Goal: Task Accomplishment & Management: Manage account settings

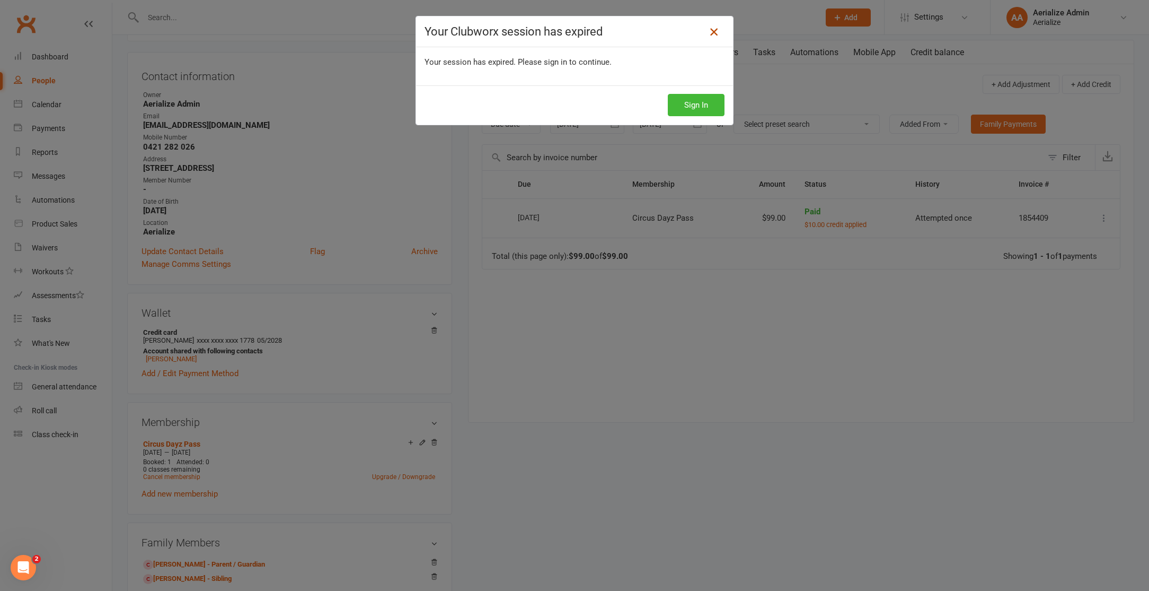
click at [712, 32] on icon at bounding box center [714, 31] width 13 height 13
click at [696, 104] on button "Sign In" at bounding box center [696, 105] width 57 height 22
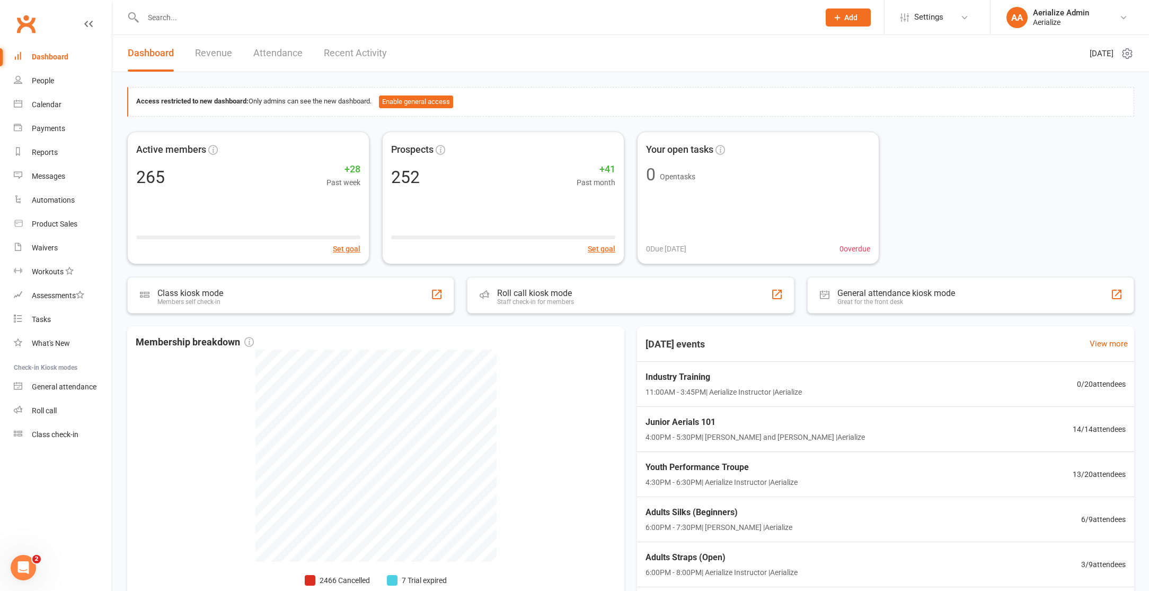
click at [203, 15] on input "text" at bounding box center [476, 17] width 672 height 15
paste input "kristie.s.horn@gmail.com"
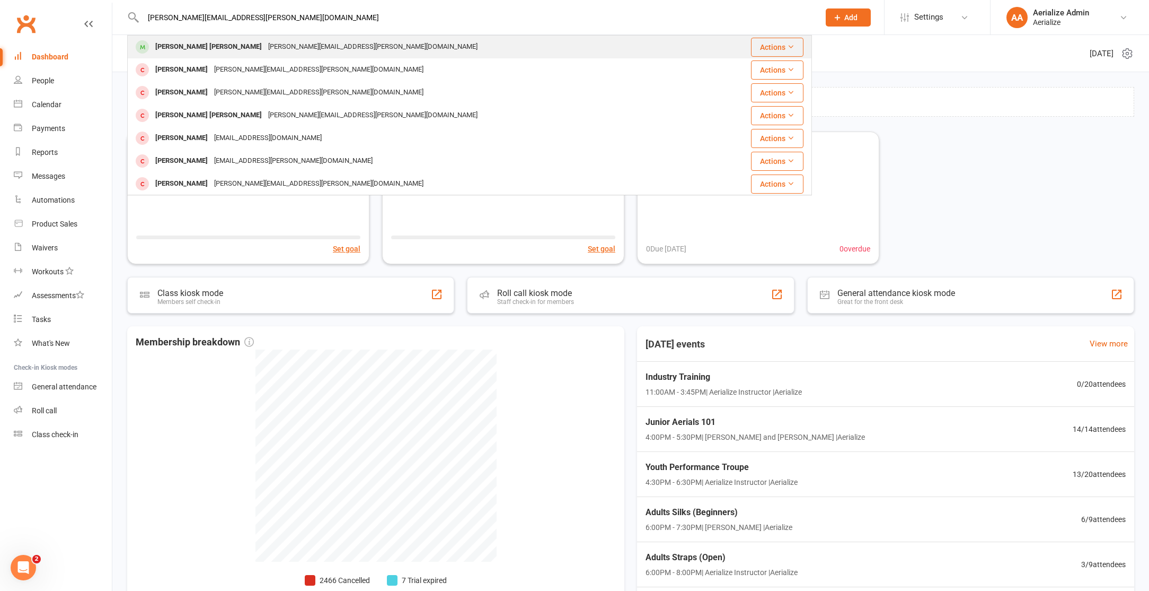
type input "kristie.s.horn@gmail.com"
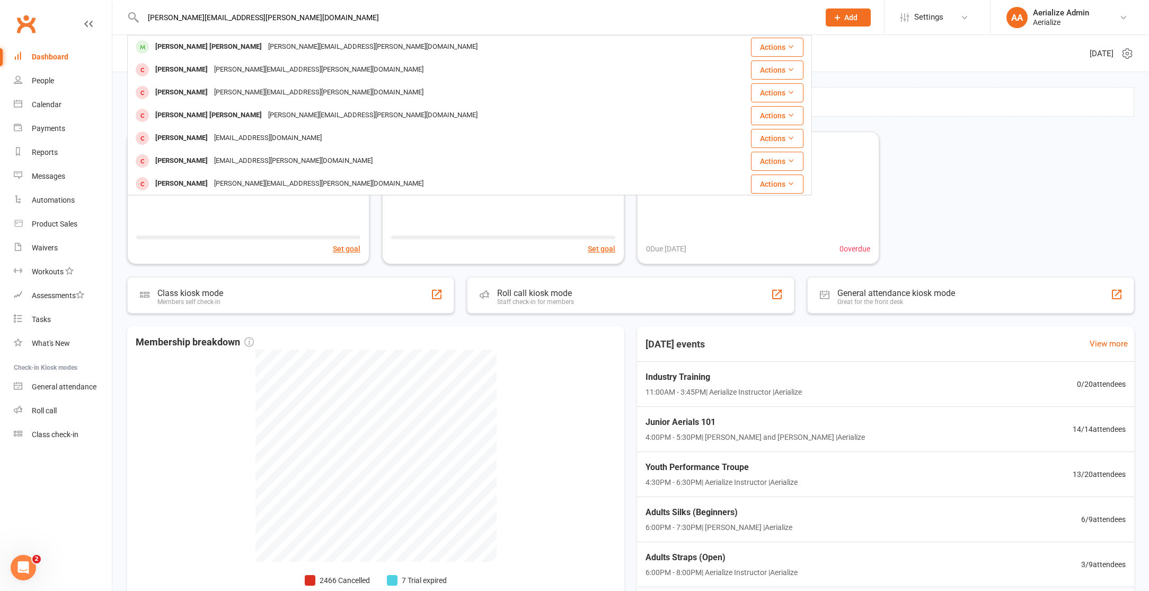
click at [265, 44] on div "kristie.s.horn@gmail.com" at bounding box center [373, 46] width 216 height 15
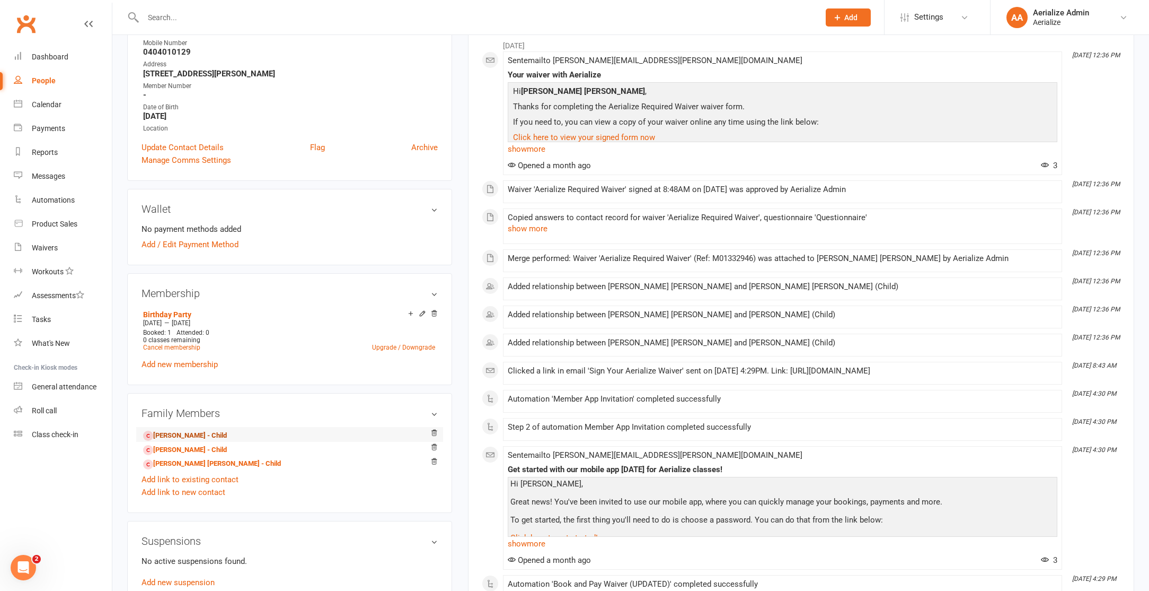
scroll to position [170, 0]
click at [180, 429] on link "Asha Arun - Child" at bounding box center [185, 433] width 84 height 11
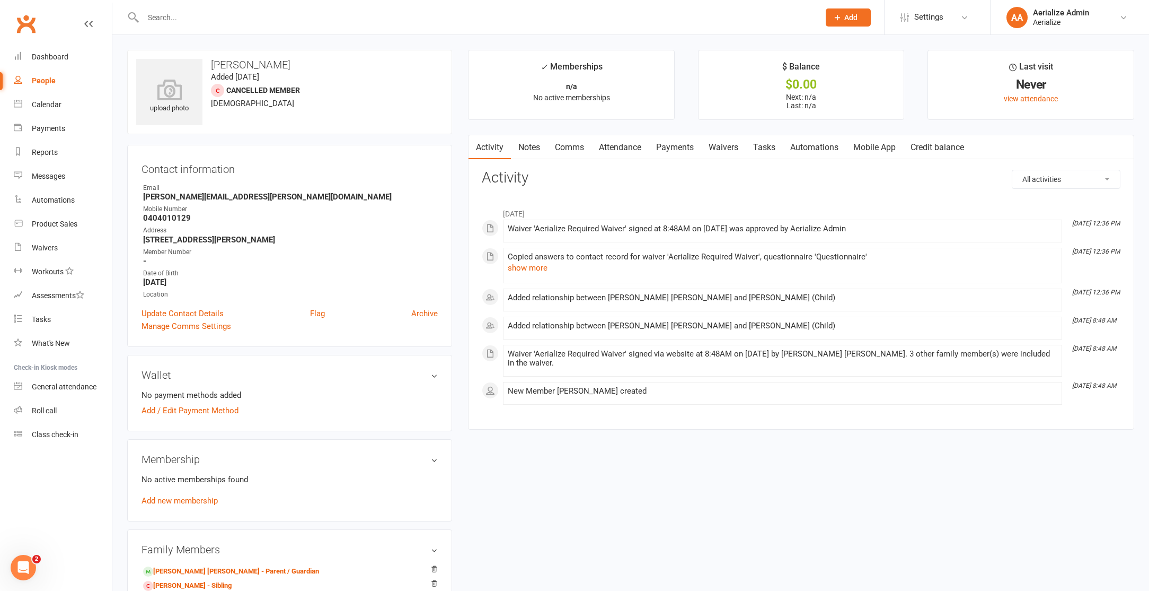
click at [231, 103] on span "10 years old" at bounding box center [252, 104] width 83 height 10
click at [170, 19] on input "text" at bounding box center [476, 17] width 672 height 15
click at [36, 98] on link "Calendar" at bounding box center [63, 105] width 98 height 24
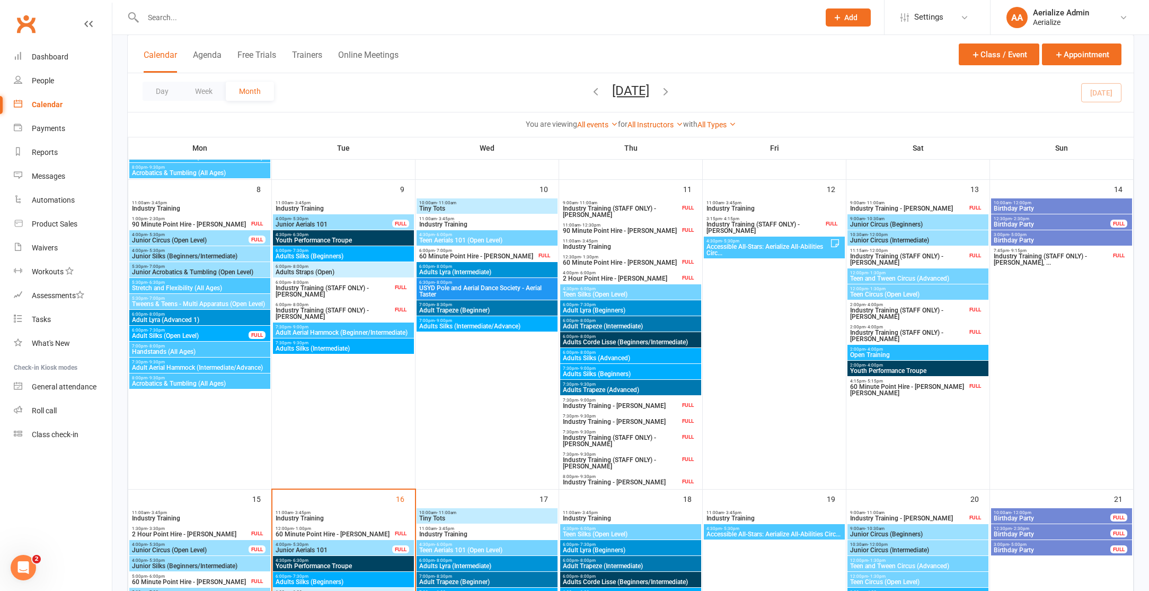
scroll to position [322, 0]
click at [303, 271] on span "Adults Straps (Open)" at bounding box center [343, 272] width 137 height 6
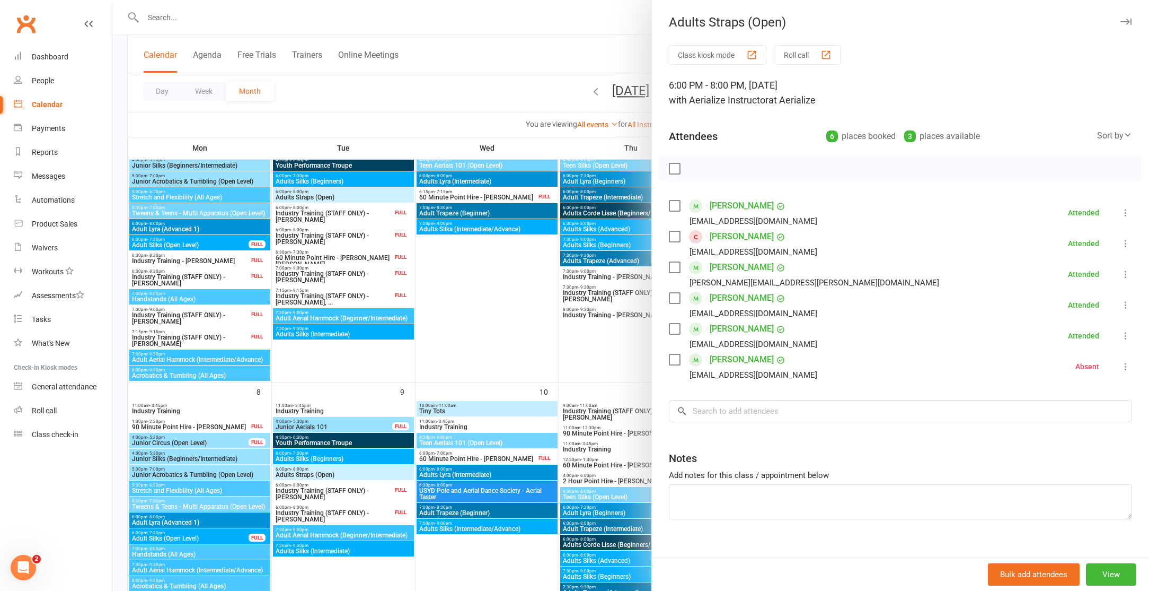
scroll to position [100, 0]
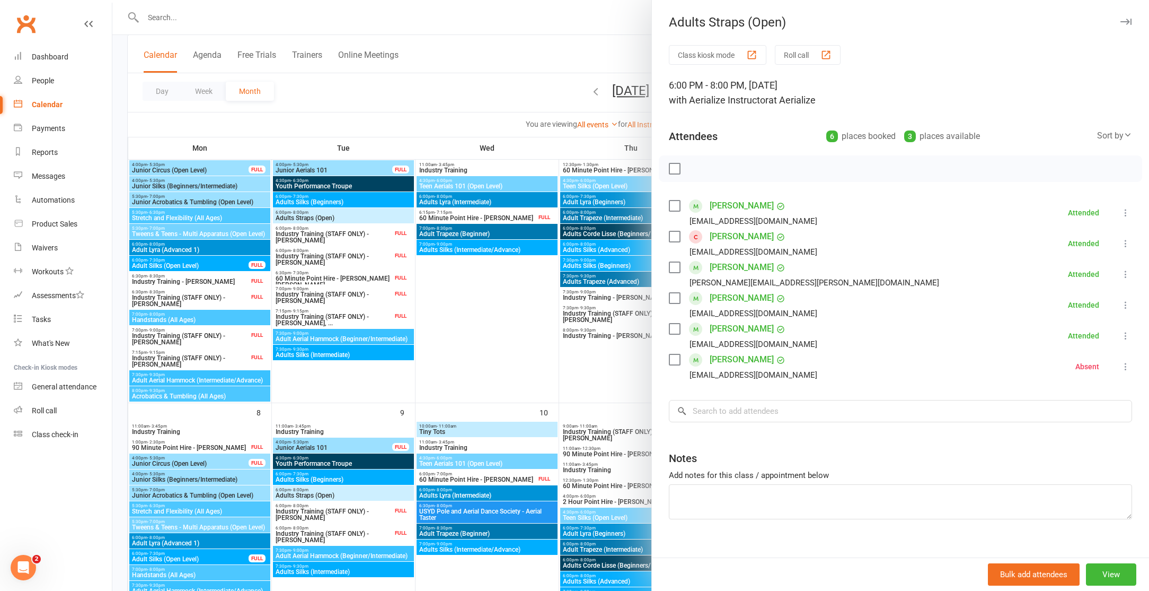
click at [329, 218] on div at bounding box center [630, 295] width 1037 height 591
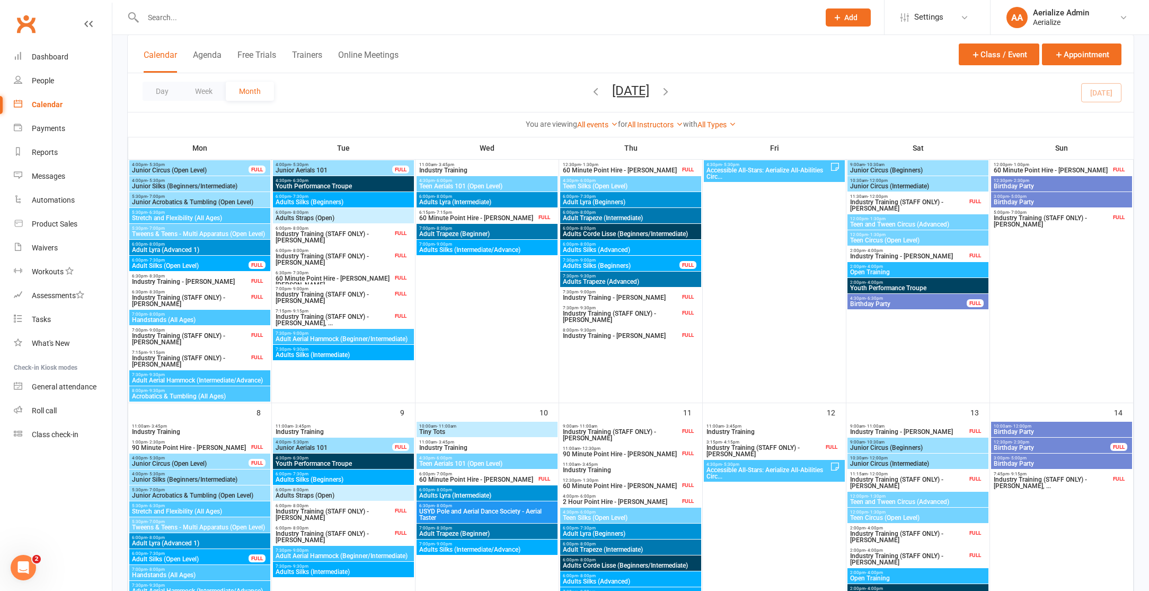
click at [312, 216] on span "Adults Straps (Open)" at bounding box center [343, 218] width 137 height 6
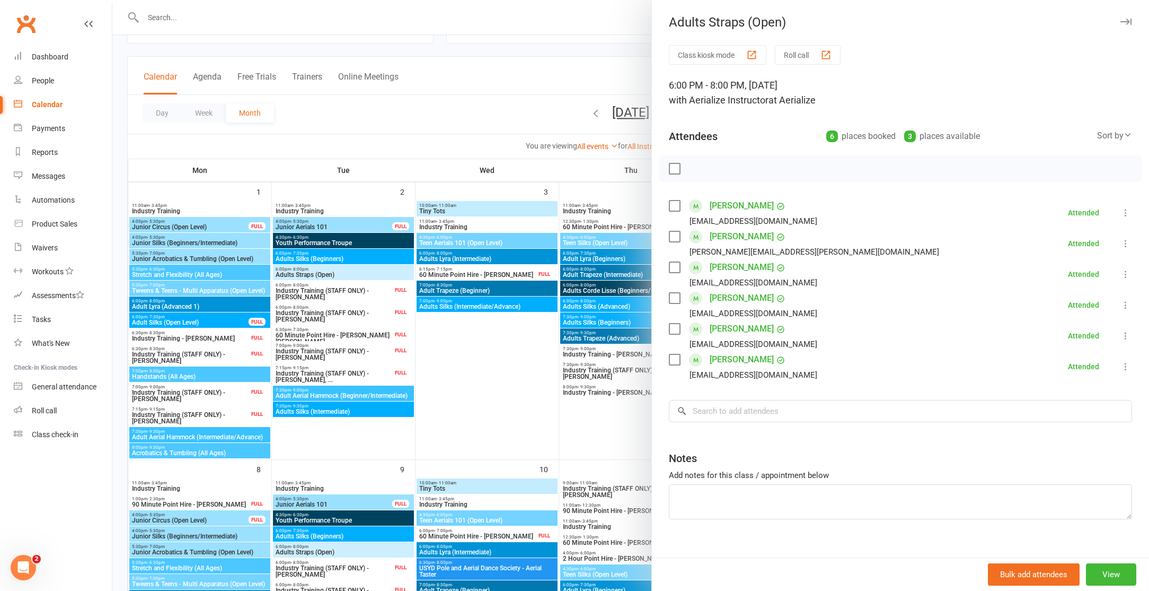
scroll to position [0, 0]
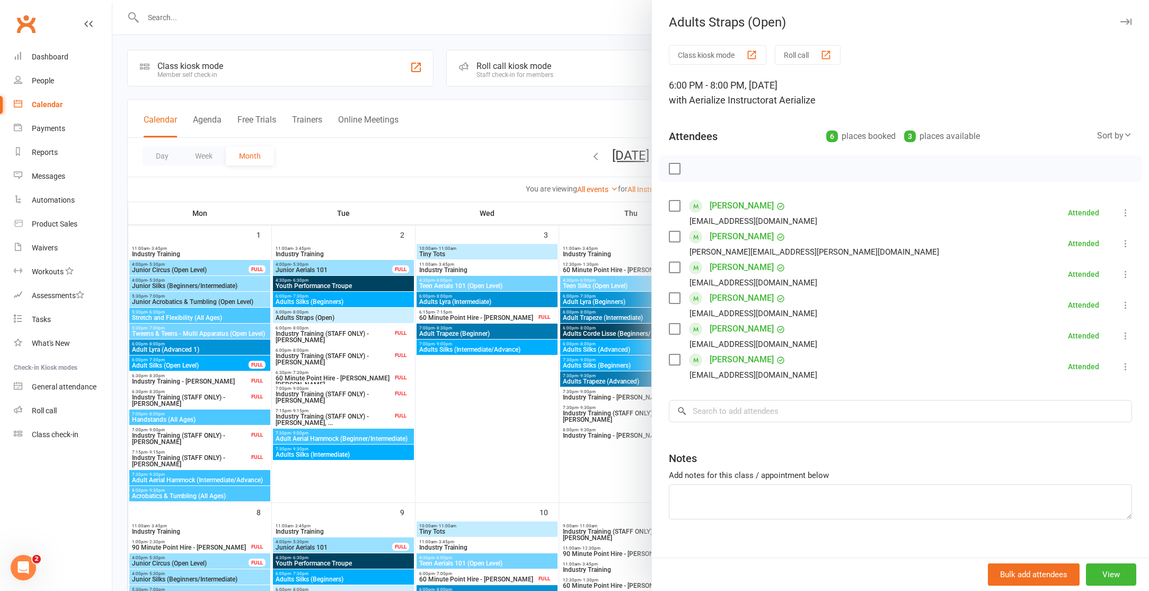
click at [171, 15] on div at bounding box center [630, 295] width 1037 height 591
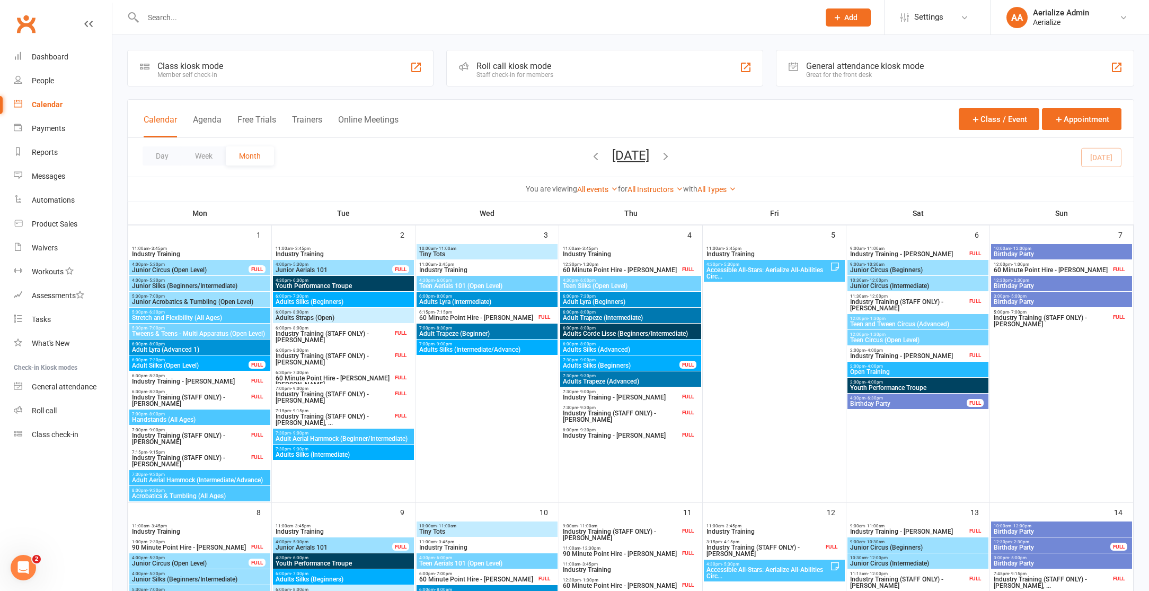
click at [170, 15] on input "text" at bounding box center [476, 17] width 672 height 15
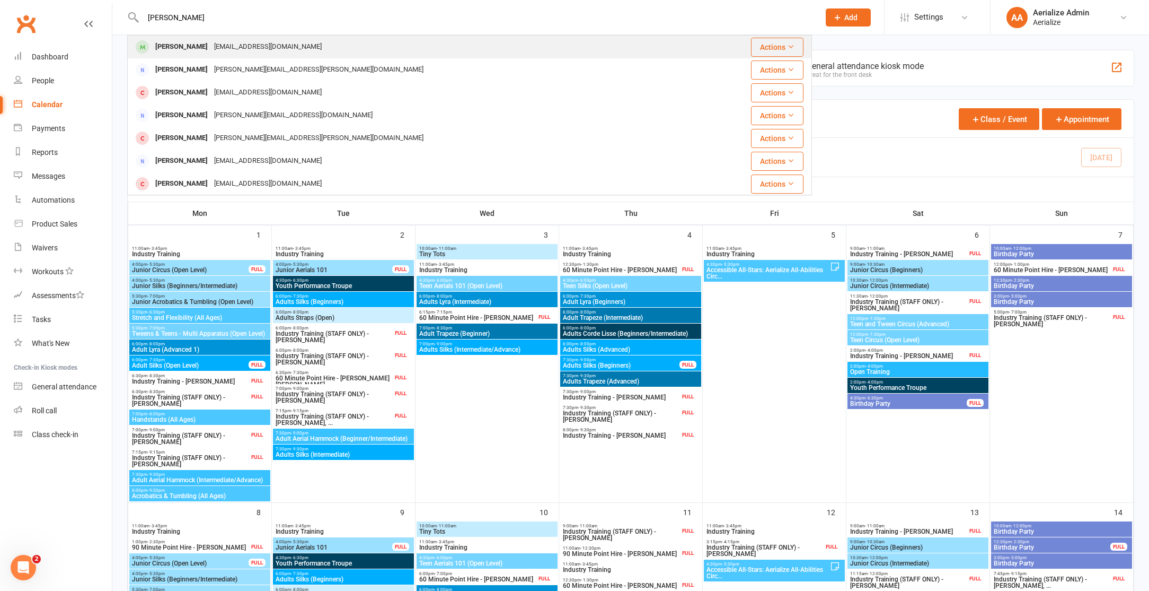
type input "matt sand"
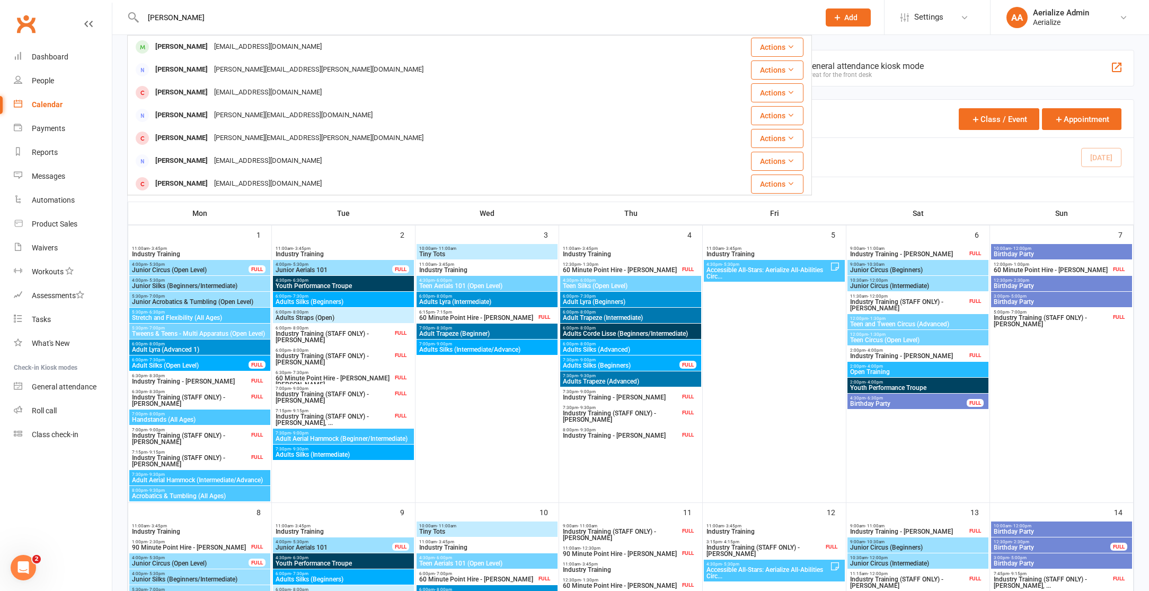
click at [201, 42] on div "Matt Sanderson" at bounding box center [181, 46] width 59 height 15
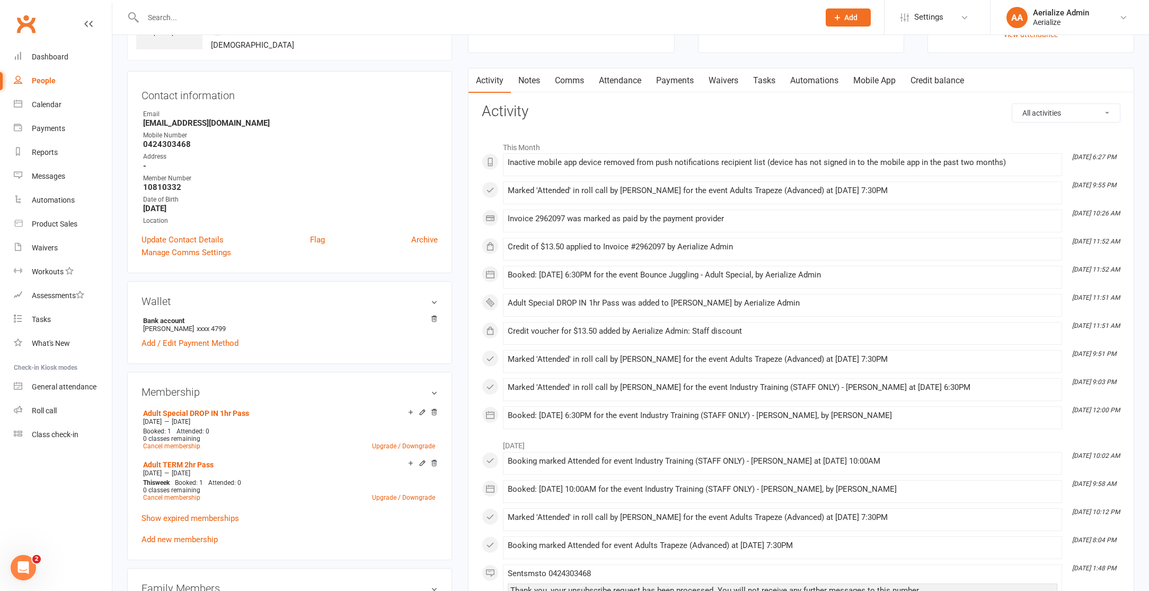
scroll to position [98, 0]
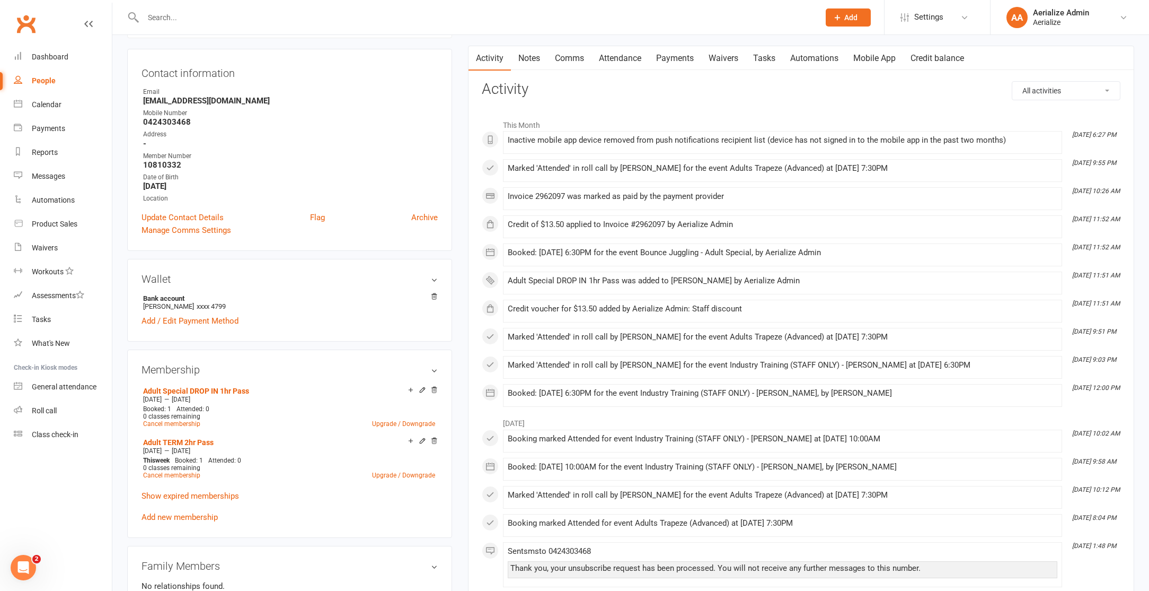
click at [180, 506] on div "Adult Special DROP IN 1hr Pass Sep 8 2025 — Nov 7 2025 Booked: 1 Attended: 0 0 …" at bounding box center [290, 453] width 296 height 140
click at [179, 512] on link "Add new membership" at bounding box center [180, 517] width 76 height 10
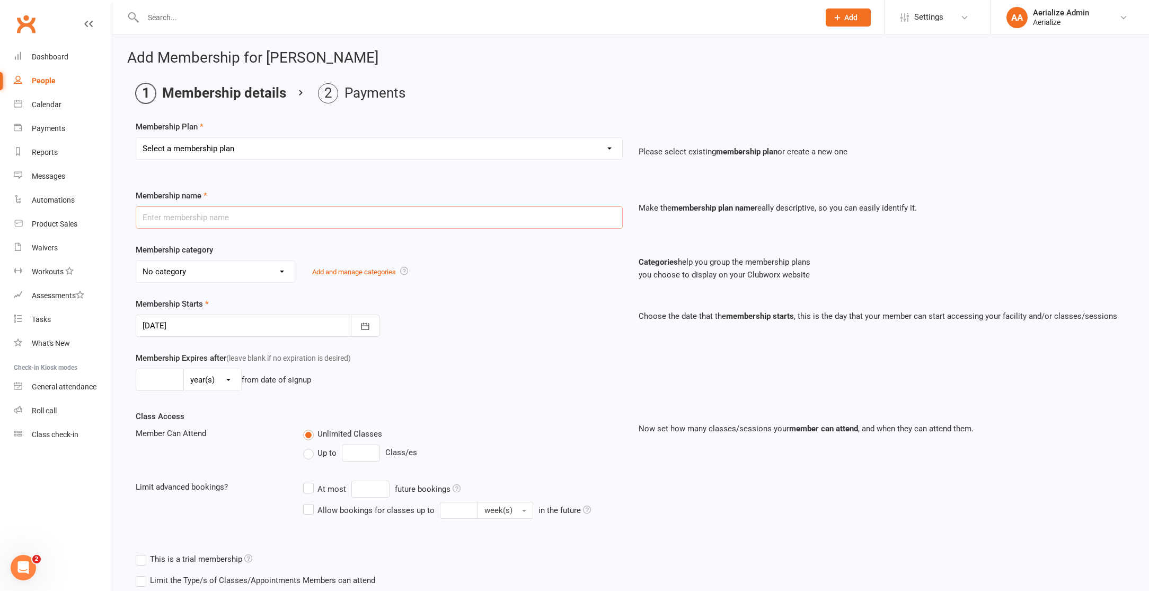
click at [195, 212] on input "text" at bounding box center [379, 217] width 487 height 22
click at [243, 148] on select "Select a membership plan Create new Membership Plan Tiny Tots DROP IN Tiny Tots…" at bounding box center [379, 148] width 486 height 21
select select "11"
click at [136, 138] on select "Select a membership plan Create new Membership Plan Tiny Tots DROP IN Tiny Tots…" at bounding box center [379, 148] width 486 height 21
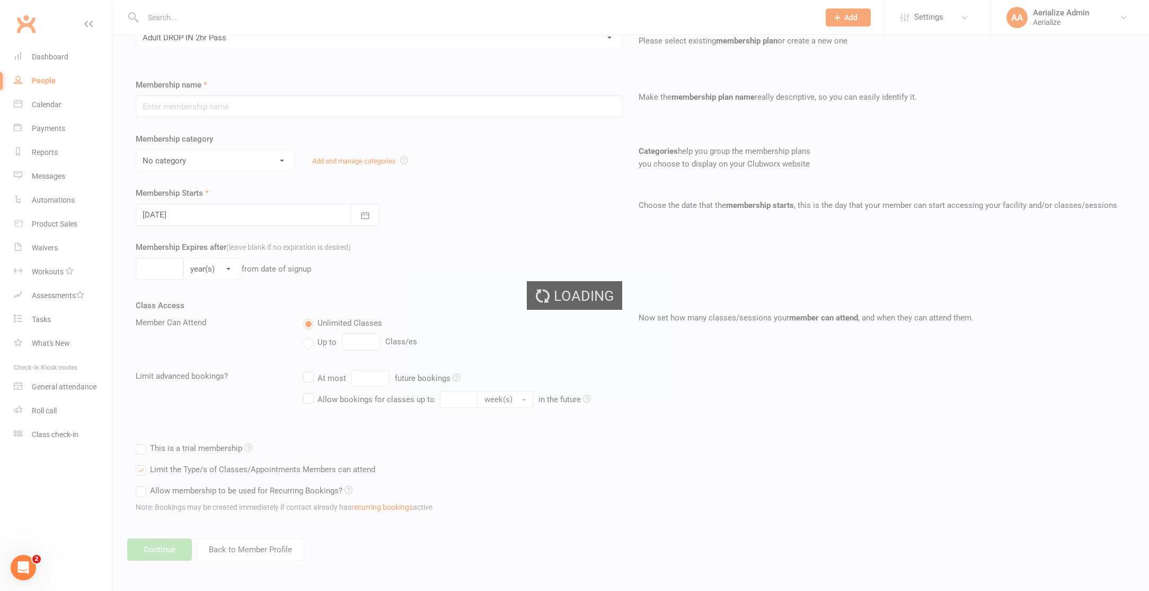
type input "Adult DROP IN 2hr Pass"
select select "4"
type input "1"
select select "2"
type input "1"
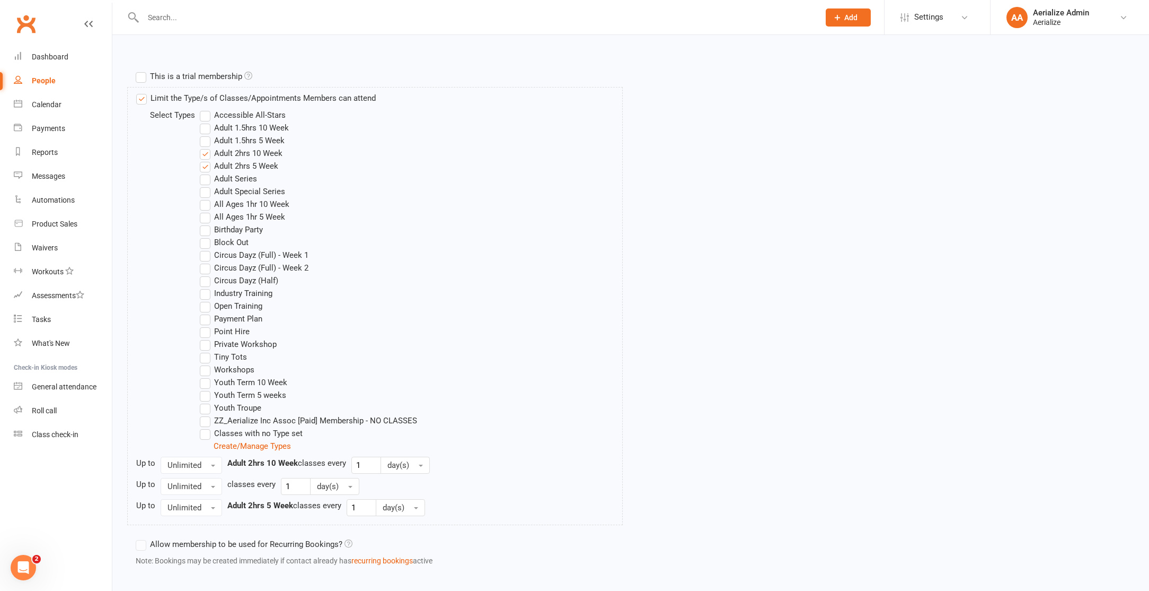
scroll to position [537, 0]
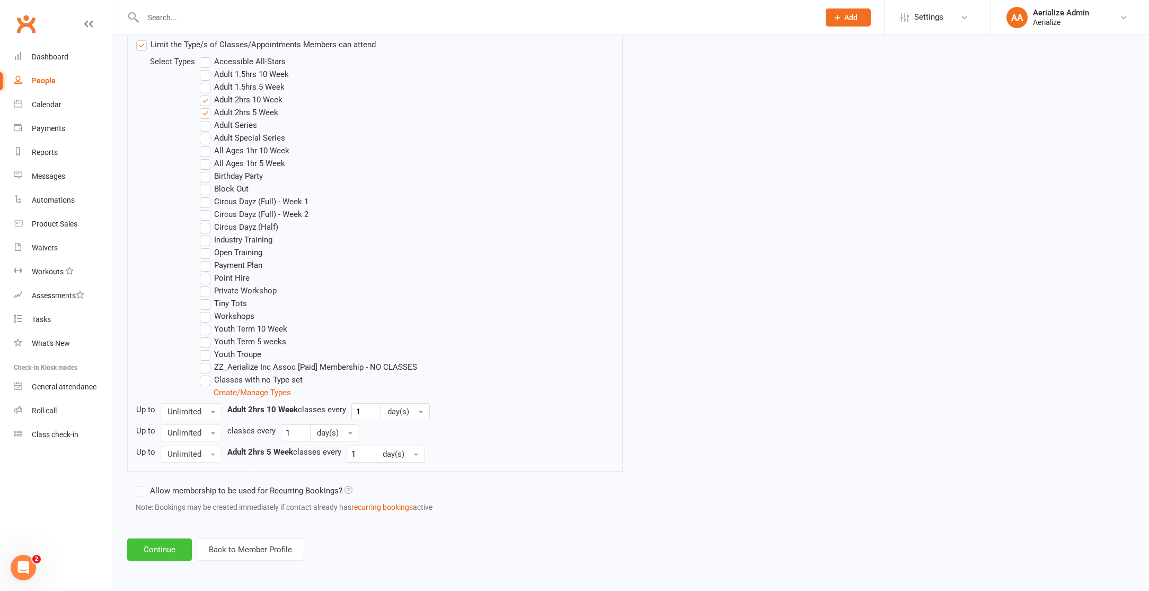
drag, startPoint x: 243, startPoint y: 148, endPoint x: 156, endPoint y: 542, distance: 403.3
click at [156, 542] on button "Continue" at bounding box center [159, 549] width 65 height 22
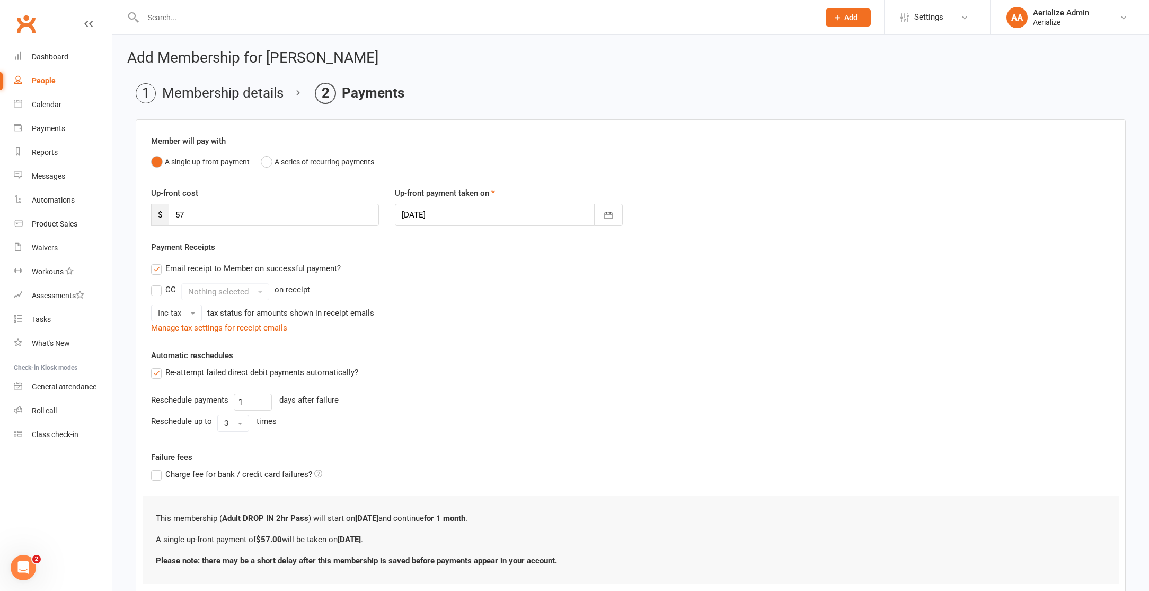
scroll to position [72, 0]
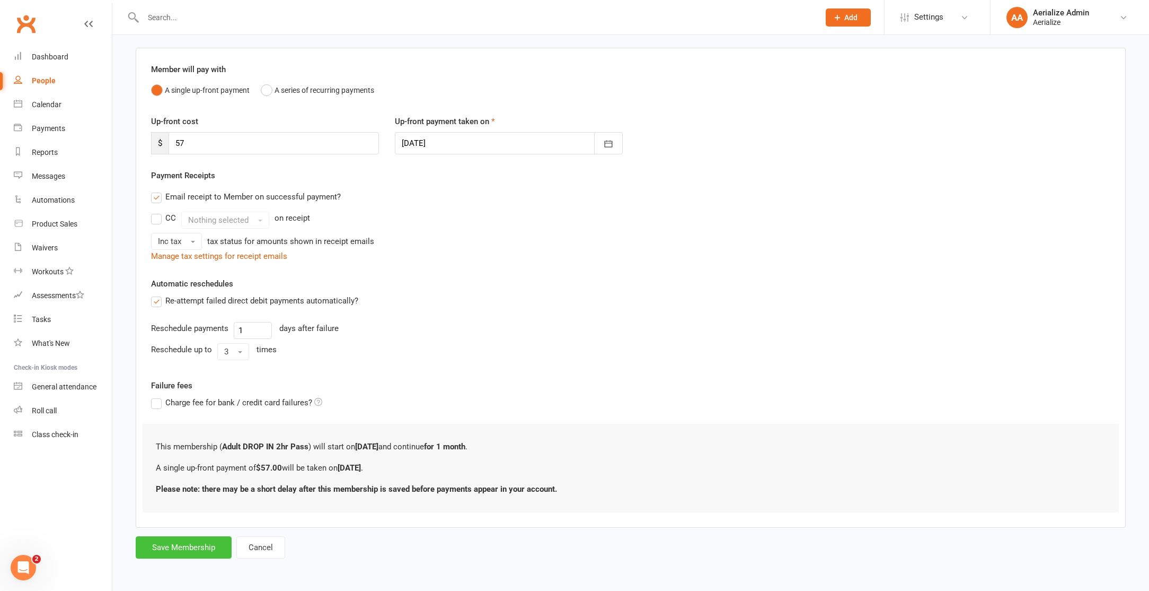
drag, startPoint x: 156, startPoint y: 542, endPoint x: 162, endPoint y: 542, distance: 5.8
click at [162, 542] on button "Save Membership" at bounding box center [184, 547] width 96 height 22
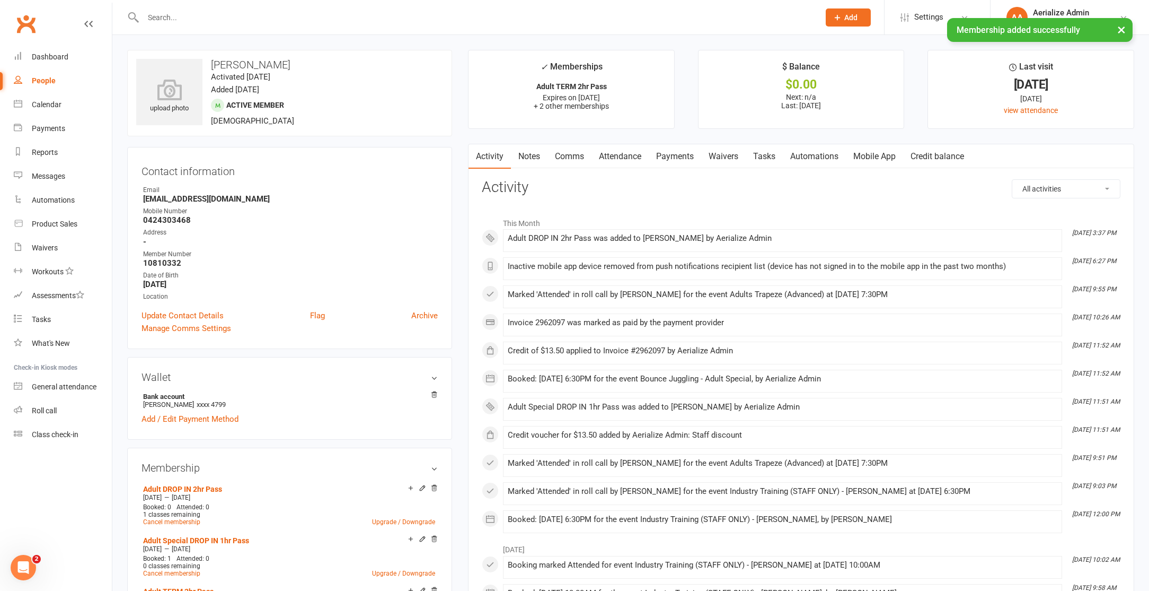
click at [954, 156] on link "Credit balance" at bounding box center [937, 156] width 68 height 24
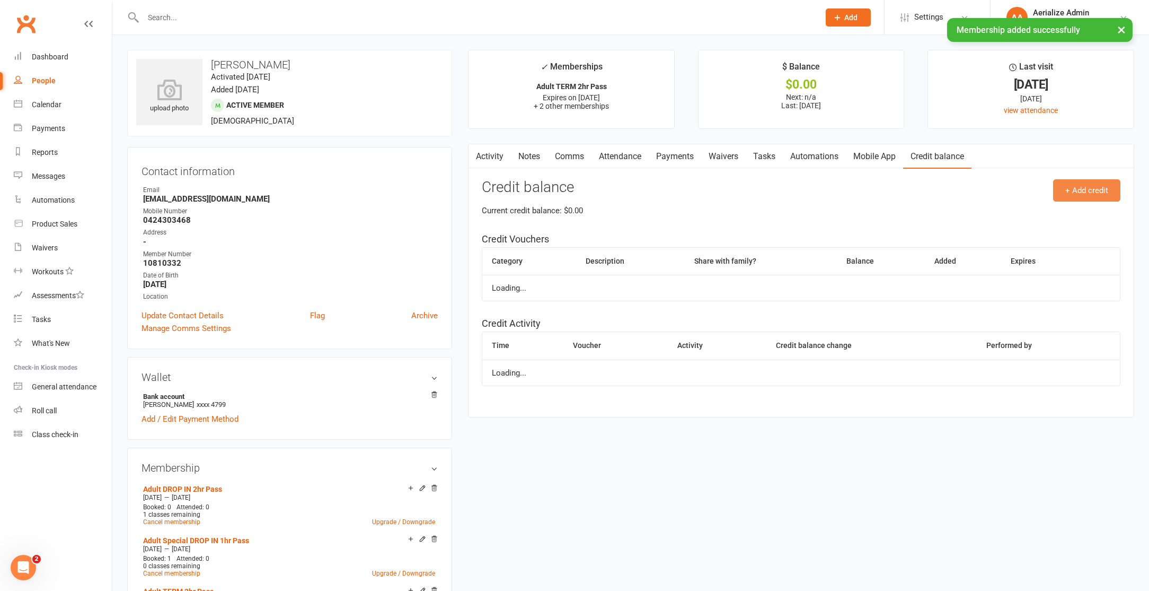
drag, startPoint x: 162, startPoint y: 542, endPoint x: 1074, endPoint y: 189, distance: 977.7
click at [1074, 189] on button "+ Add credit" at bounding box center [1086, 190] width 67 height 22
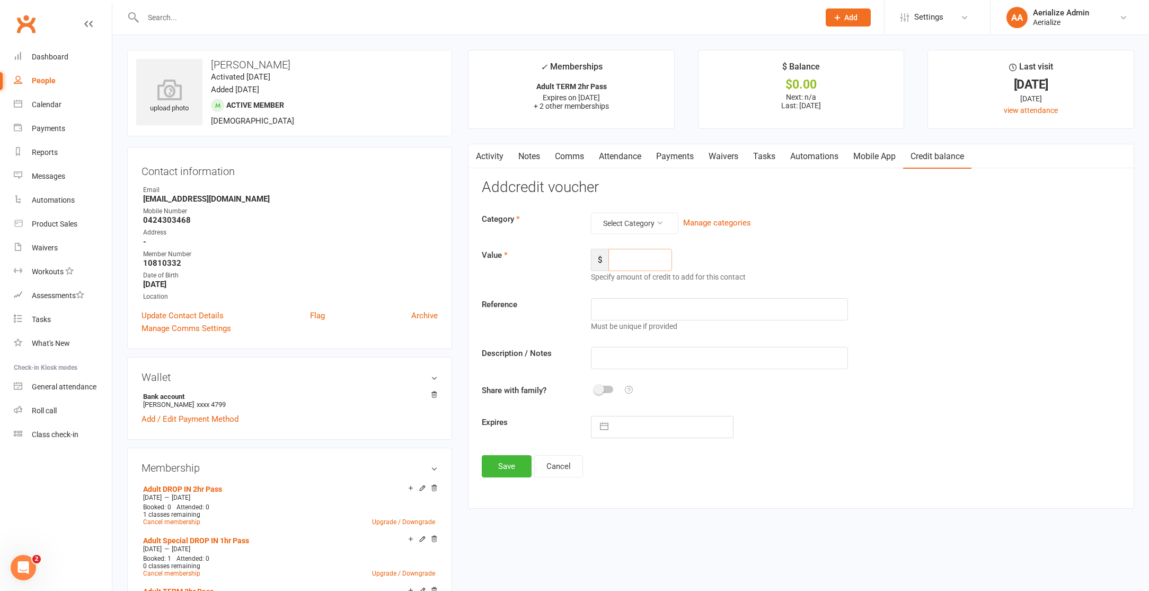
drag, startPoint x: 1074, startPoint y: 189, endPoint x: 639, endPoint y: 264, distance: 441.0
click at [639, 264] on input "number" at bounding box center [641, 260] width 64 height 22
type input "17.1"
drag, startPoint x: 639, startPoint y: 264, endPoint x: 625, endPoint y: 219, distance: 46.9
click at [625, 219] on button "Select Category" at bounding box center [634, 223] width 87 height 21
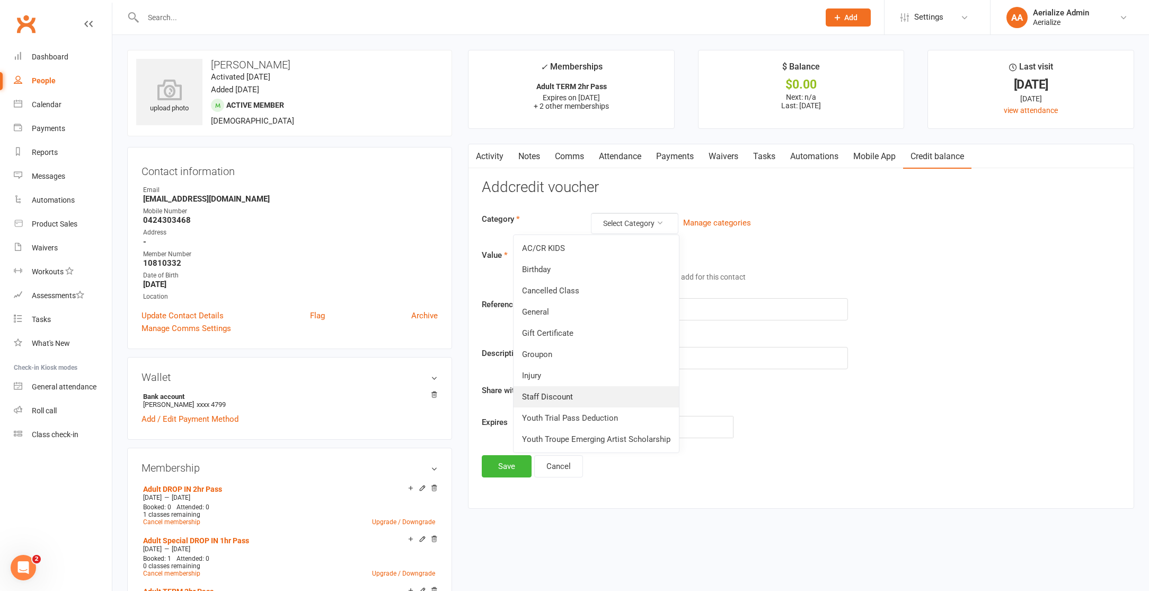
drag, startPoint x: 625, startPoint y: 219, endPoint x: 556, endPoint y: 392, distance: 185.9
click at [556, 392] on link "Staff Discount" at bounding box center [596, 396] width 165 height 21
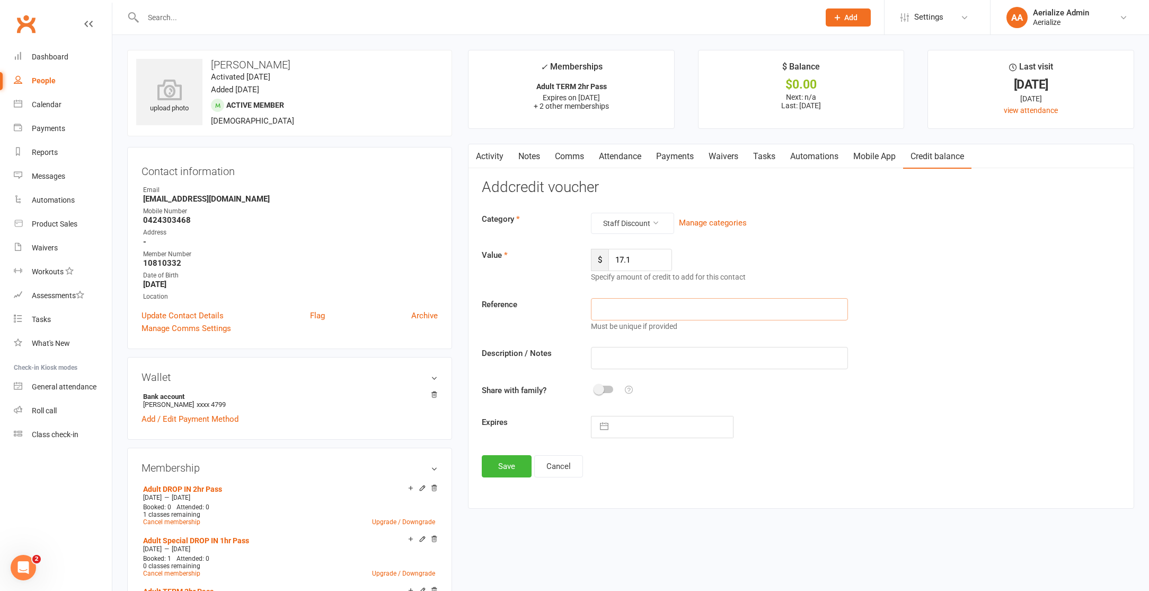
drag, startPoint x: 556, startPoint y: 392, endPoint x: 651, endPoint y: 306, distance: 127.6
click at [651, 306] on input "text" at bounding box center [719, 309] width 257 height 22
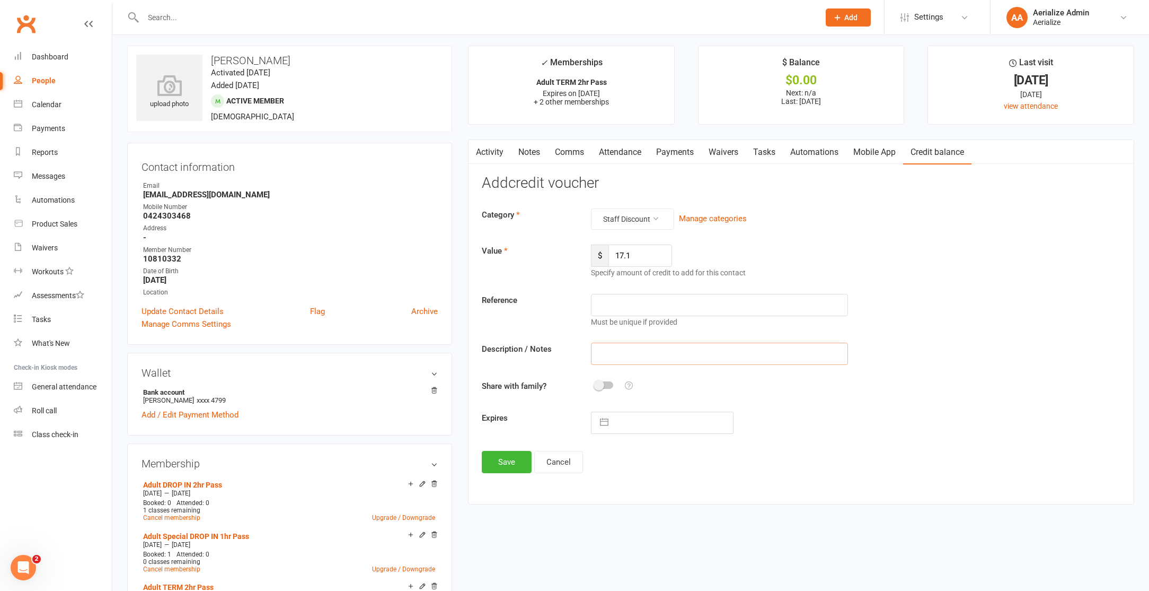
drag, startPoint x: 651, startPoint y: 306, endPoint x: 638, endPoint y: 353, distance: 48.9
click at [638, 353] on input "text" at bounding box center [719, 353] width 257 height 22
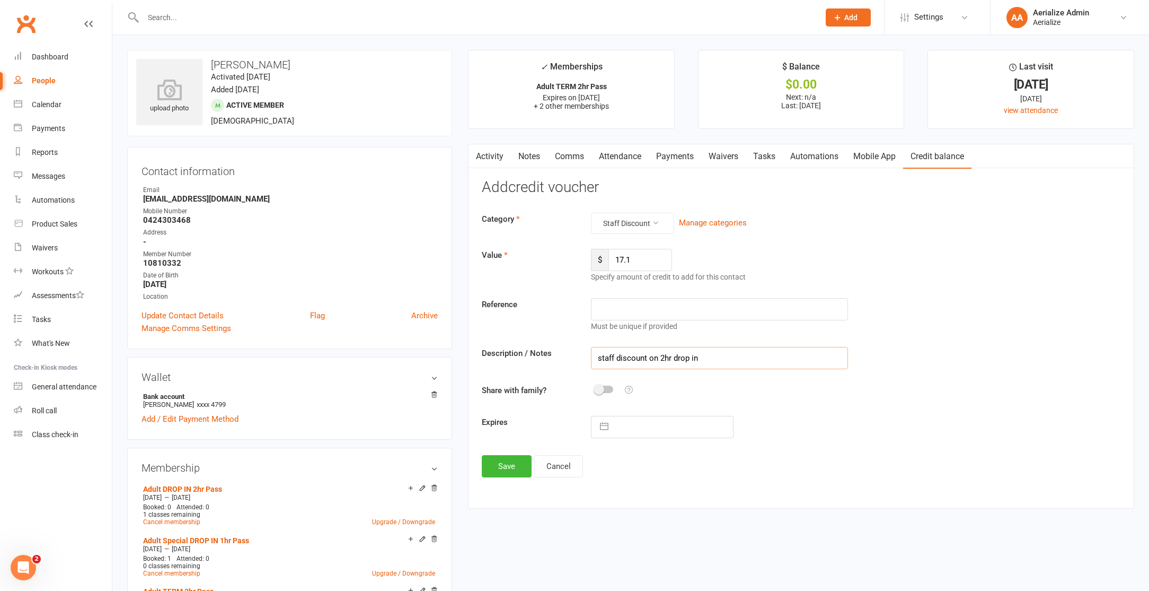
type input "staff discount on 2hr drop in"
drag, startPoint x: 638, startPoint y: 353, endPoint x: 503, endPoint y: 471, distance: 179.3
click at [503, 471] on button "Save" at bounding box center [507, 466] width 50 height 22
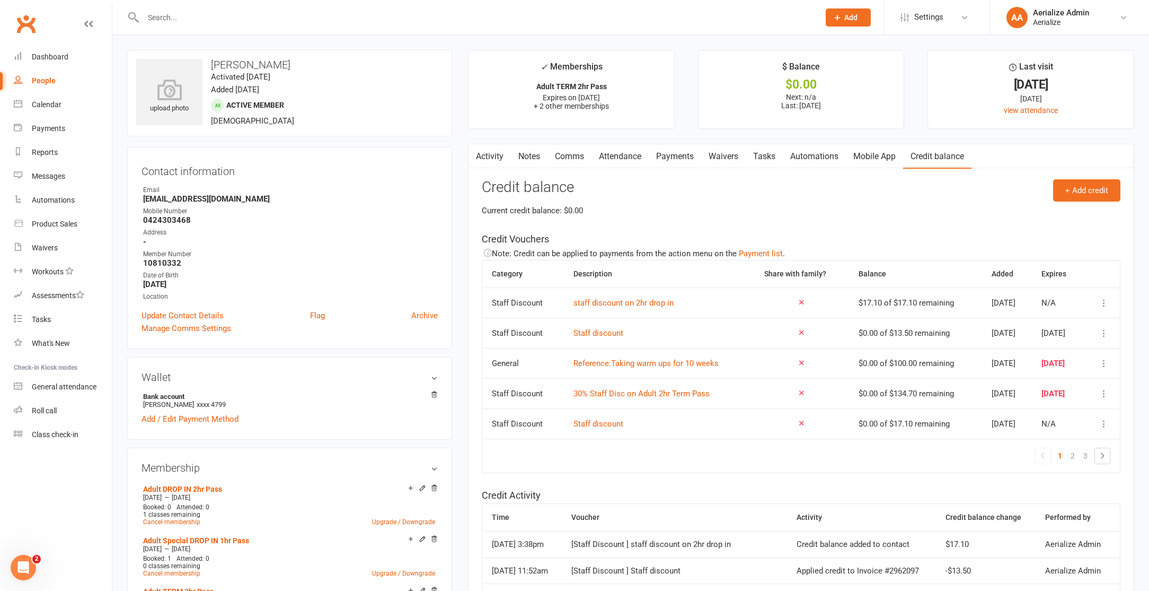
click at [690, 157] on link "Payments" at bounding box center [675, 156] width 52 height 24
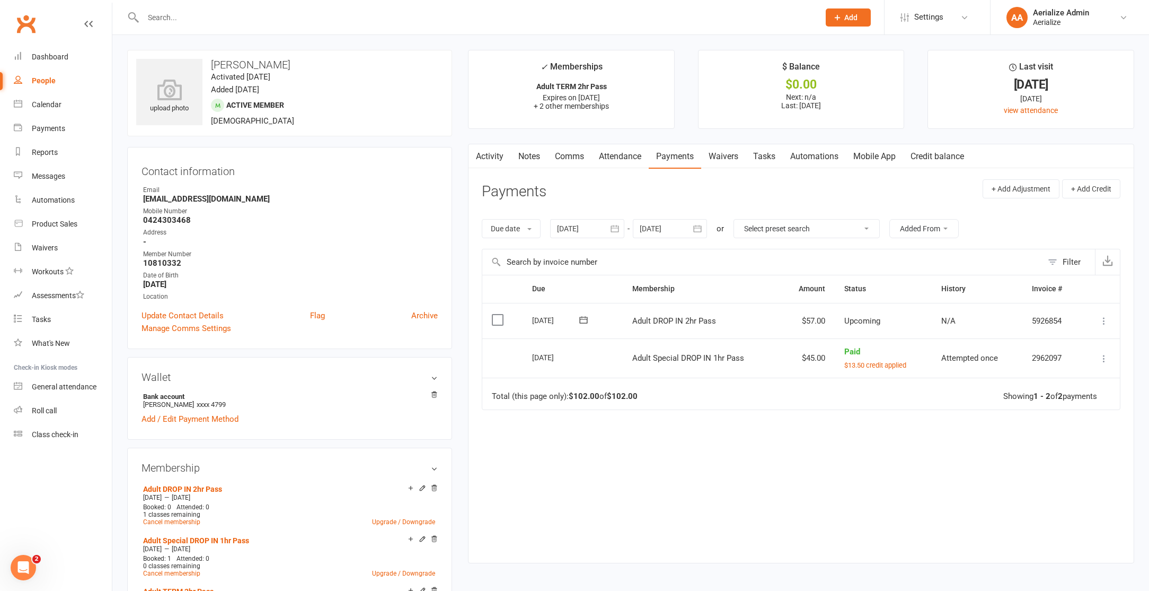
click at [1102, 320] on icon at bounding box center [1104, 320] width 11 height 11
click at [1075, 423] on link "Apply credit" at bounding box center [1057, 426] width 105 height 21
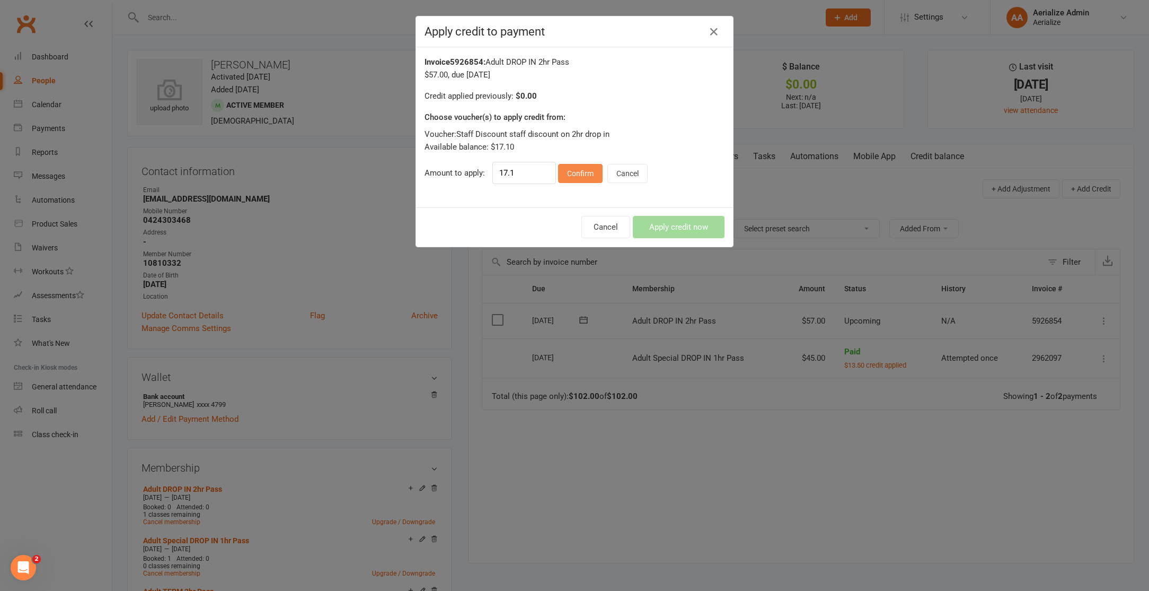
click at [575, 164] on button "Confirm" at bounding box center [580, 173] width 45 height 19
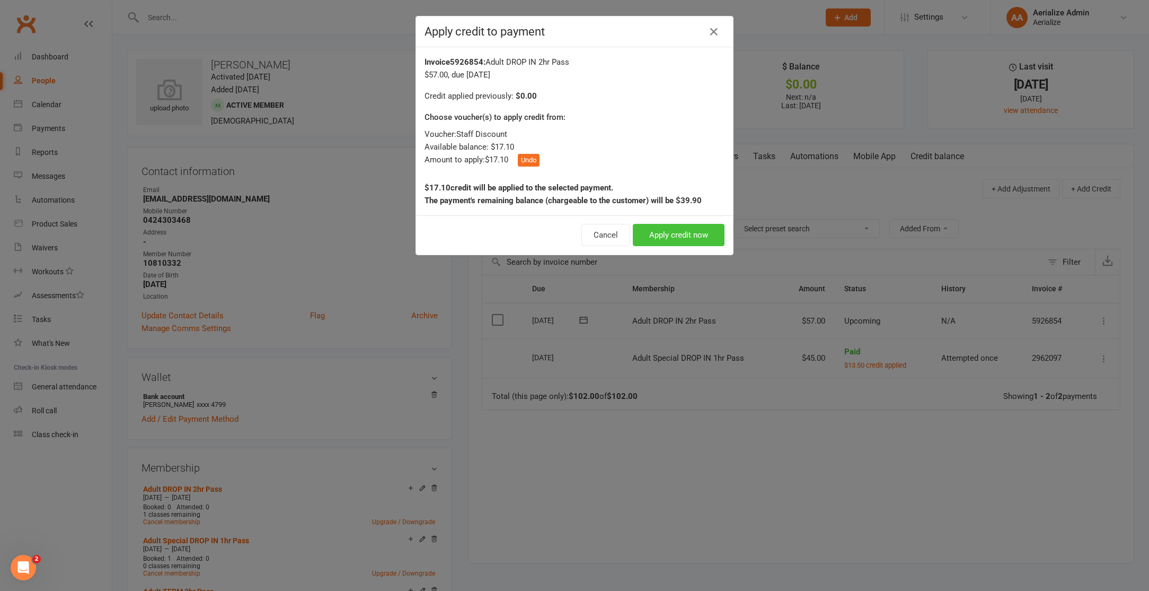
click at [691, 236] on button "Apply credit now" at bounding box center [679, 235] width 92 height 22
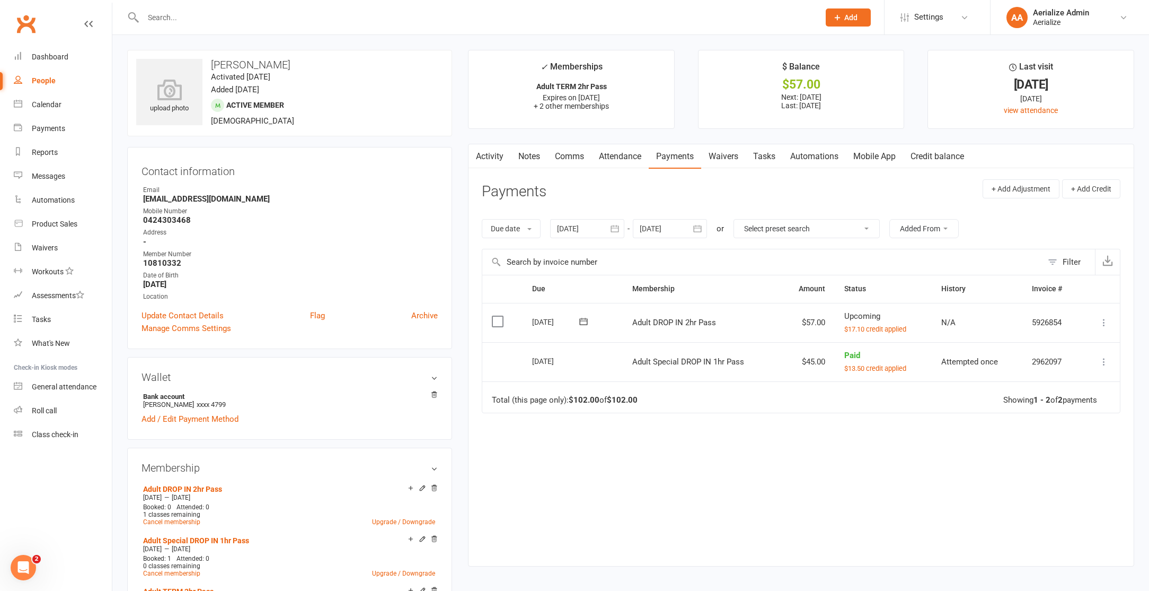
click at [605, 163] on link "Attendance" at bounding box center [620, 156] width 57 height 24
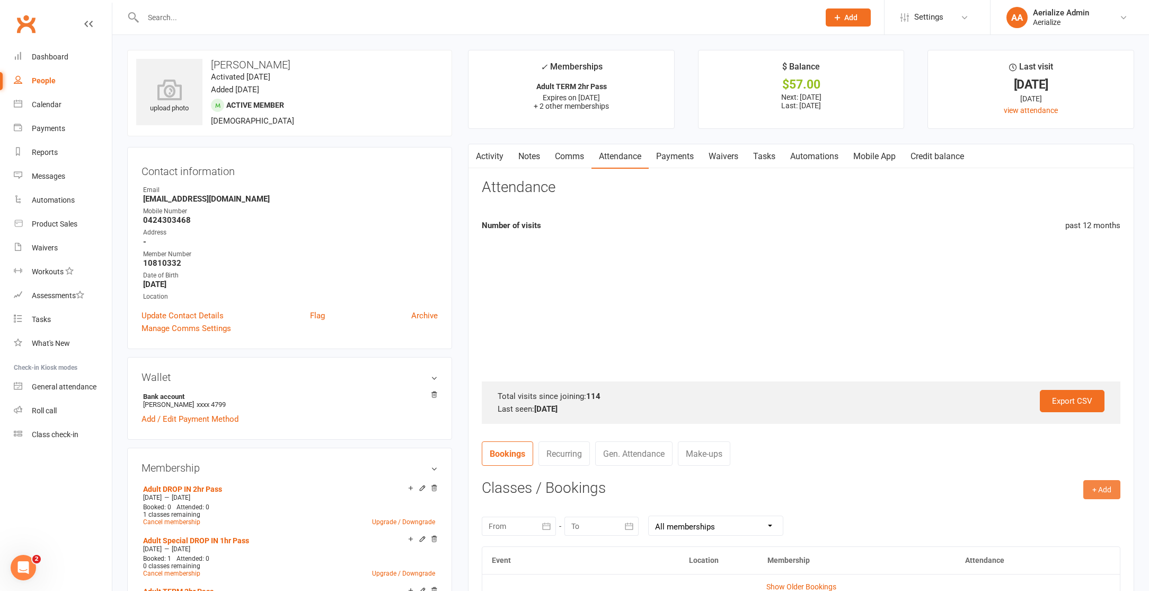
click at [1103, 488] on button "+ Add" at bounding box center [1102, 489] width 37 height 19
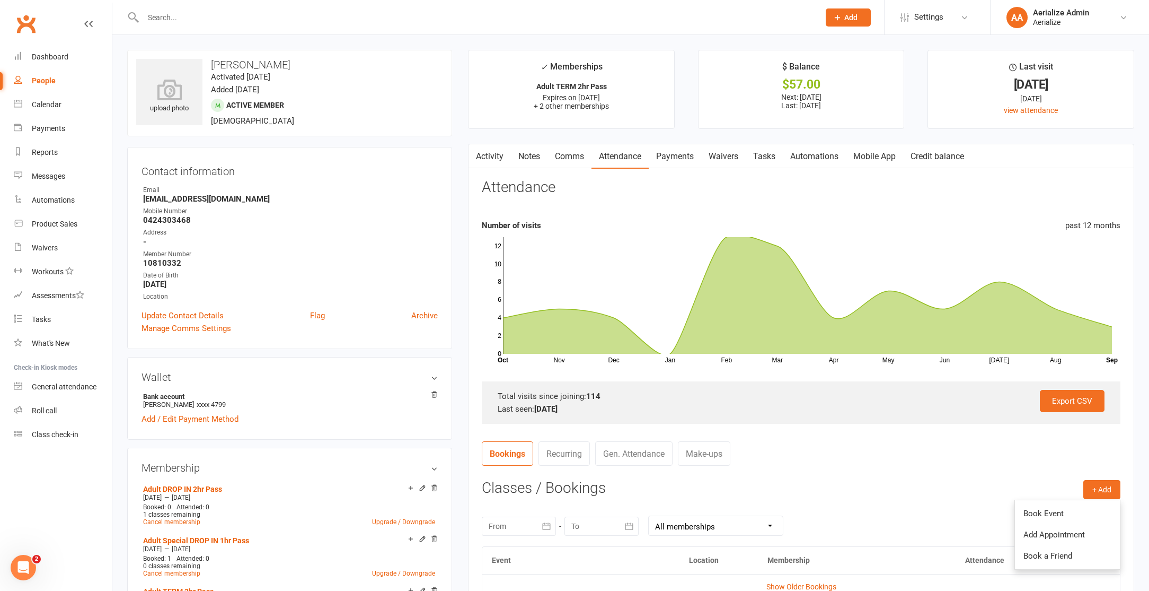
click at [1086, 515] on link "Book Event" at bounding box center [1067, 513] width 105 height 21
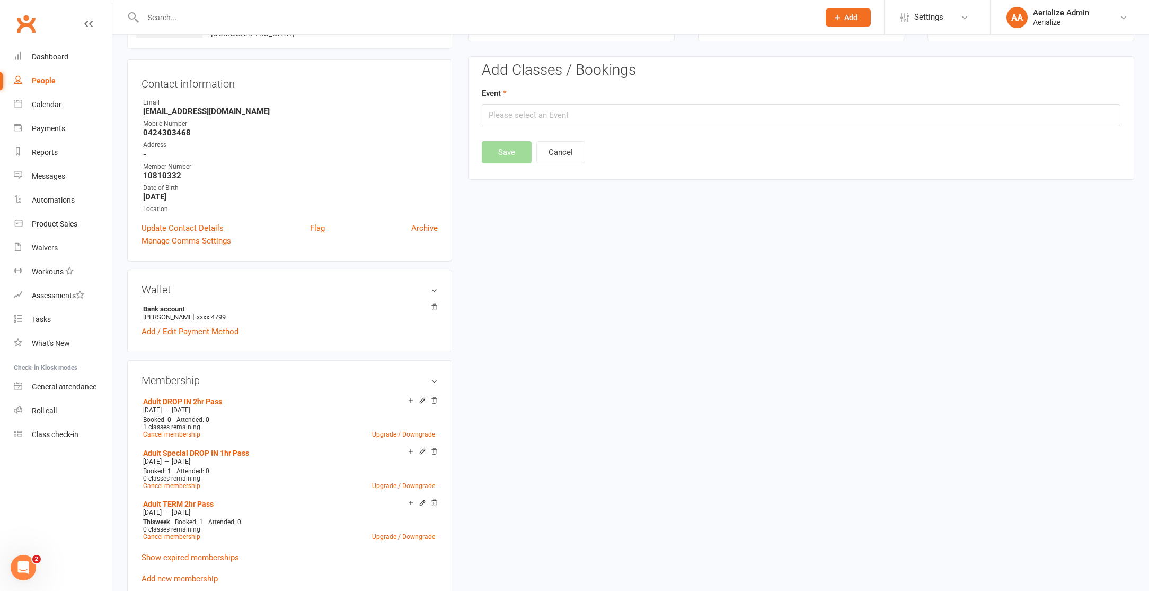
scroll to position [91, 0]
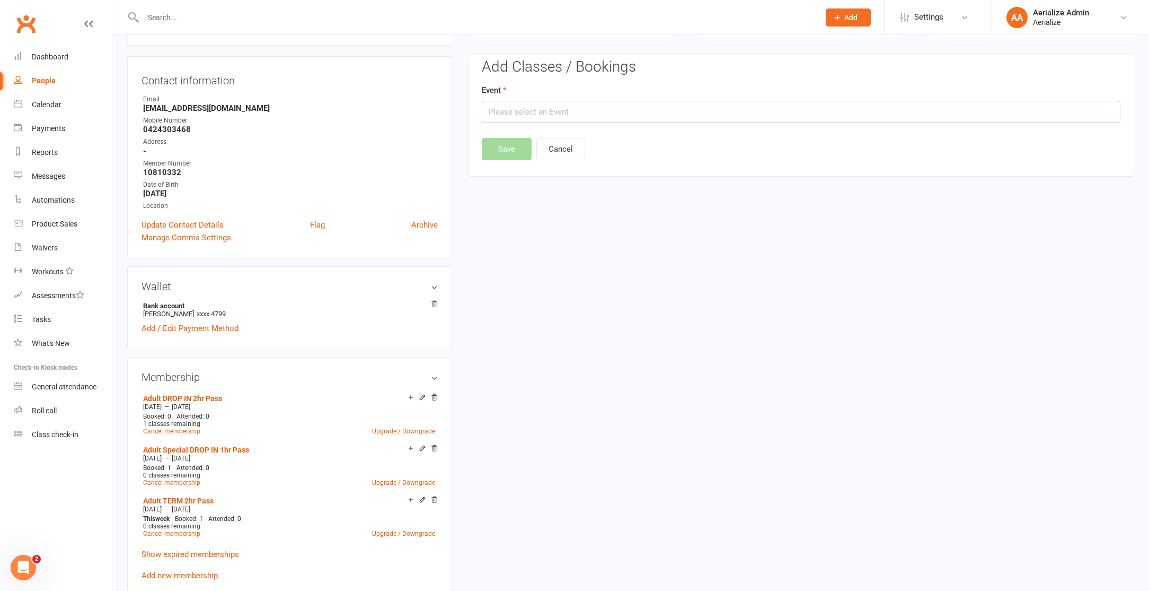
click at [621, 106] on input "text" at bounding box center [801, 112] width 639 height 22
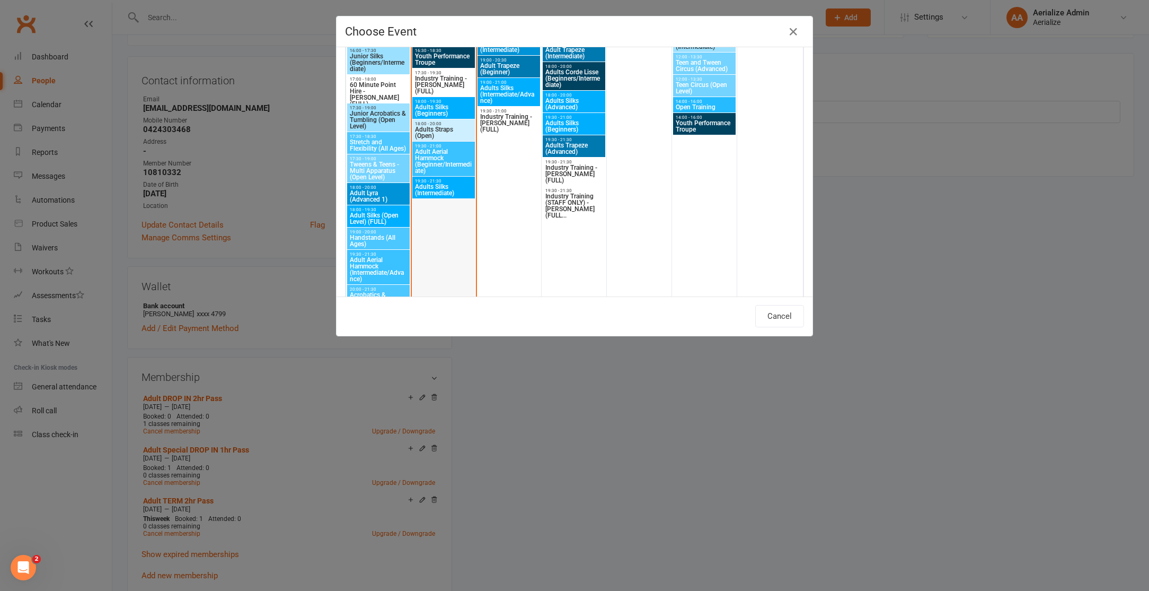
scroll to position [1040, 0]
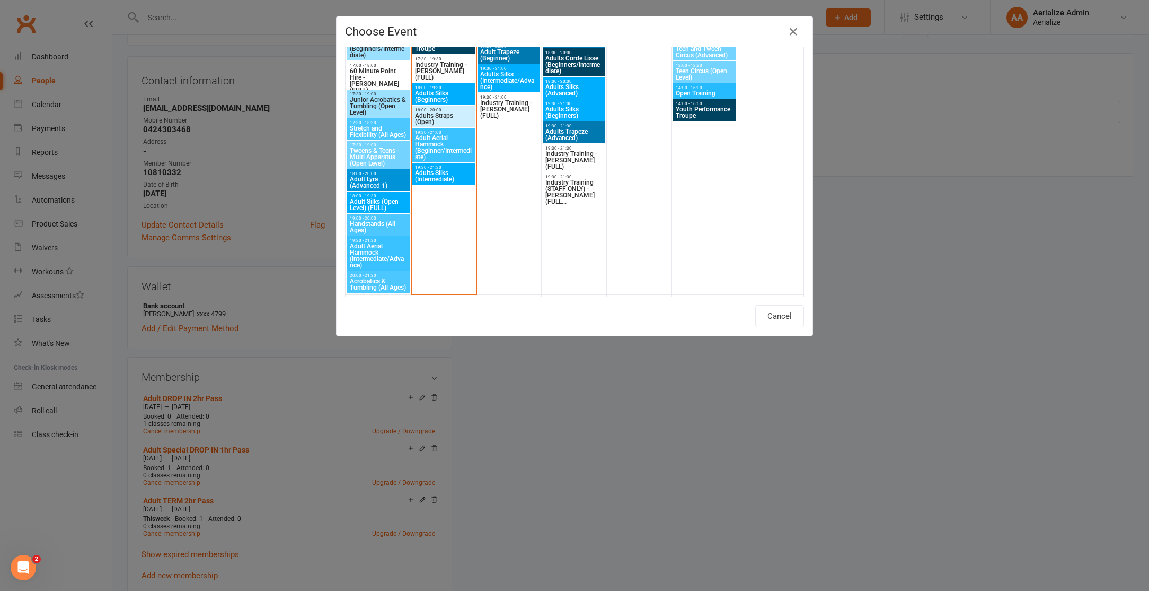
click at [443, 121] on span "Adults Straps (Open)" at bounding box center [444, 118] width 58 height 13
type input "Adults Straps (Open) - Sep 16, 2025 6:00:00 PM"
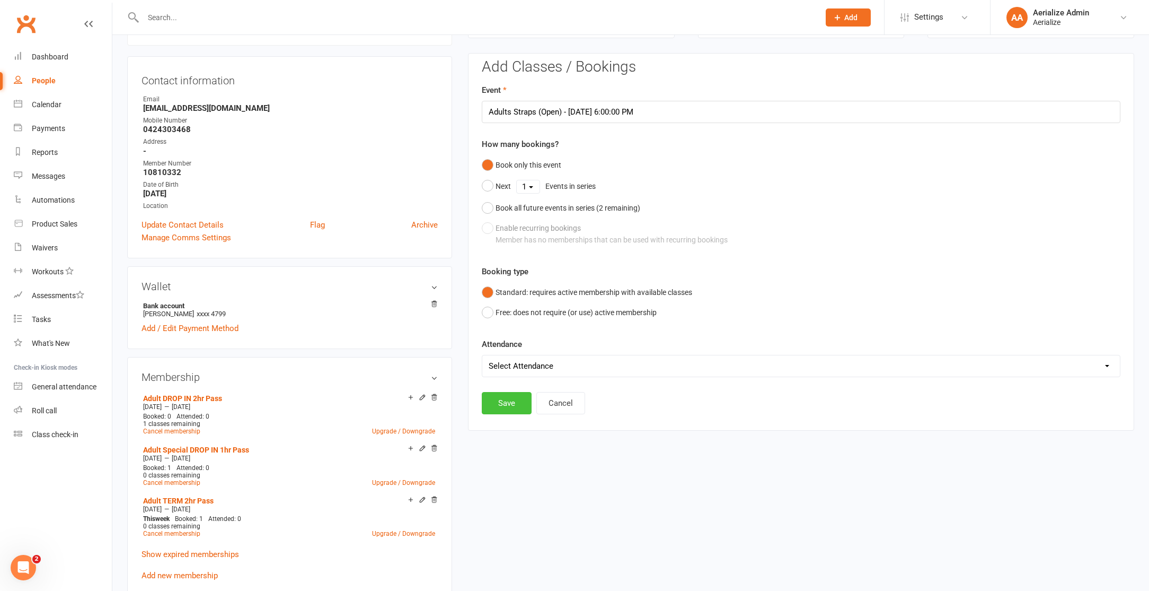
click at [519, 405] on button "Save" at bounding box center [507, 403] width 50 height 22
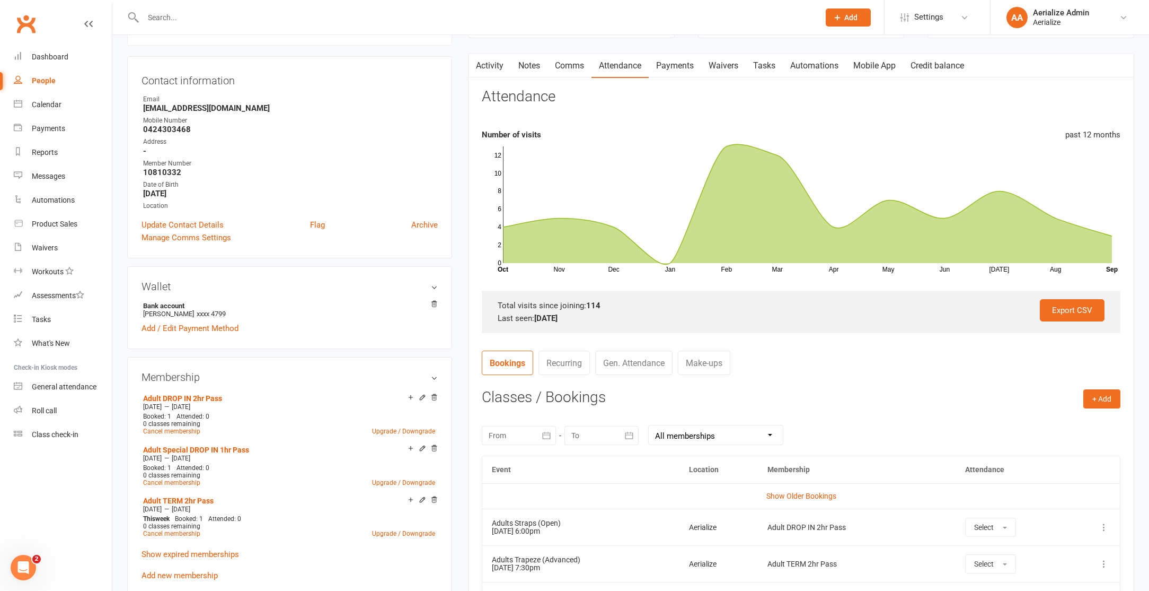
click at [170, 27] on div at bounding box center [469, 17] width 685 height 34
click at [170, 20] on input "text" at bounding box center [476, 17] width 672 height 15
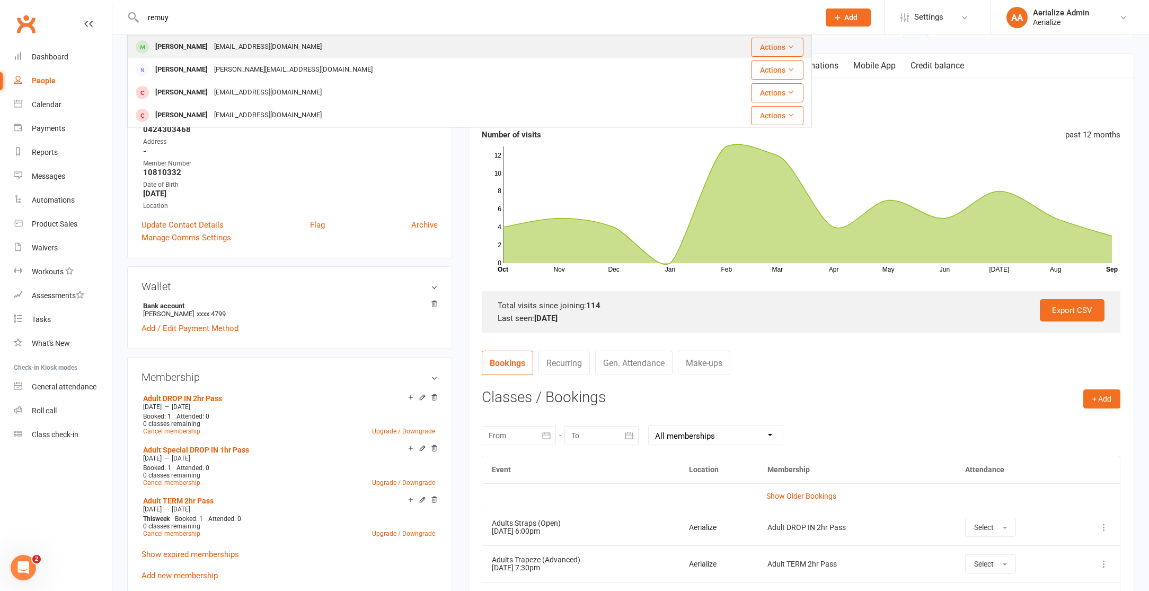
type input "remuy"
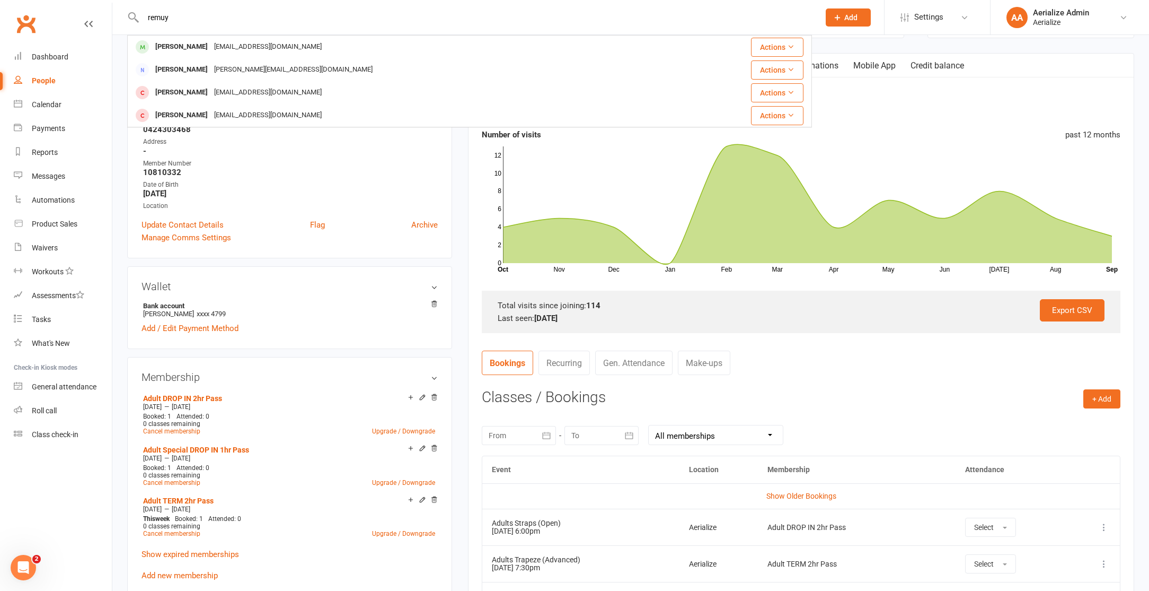
click at [187, 55] on div "Remi Mitchell z_mit22@outlook.com" at bounding box center [403, 47] width 550 height 22
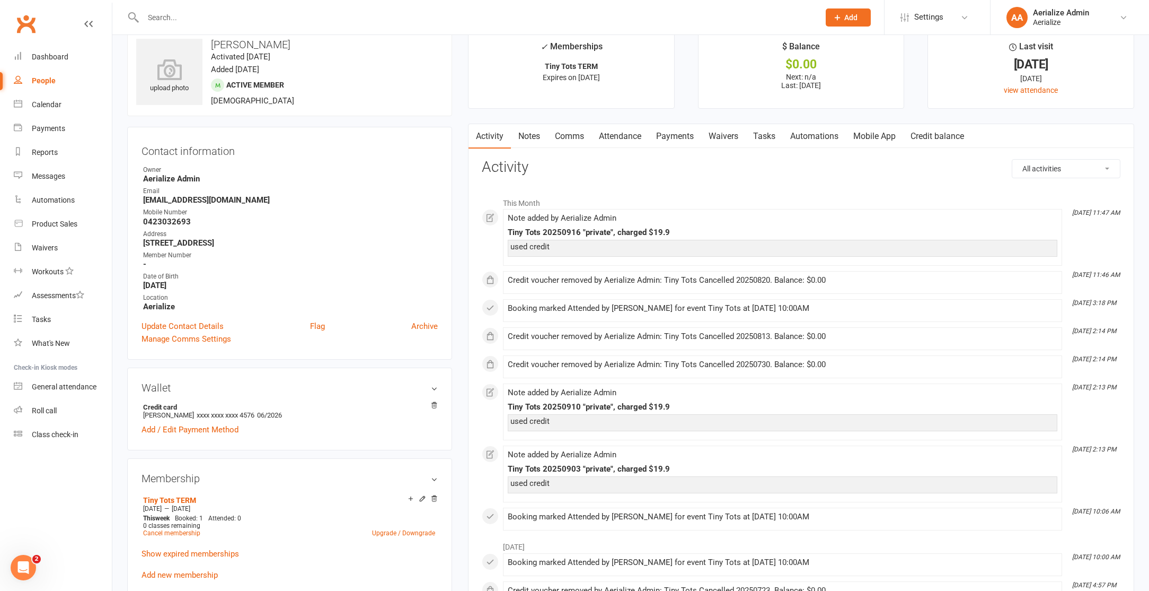
scroll to position [41, 0]
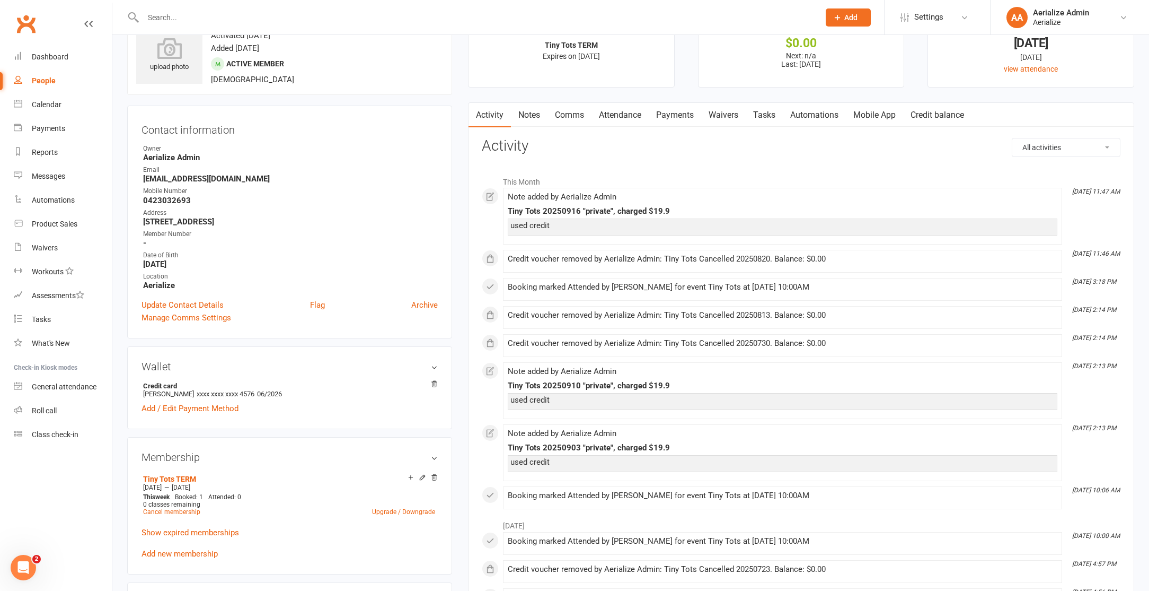
click at [633, 119] on link "Attendance" at bounding box center [620, 115] width 57 height 24
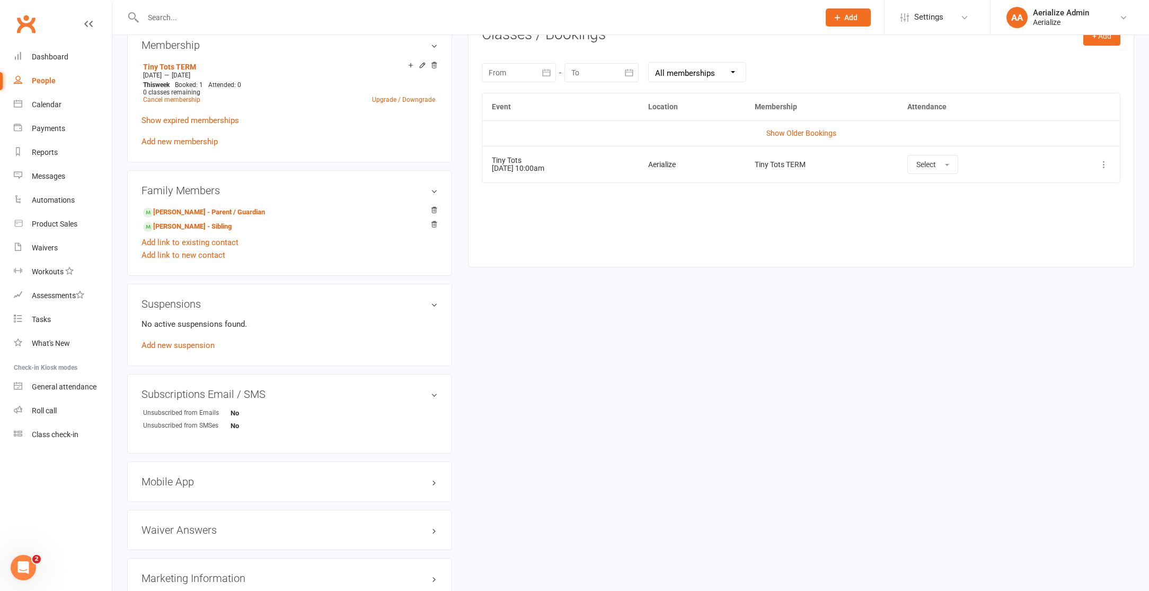
scroll to position [392, 0]
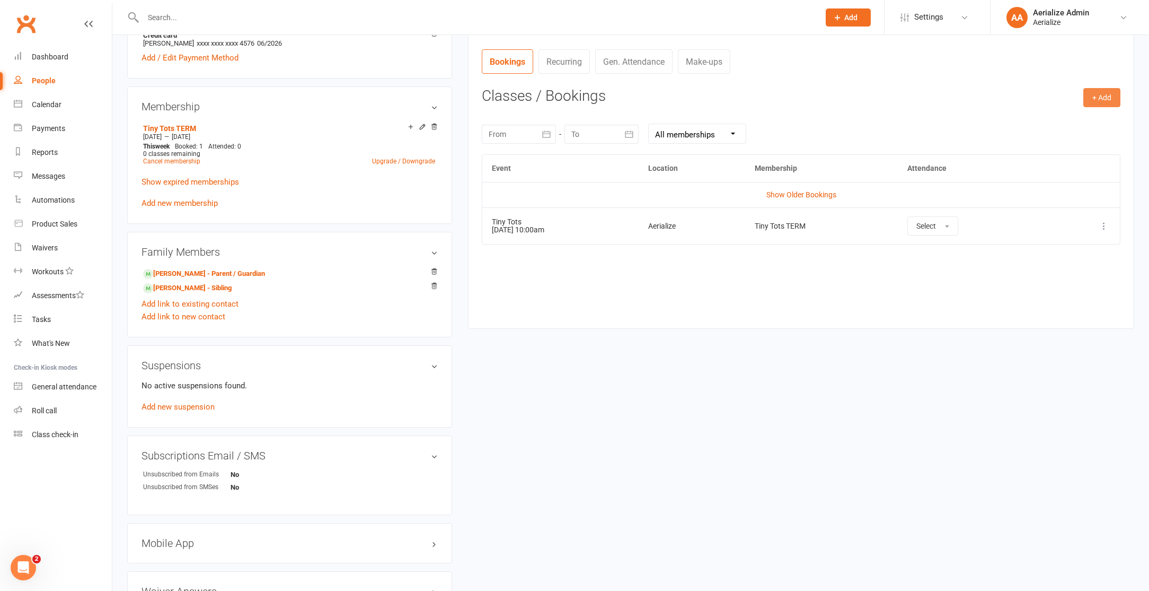
click at [1097, 96] on button "+ Add" at bounding box center [1102, 97] width 37 height 19
click at [1047, 115] on link "Book Event" at bounding box center [1067, 121] width 105 height 21
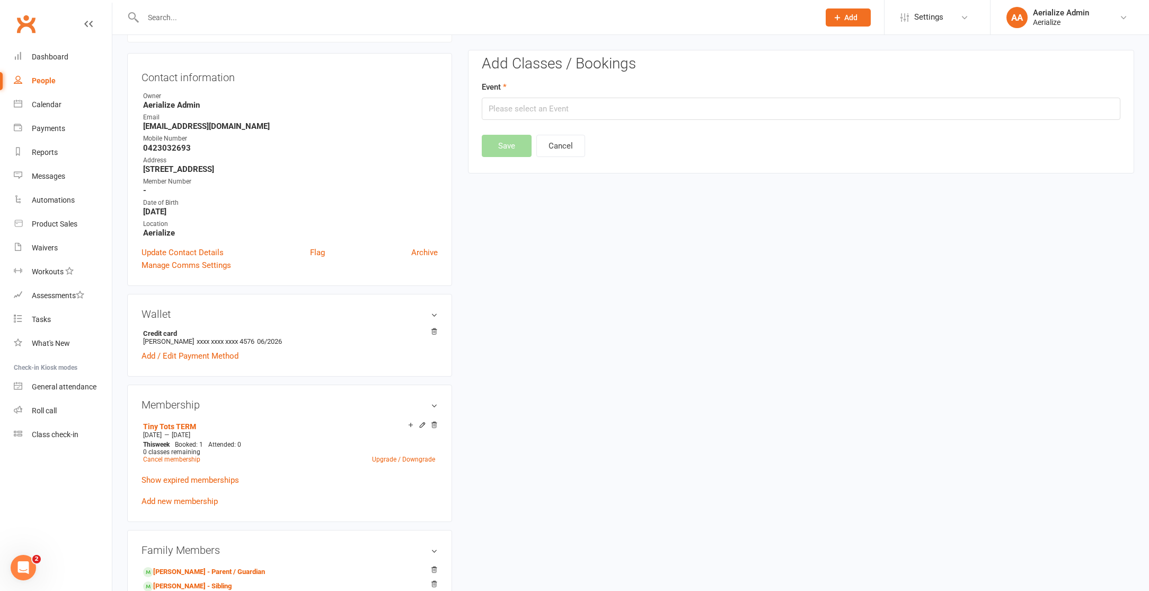
scroll to position [91, 0]
click at [552, 115] on input "text" at bounding box center [801, 112] width 639 height 22
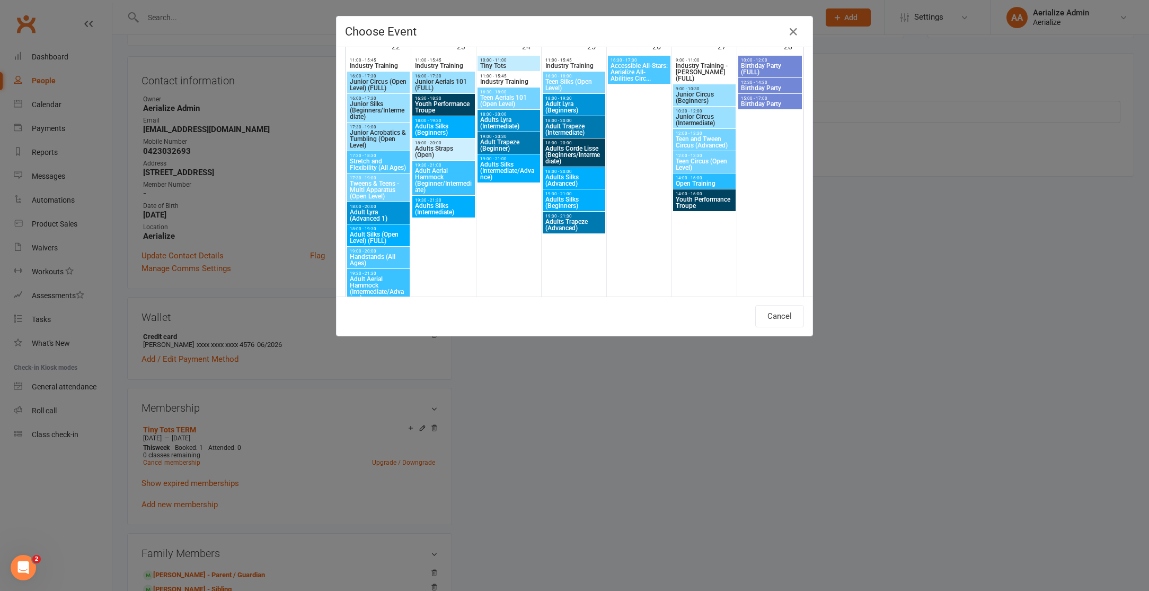
scroll to position [1298, 0]
click at [507, 63] on span "Tiny Tots" at bounding box center [509, 65] width 58 height 6
type input "Tiny Tots - Sep 24, 2025 10:00:00 AM"
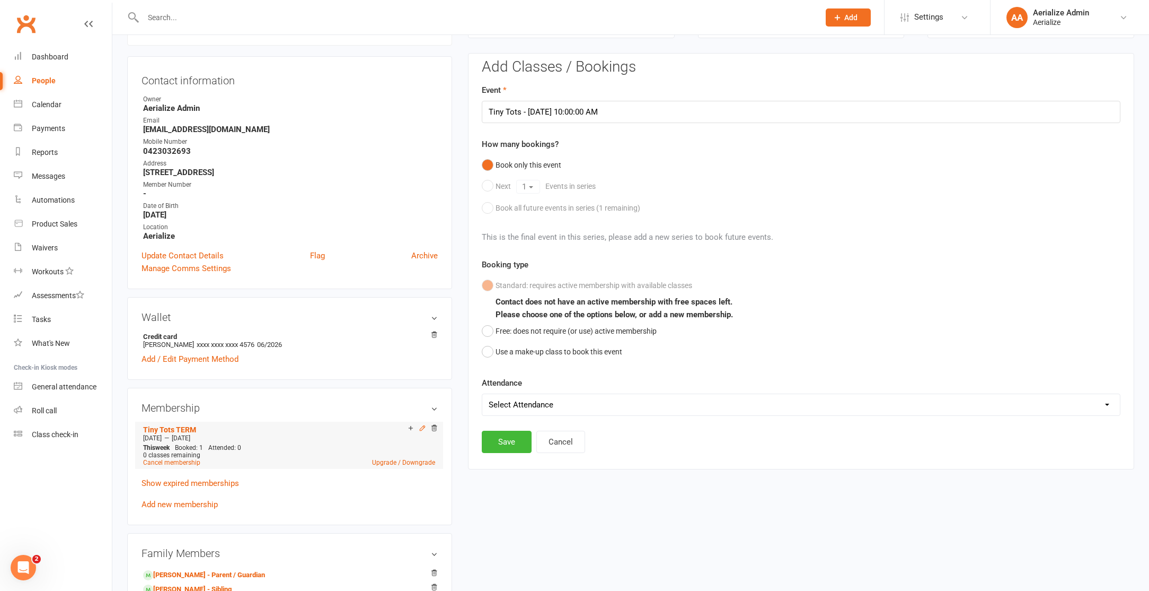
click at [422, 426] on icon at bounding box center [422, 427] width 7 height 7
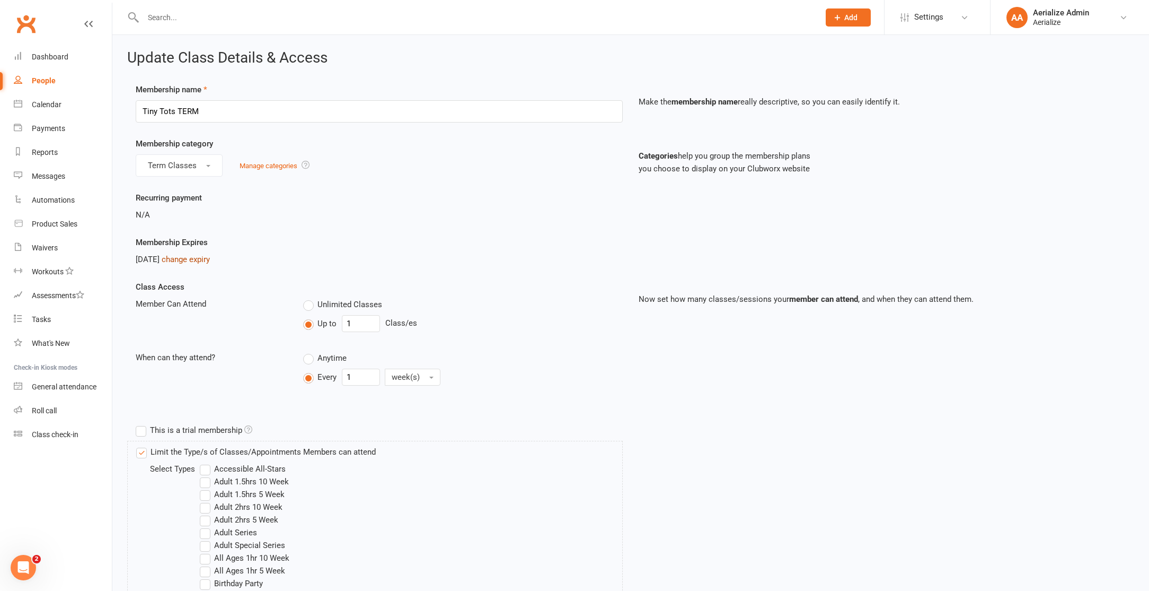
click at [210, 258] on link "change expiry" at bounding box center [186, 259] width 48 height 10
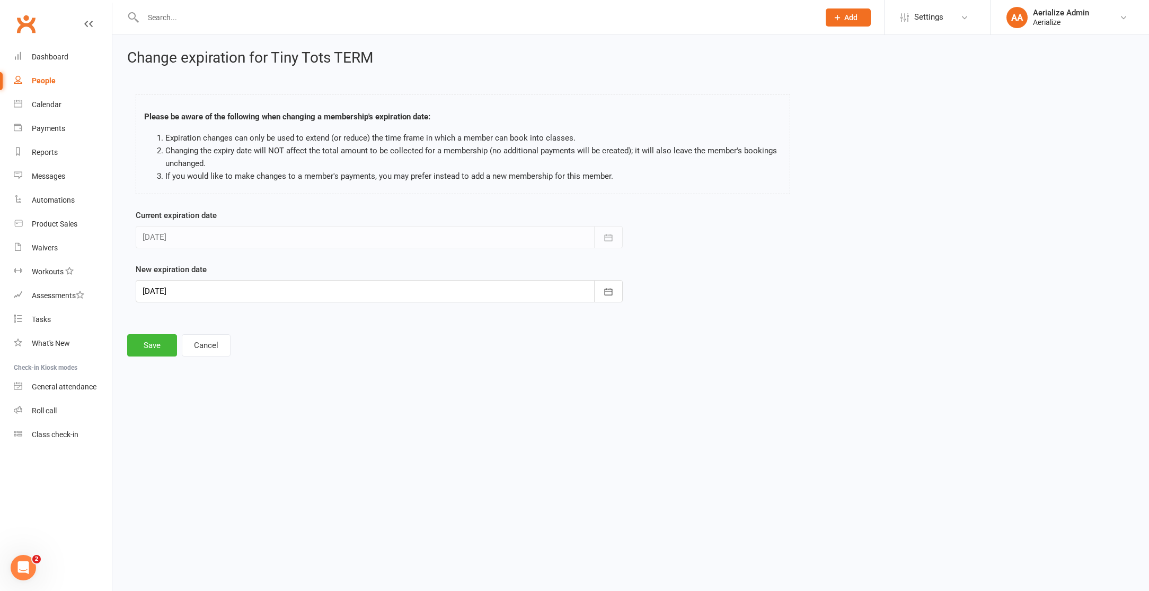
click at [349, 290] on div at bounding box center [379, 291] width 487 height 22
click at [266, 417] on button "25" at bounding box center [272, 418] width 22 height 19
type input "25 Sep 2025"
click at [162, 350] on button "Save" at bounding box center [152, 345] width 50 height 22
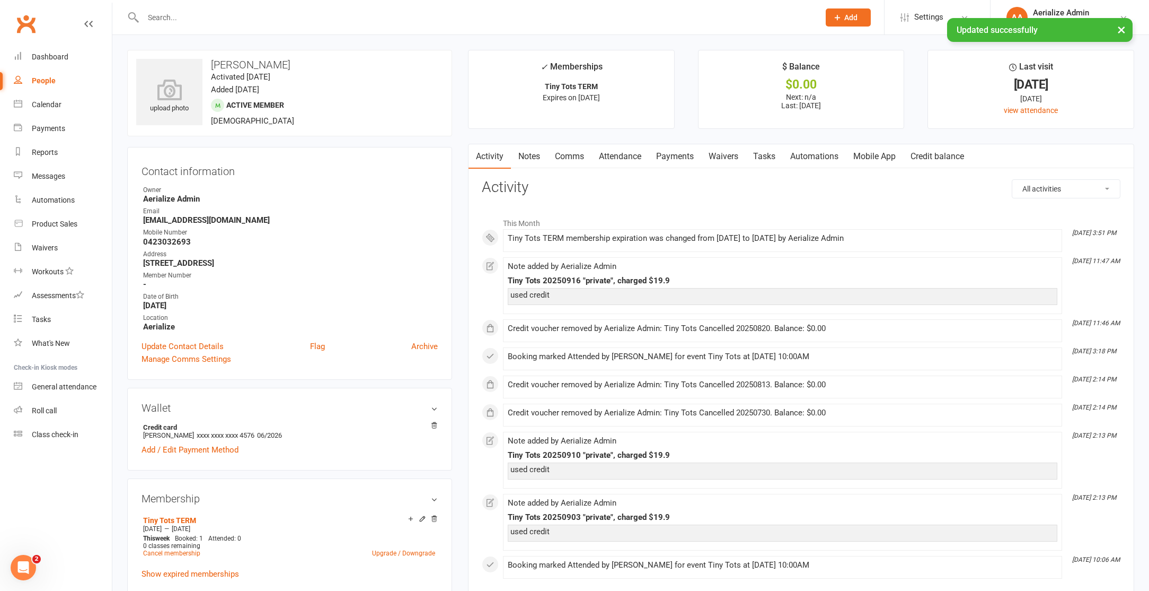
click at [636, 150] on link "Attendance" at bounding box center [620, 156] width 57 height 24
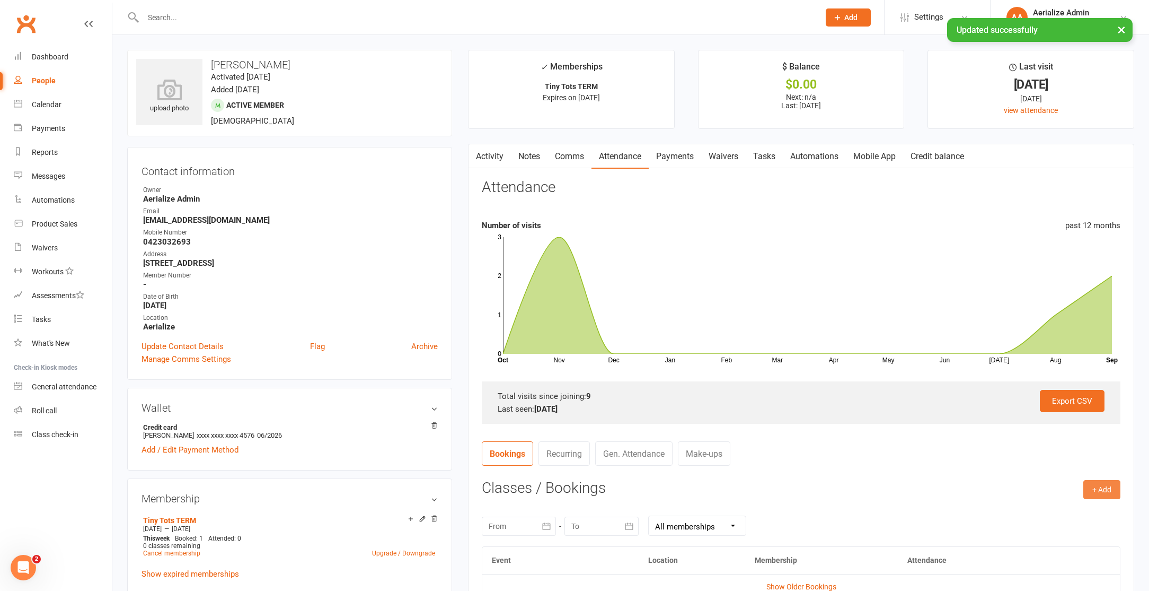
click at [1111, 490] on button "+ Add" at bounding box center [1102, 489] width 37 height 19
click at [1034, 508] on link "Book Event" at bounding box center [1067, 513] width 105 height 21
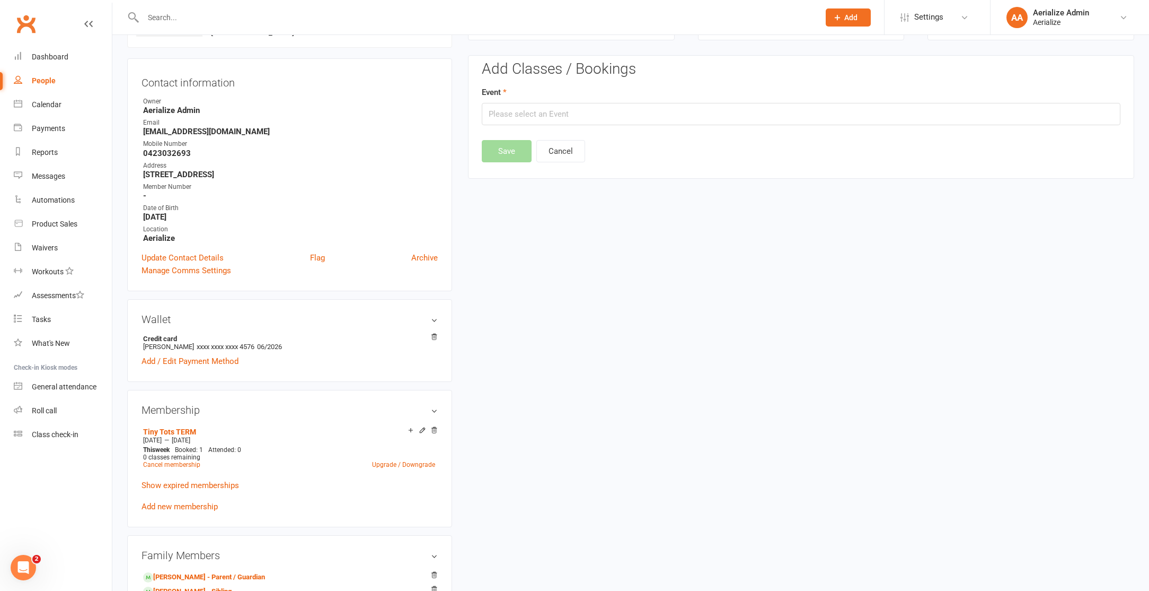
scroll to position [91, 0]
click at [581, 109] on input "text" at bounding box center [801, 112] width 639 height 22
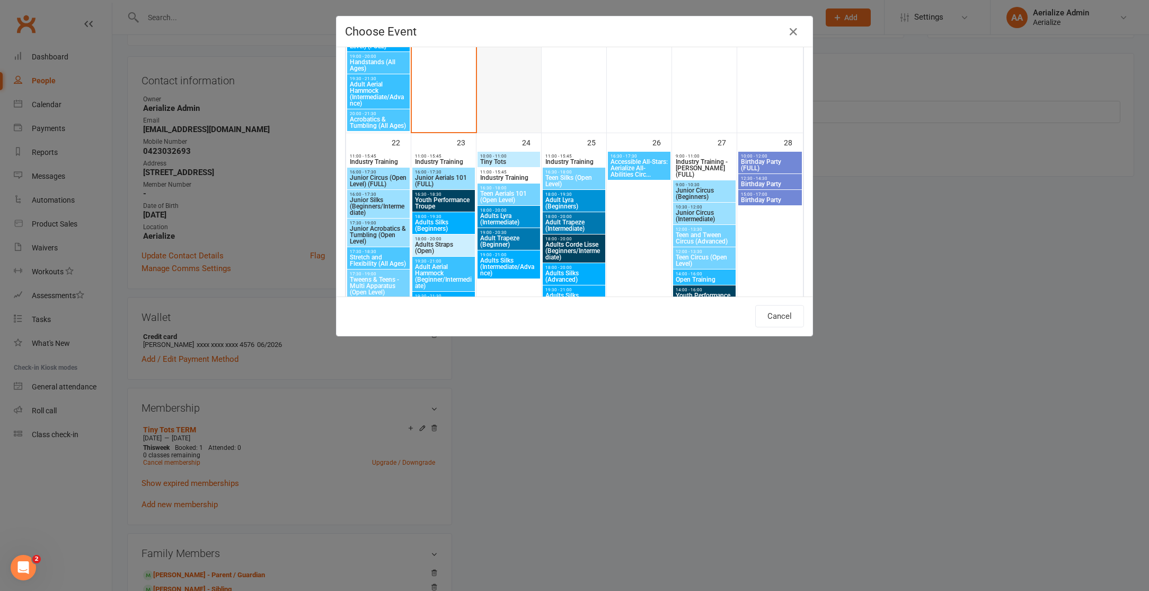
scroll to position [1258, 0]
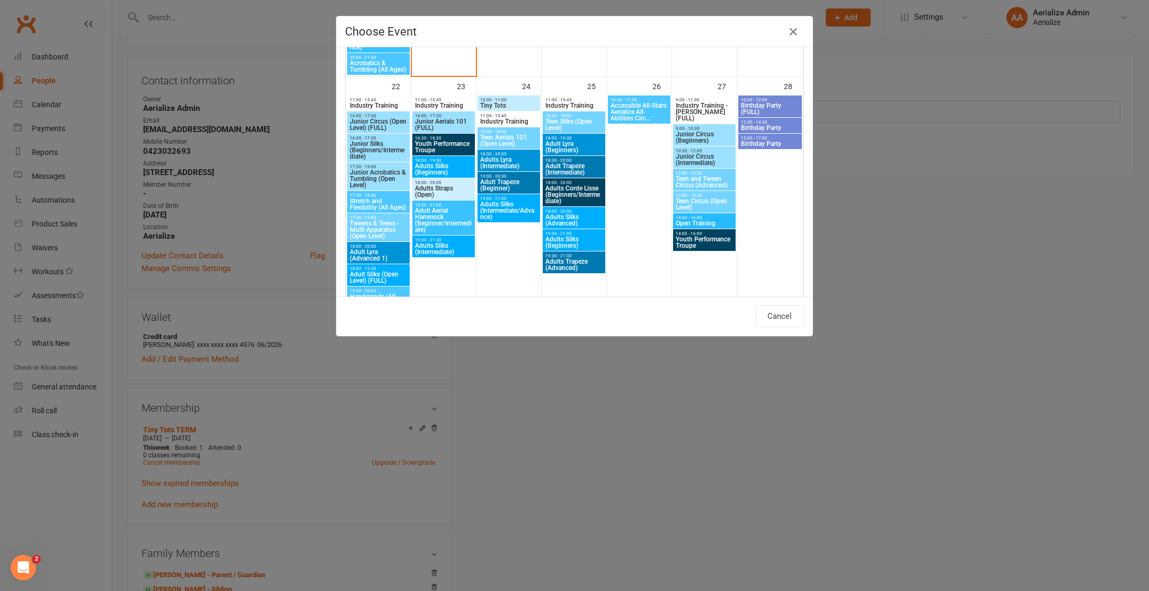
click at [515, 103] on span "Tiny Tots" at bounding box center [509, 105] width 58 height 6
type input "Tiny Tots - Sep 24, 2025 10:00:00 AM"
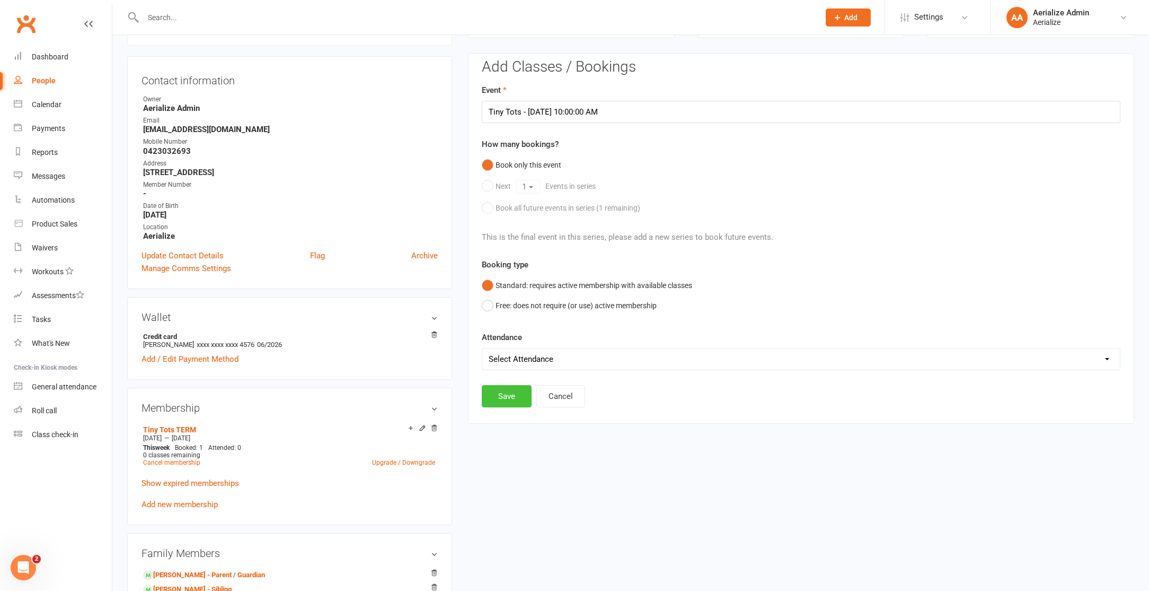
click at [516, 396] on button "Save" at bounding box center [507, 396] width 50 height 22
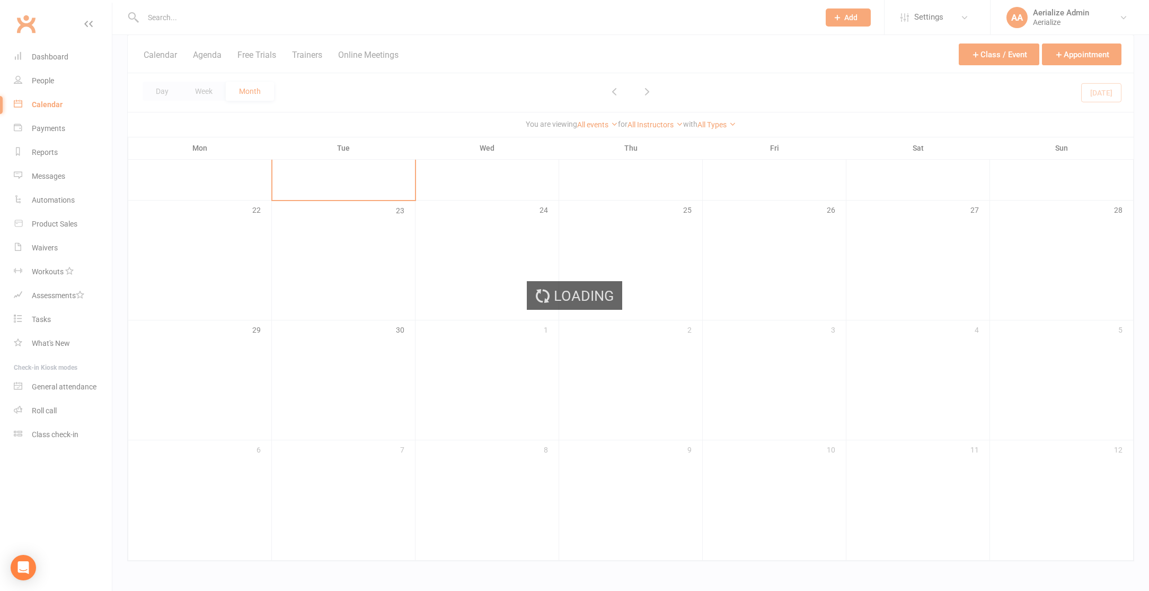
click at [189, 20] on ui-view "Prospect Member Non-attending contact Class / event Appointment Task Membership…" at bounding box center [574, 97] width 1149 height 958
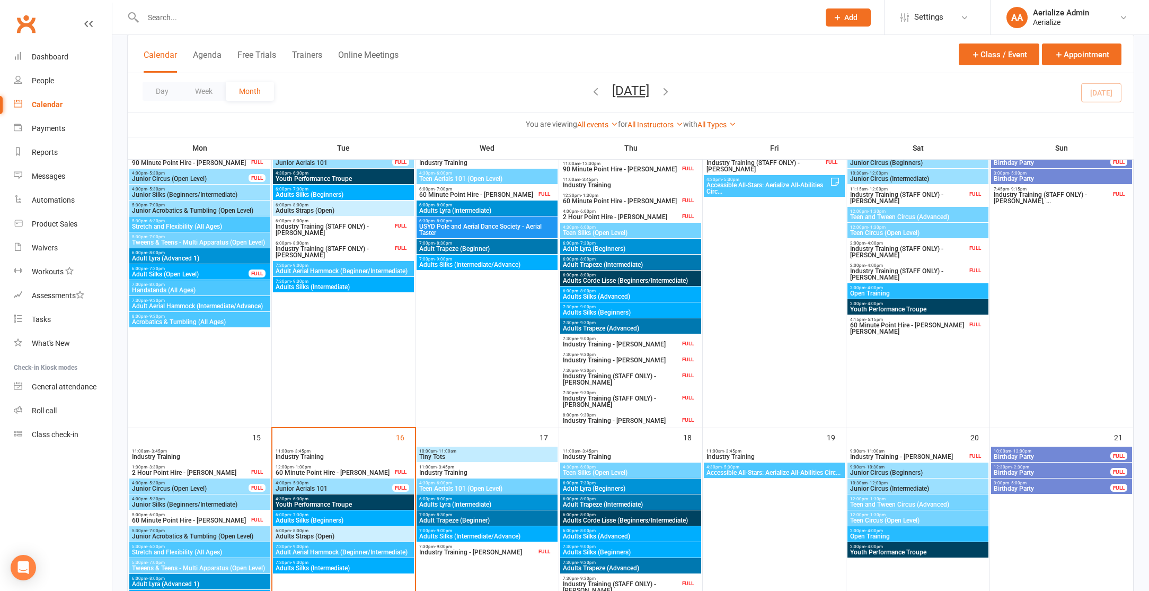
scroll to position [542, 0]
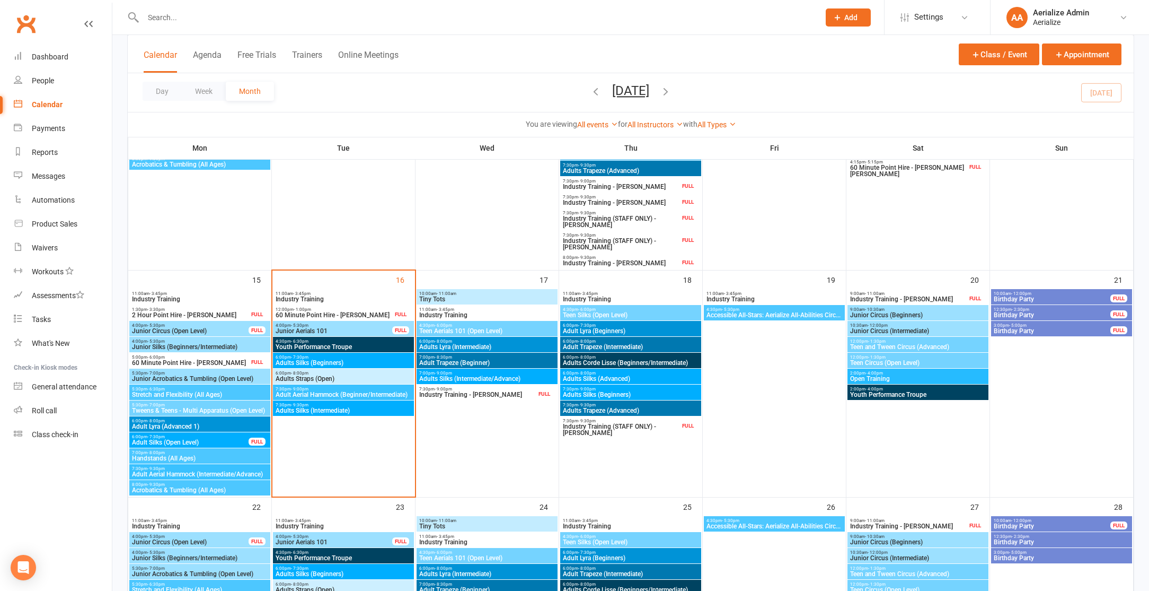
click at [187, 14] on input "text" at bounding box center [476, 17] width 672 height 15
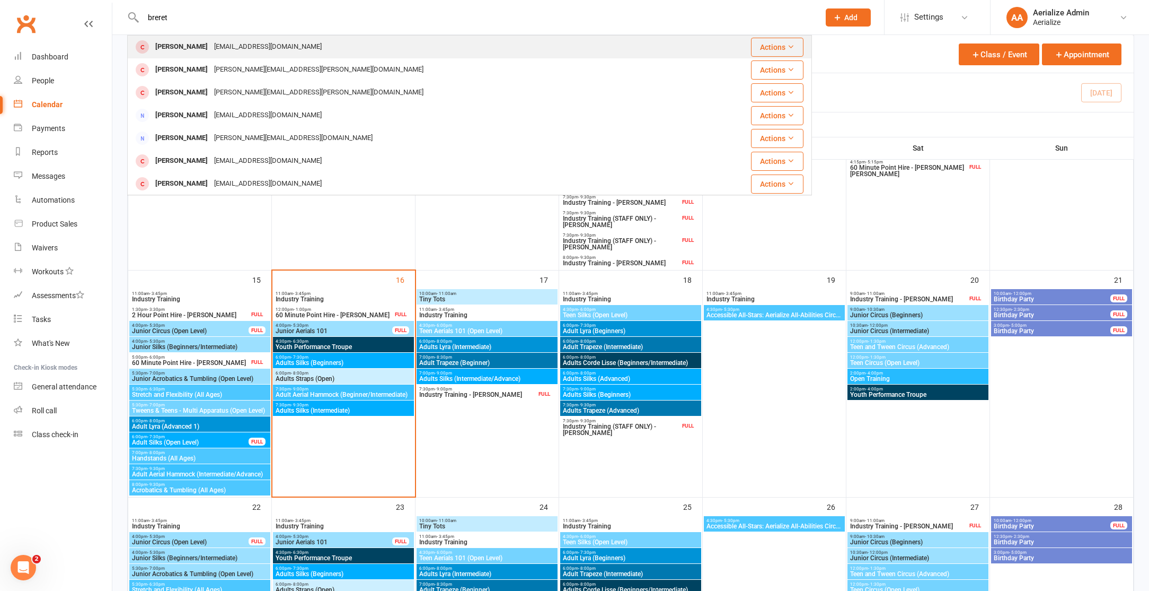
type input "breret"
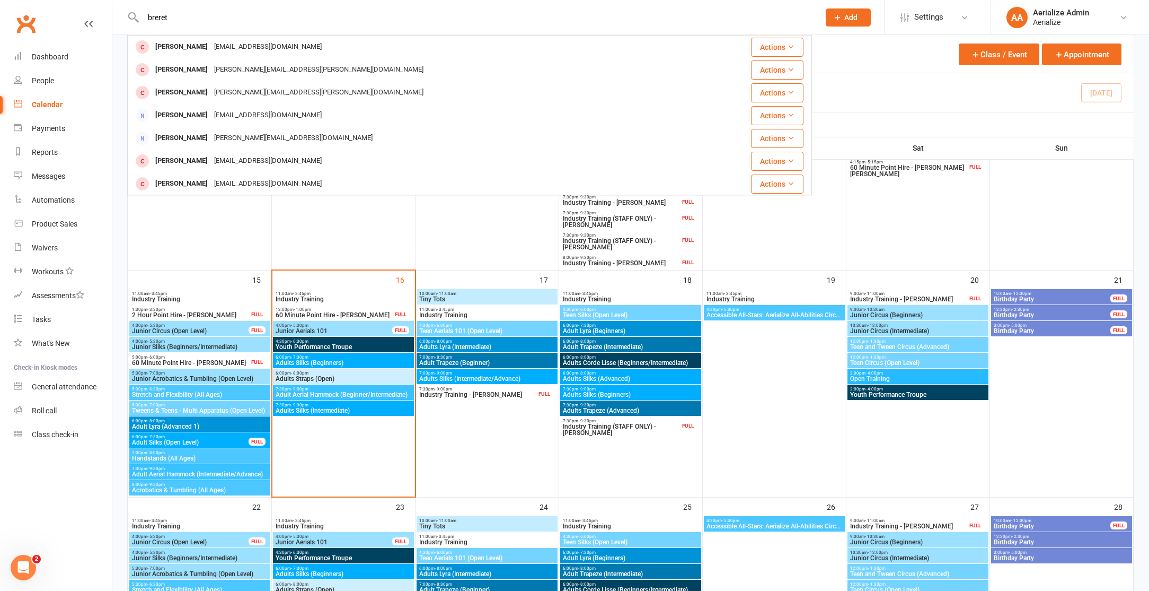
click at [208, 41] on div "Lauren Brereton lauren.brereton19@gmail.com" at bounding box center [238, 46] width 173 height 15
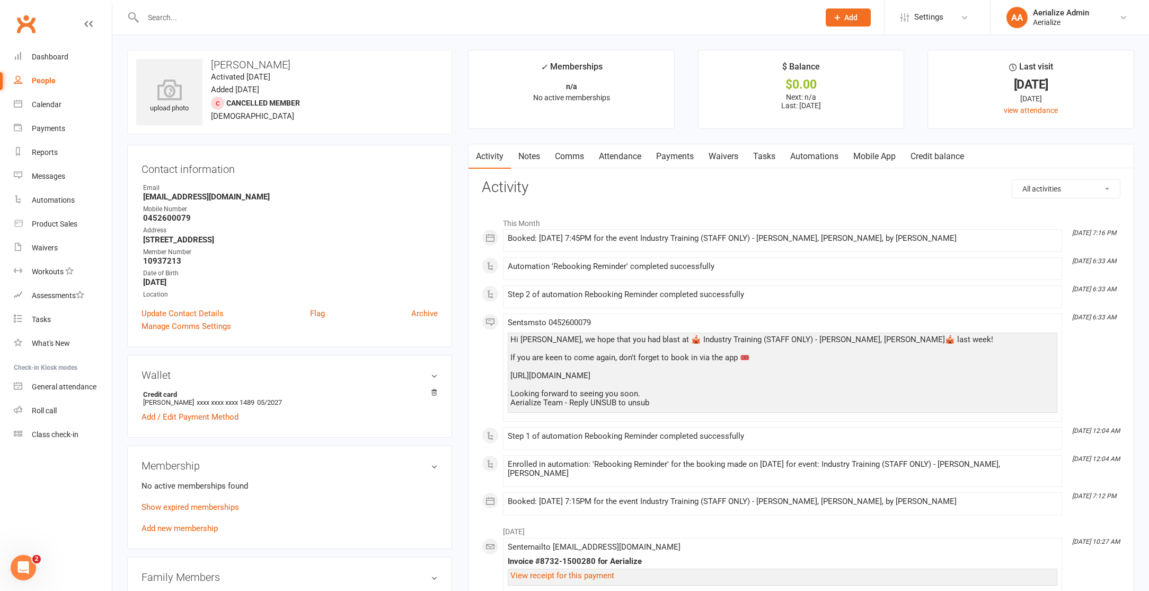
click at [184, 520] on div "No active memberships found Show expired memberships Add new membership" at bounding box center [290, 506] width 296 height 55
click at [186, 527] on link "Add new membership" at bounding box center [180, 528] width 76 height 10
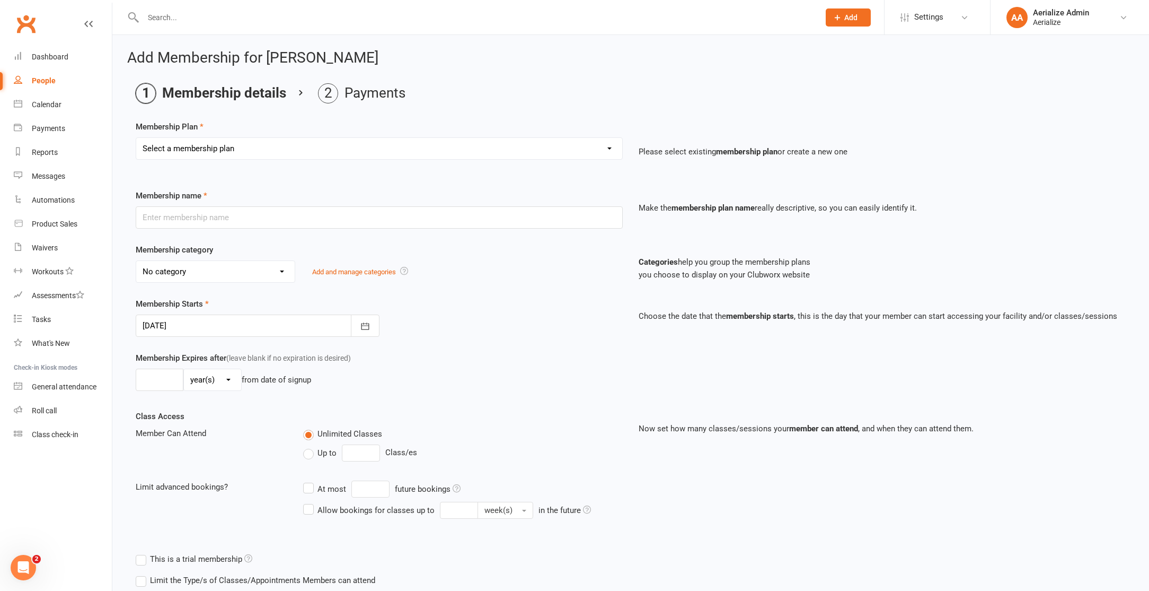
scroll to position [111, 0]
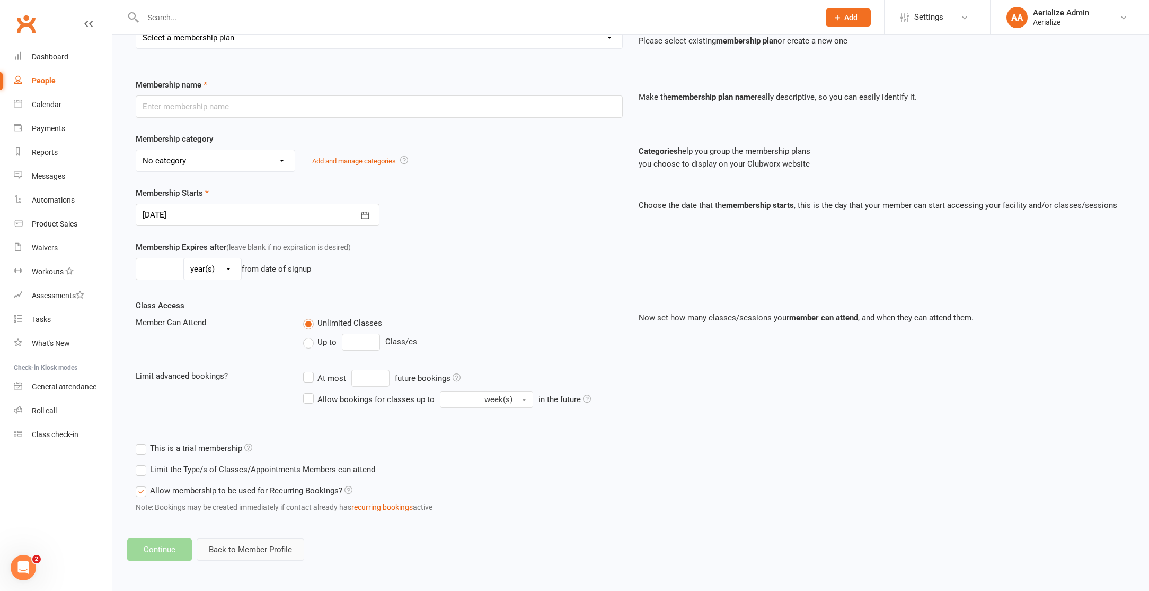
click at [262, 550] on button "Back to Member Profile" at bounding box center [251, 549] width 108 height 22
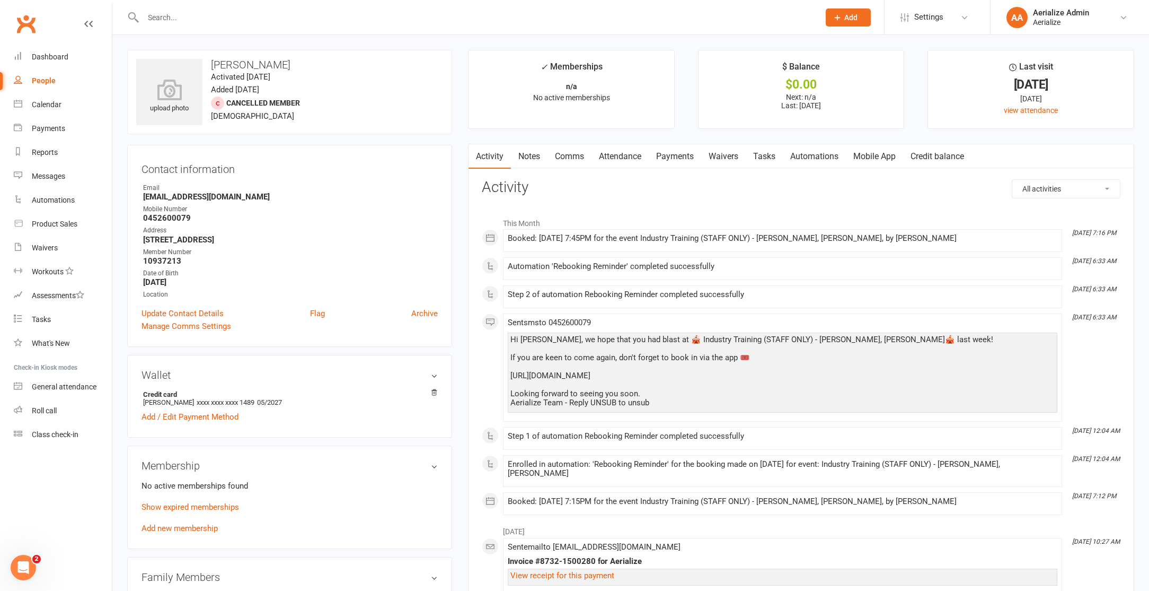
click at [681, 162] on link "Payments" at bounding box center [675, 156] width 52 height 24
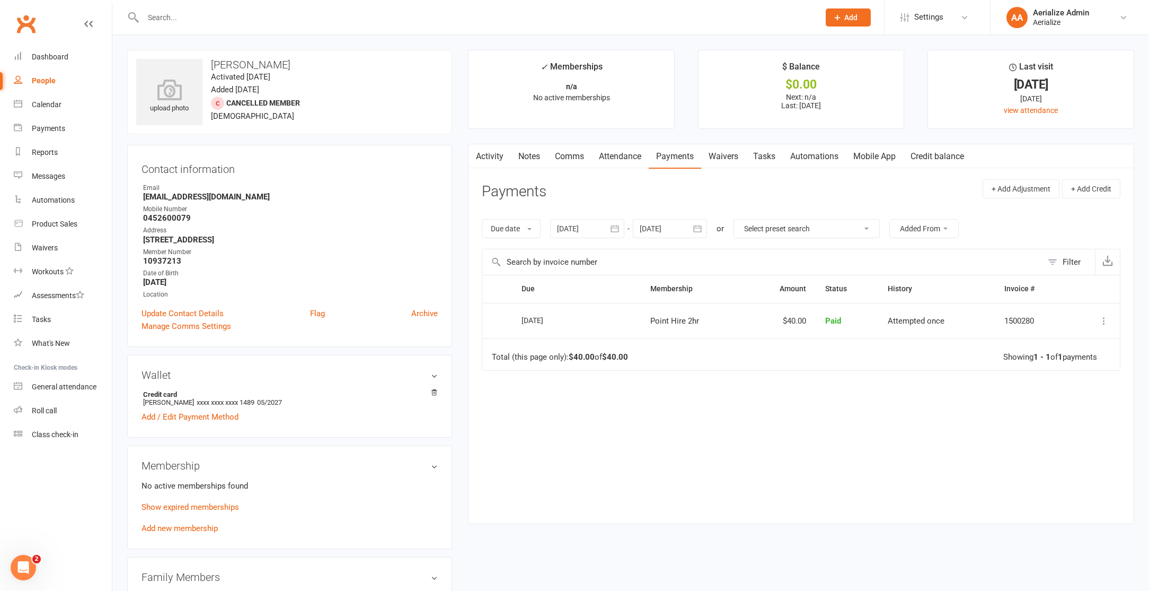
click at [919, 156] on link "Credit balance" at bounding box center [937, 156] width 68 height 24
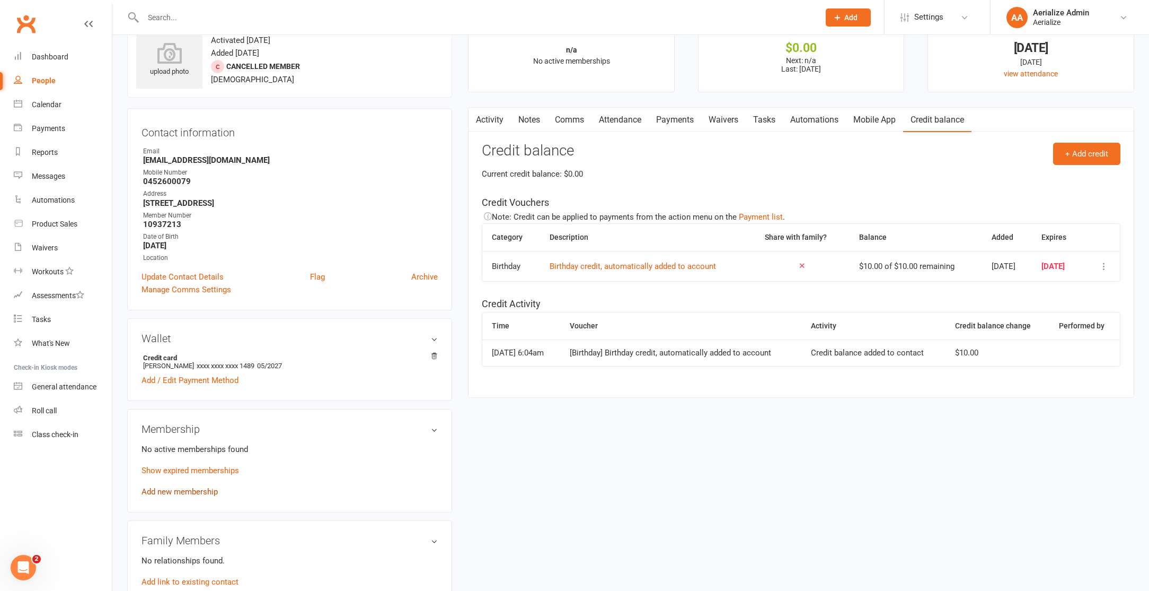
scroll to position [38, 0]
click at [193, 490] on link "Add new membership" at bounding box center [180, 490] width 76 height 10
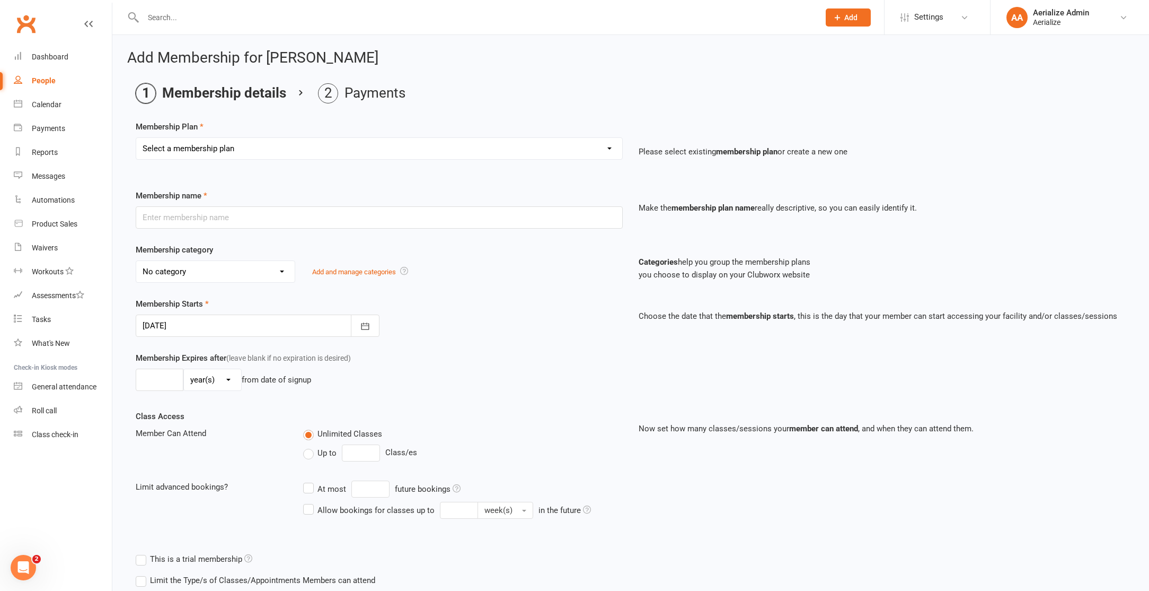
click at [209, 145] on select "Select a membership plan Create new Membership Plan Tiny Tots DROP IN Tiny Tots…" at bounding box center [379, 148] width 486 height 21
select select "16"
click at [136, 138] on select "Select a membership plan Create new Membership Plan Tiny Tots DROP IN Tiny Tots…" at bounding box center [379, 148] width 486 height 21
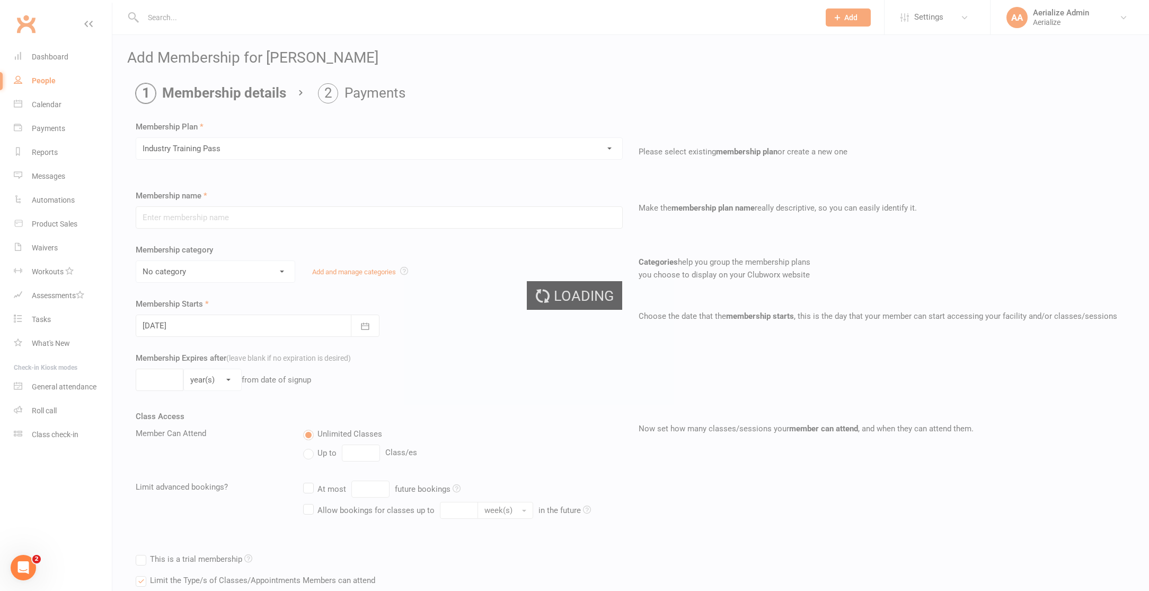
type input "Industry Training Pass"
select select "5"
type input "14"
select select "0"
type input "1"
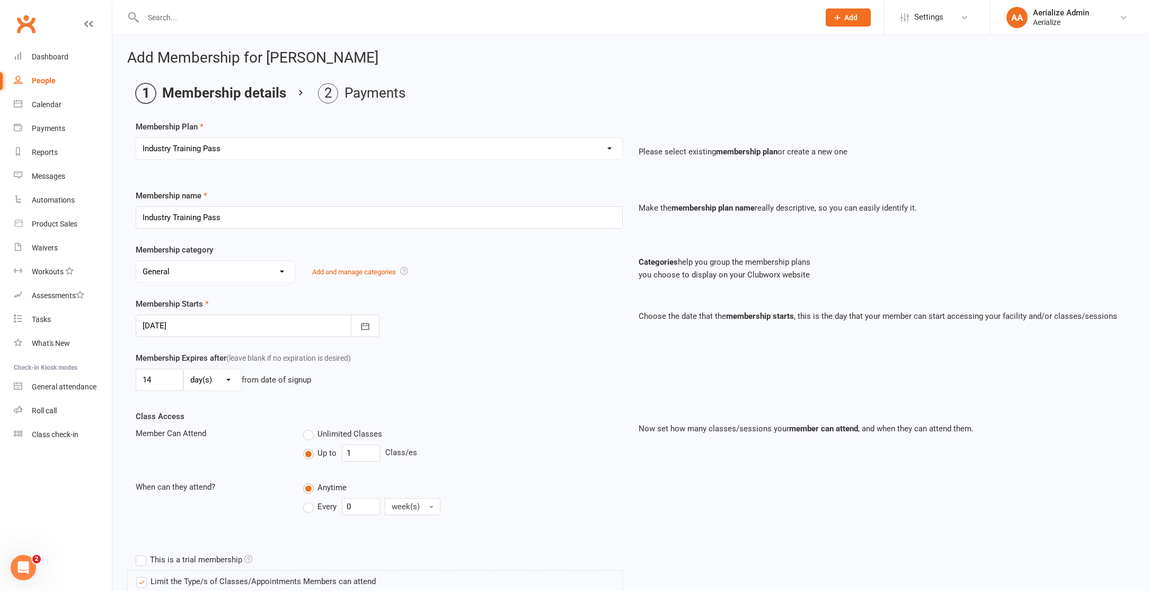
type input "[DATE]"
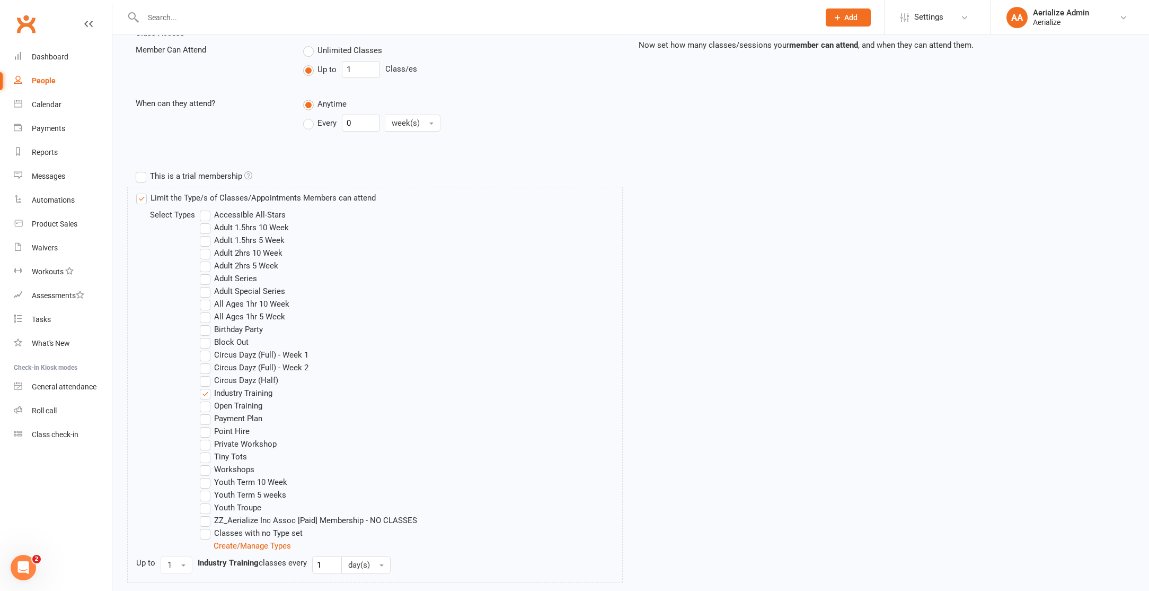
scroll to position [494, 0]
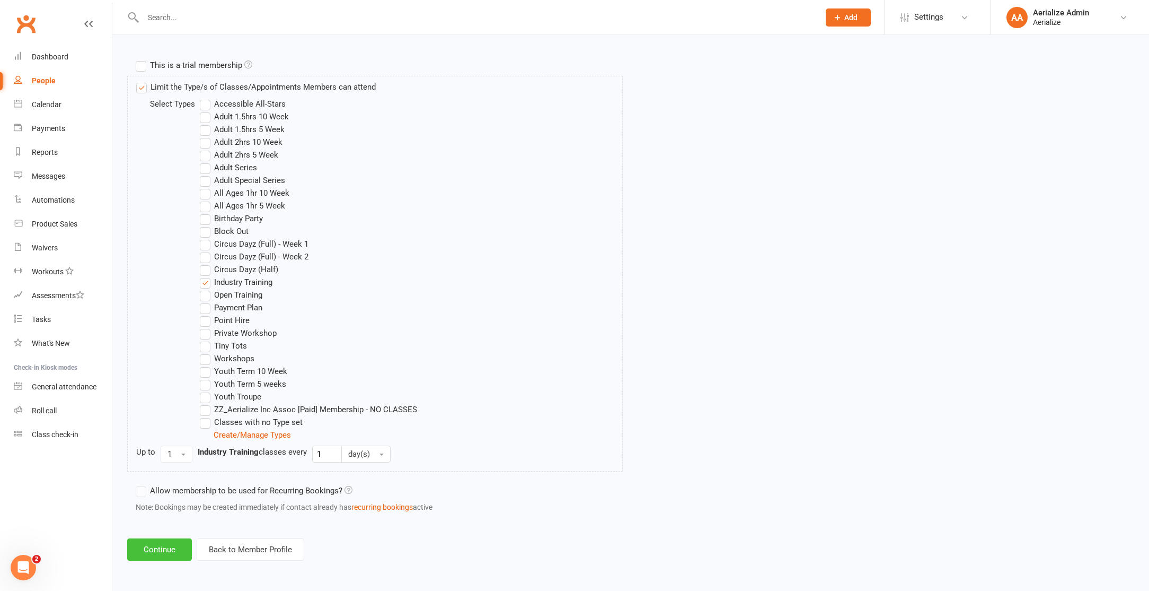
click at [175, 555] on button "Continue" at bounding box center [159, 549] width 65 height 22
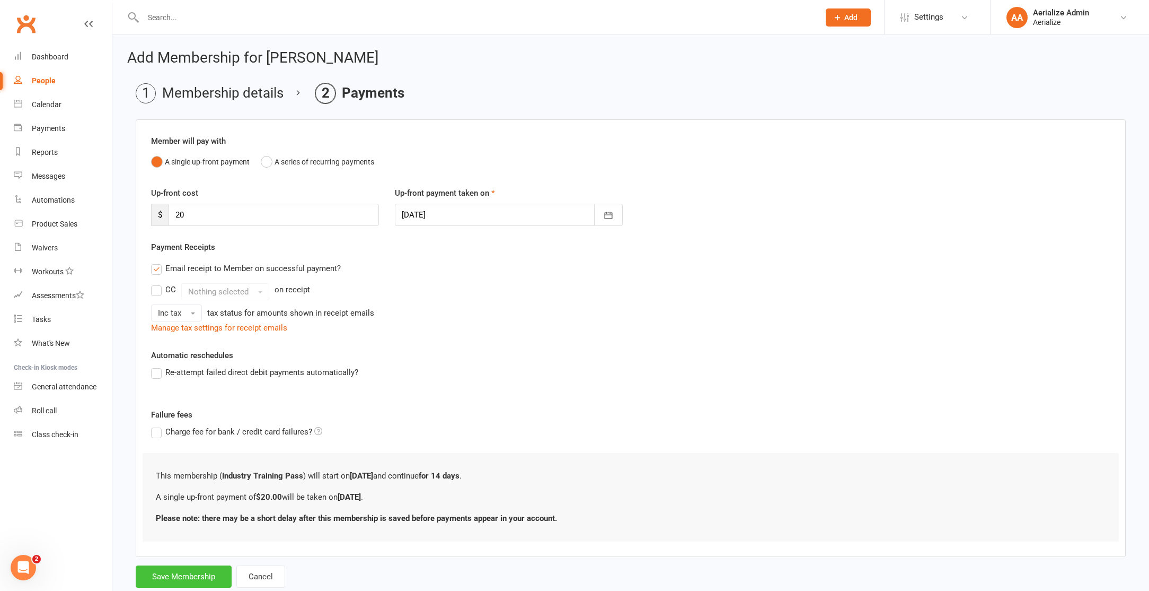
click at [182, 574] on button "Save Membership" at bounding box center [184, 576] width 96 height 22
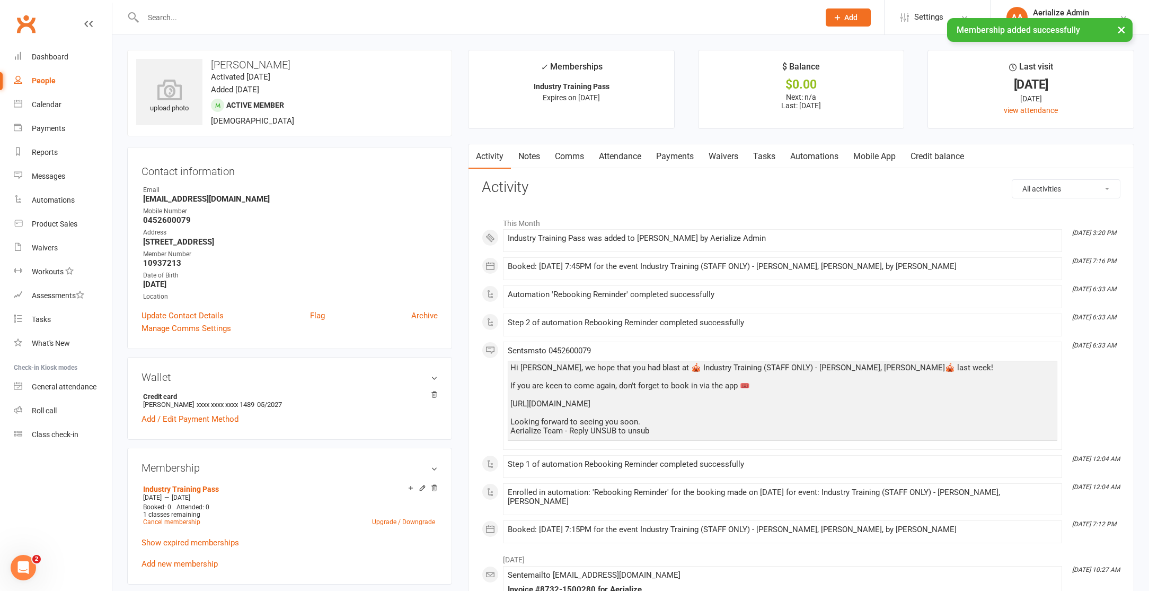
click at [634, 156] on link "Attendance" at bounding box center [620, 156] width 57 height 24
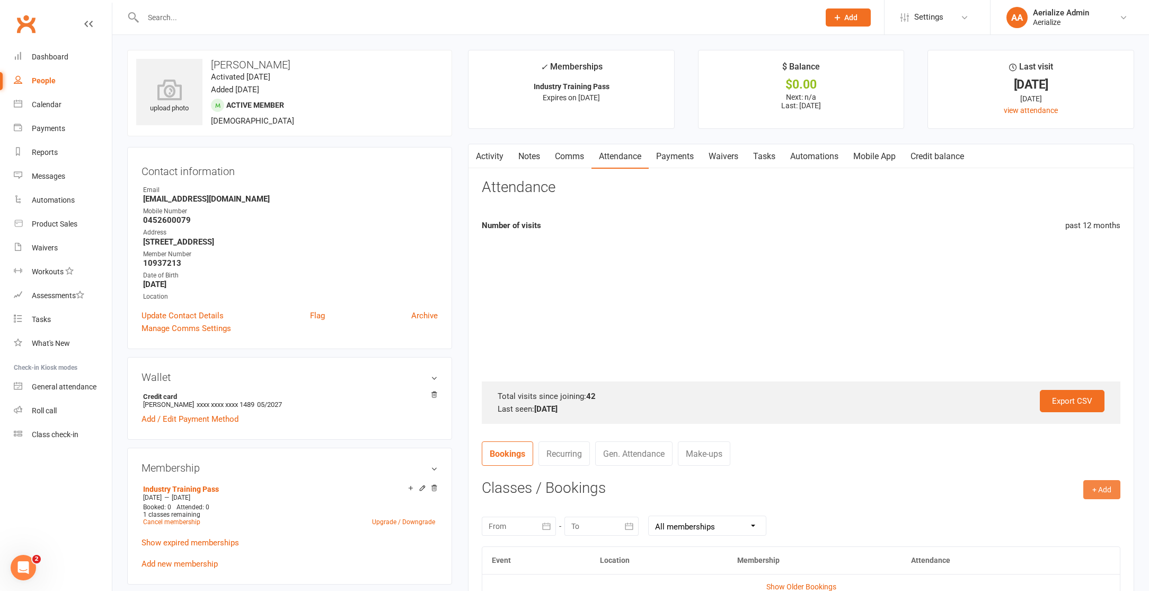
click at [1104, 485] on button "+ Add" at bounding box center [1102, 489] width 37 height 19
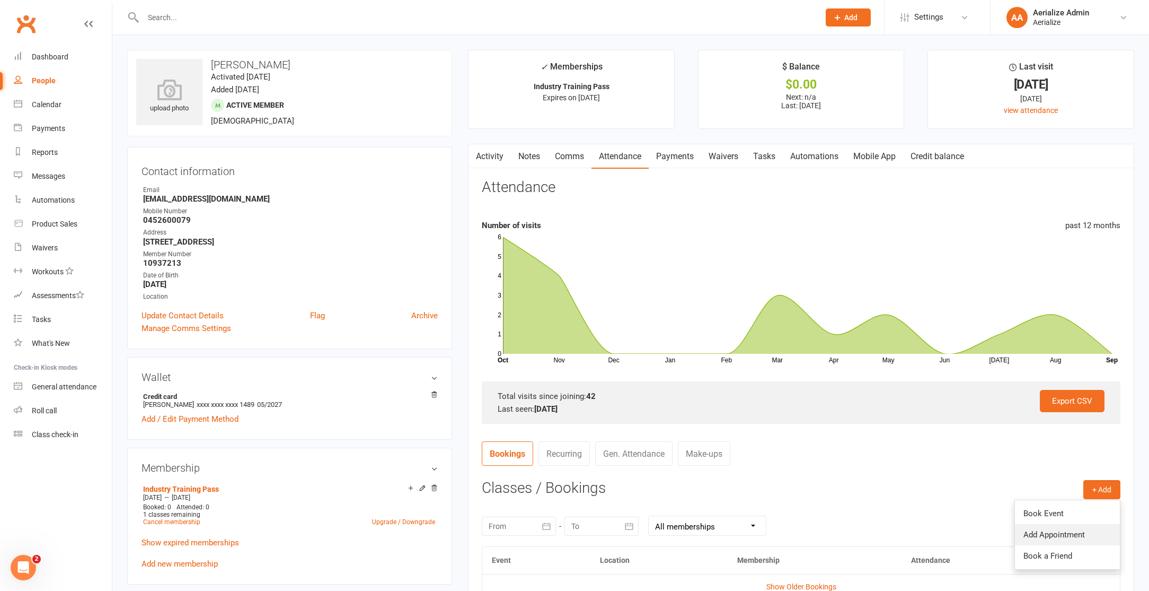
click at [1065, 541] on link "Add Appointment" at bounding box center [1067, 534] width 105 height 21
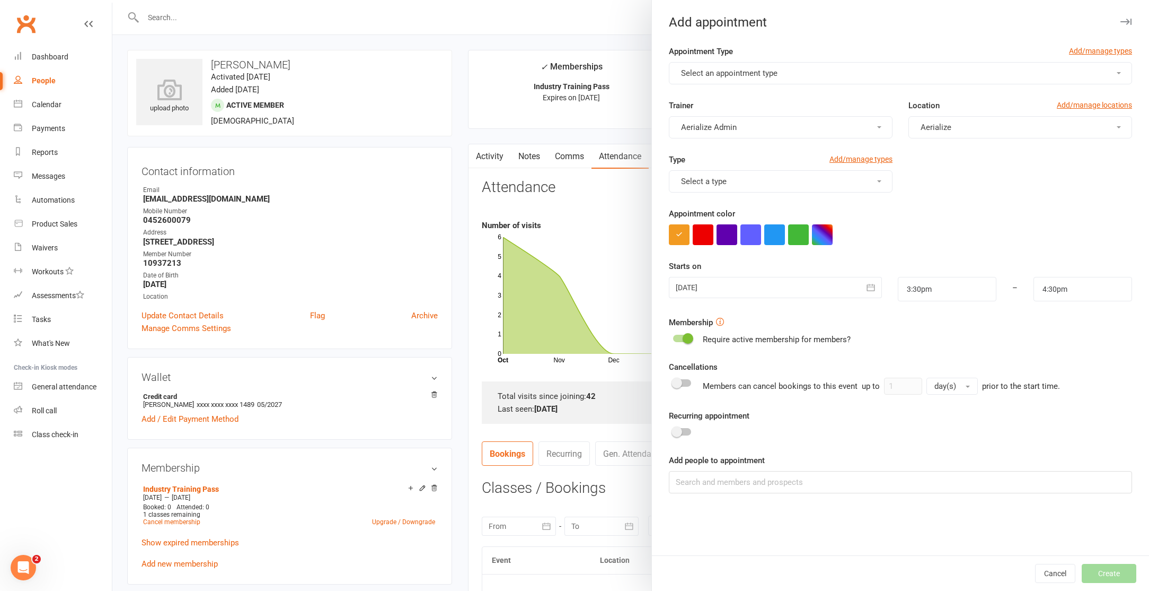
click at [716, 76] on span "Select an appointment type" at bounding box center [729, 73] width 96 height 10
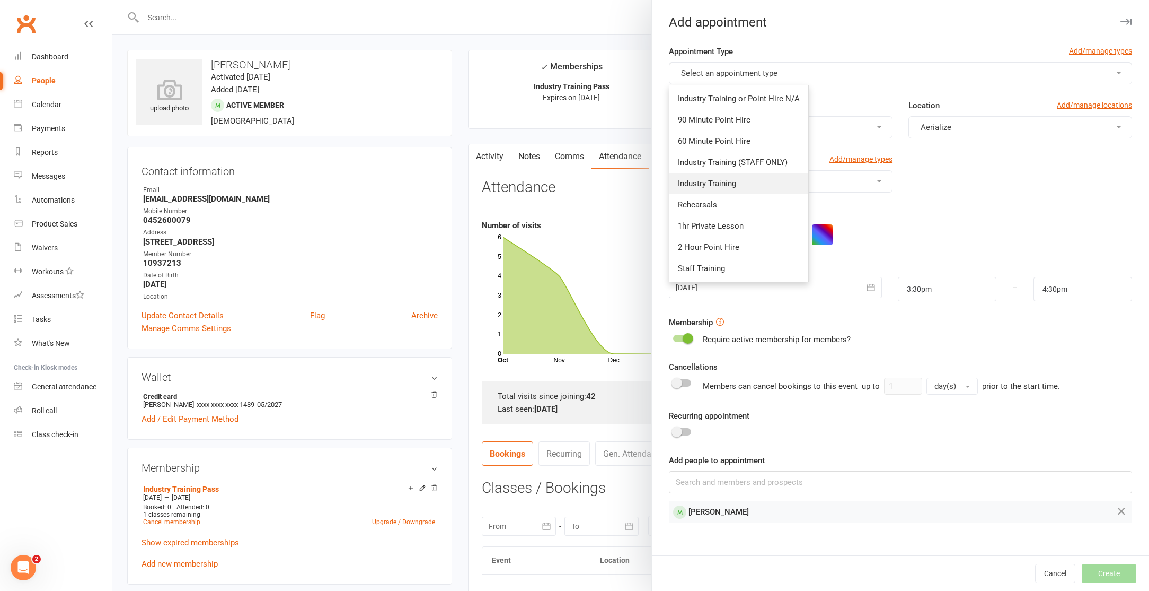
click at [754, 183] on link "Industry Training" at bounding box center [739, 183] width 139 height 21
type input "5:30pm"
type input "#ffffff"
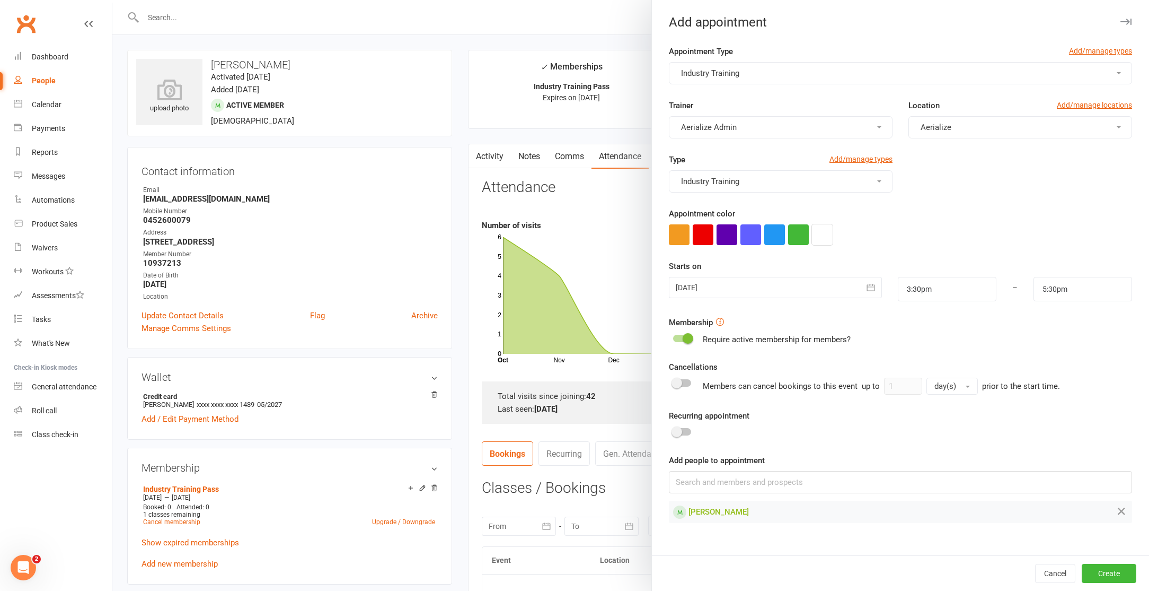
click at [822, 233] on icon "button" at bounding box center [822, 234] width 7 height 7
click at [910, 291] on input "3:30pm" at bounding box center [947, 289] width 99 height 24
type input "5:30pm"
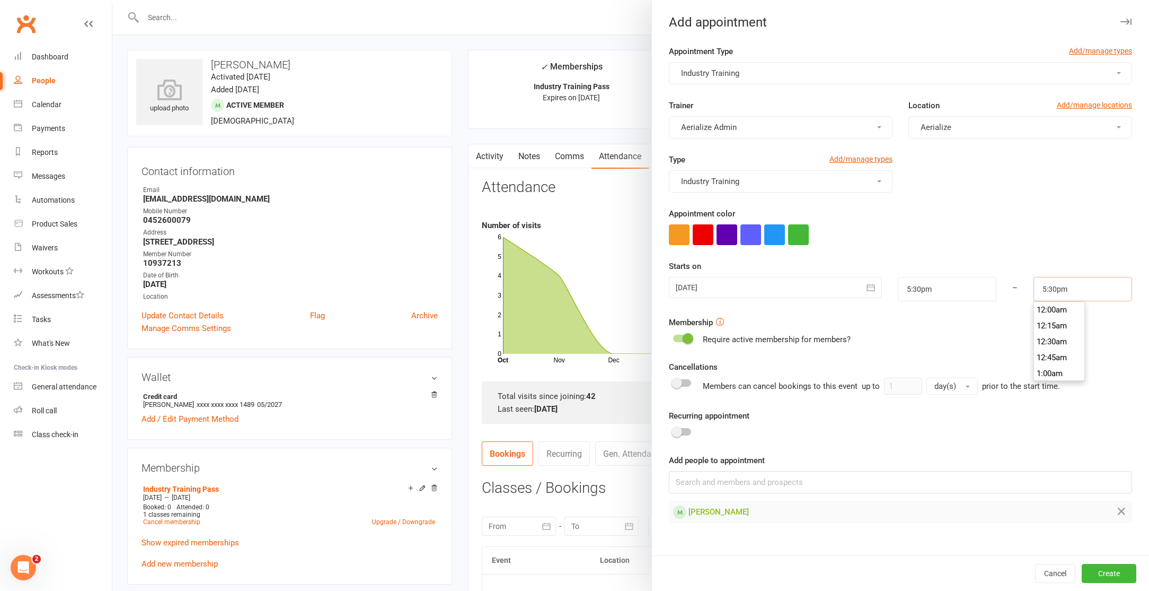
click at [1047, 292] on input "5:30pm" at bounding box center [1083, 289] width 99 height 24
type input "7:30pm"
click at [1064, 243] on div at bounding box center [900, 234] width 463 height 21
click at [1109, 575] on button "Create" at bounding box center [1109, 573] width 55 height 19
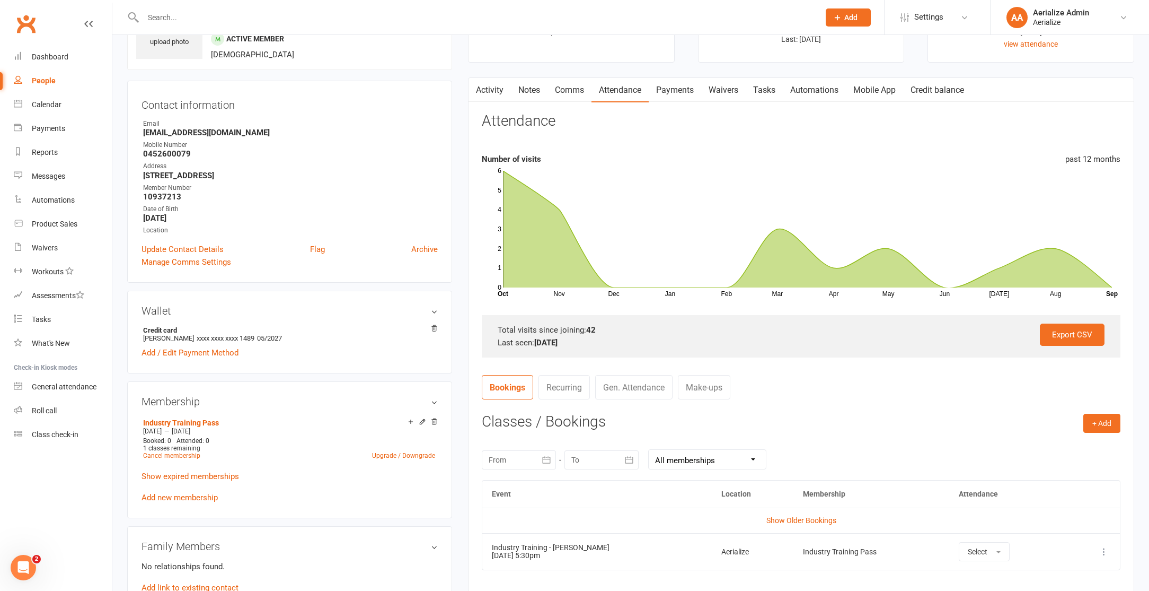
scroll to position [71, 0]
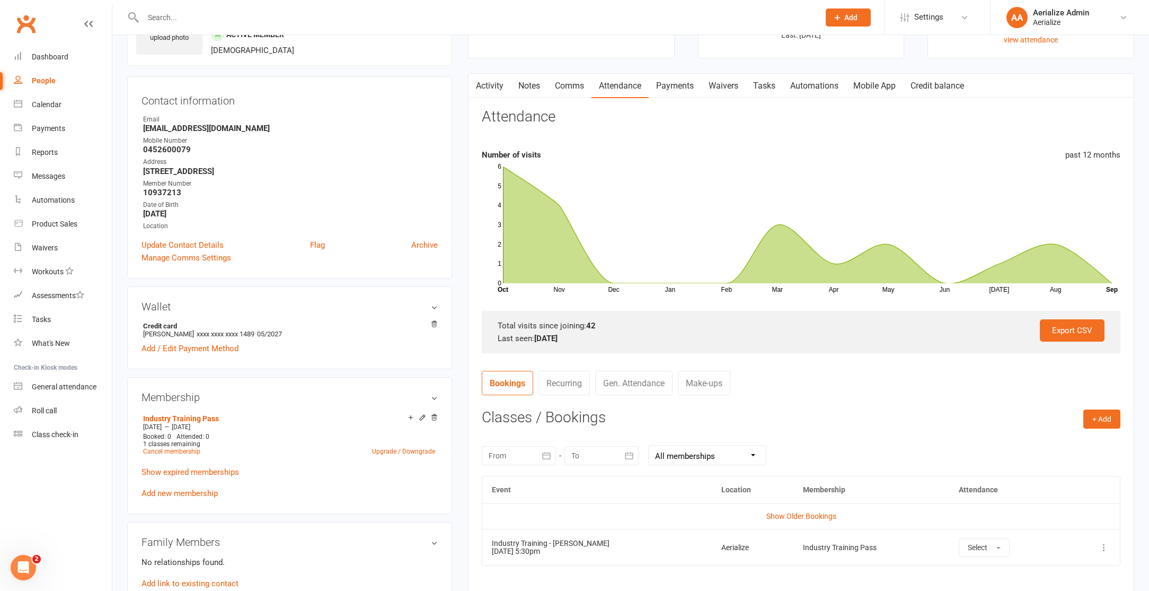
click at [492, 85] on link "Activity" at bounding box center [490, 86] width 42 height 24
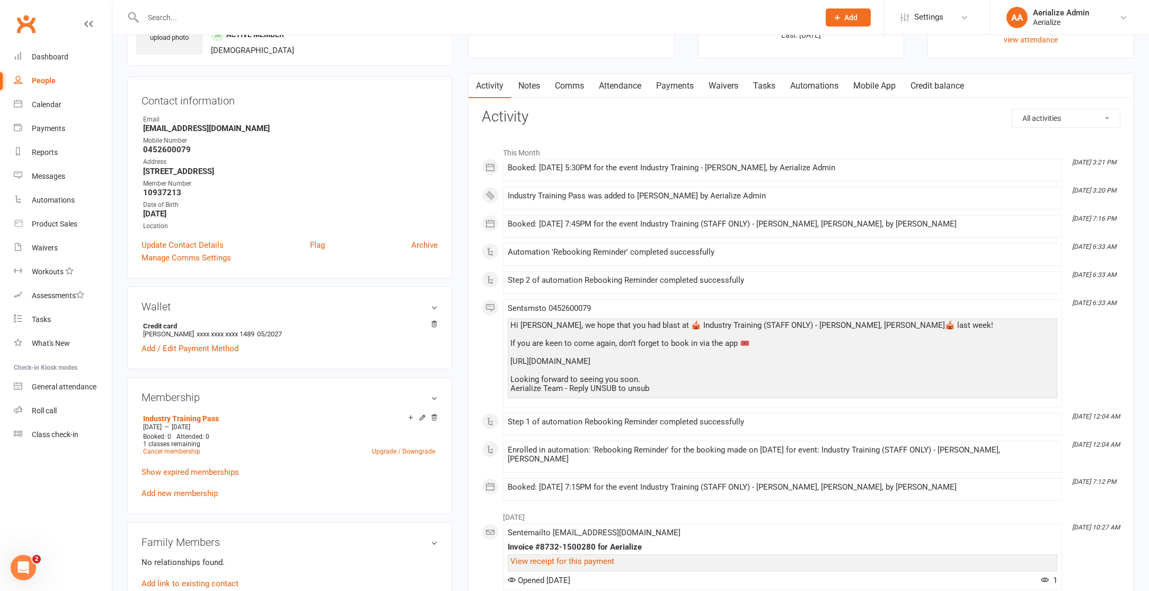
click at [660, 81] on link "Payments" at bounding box center [675, 86] width 52 height 24
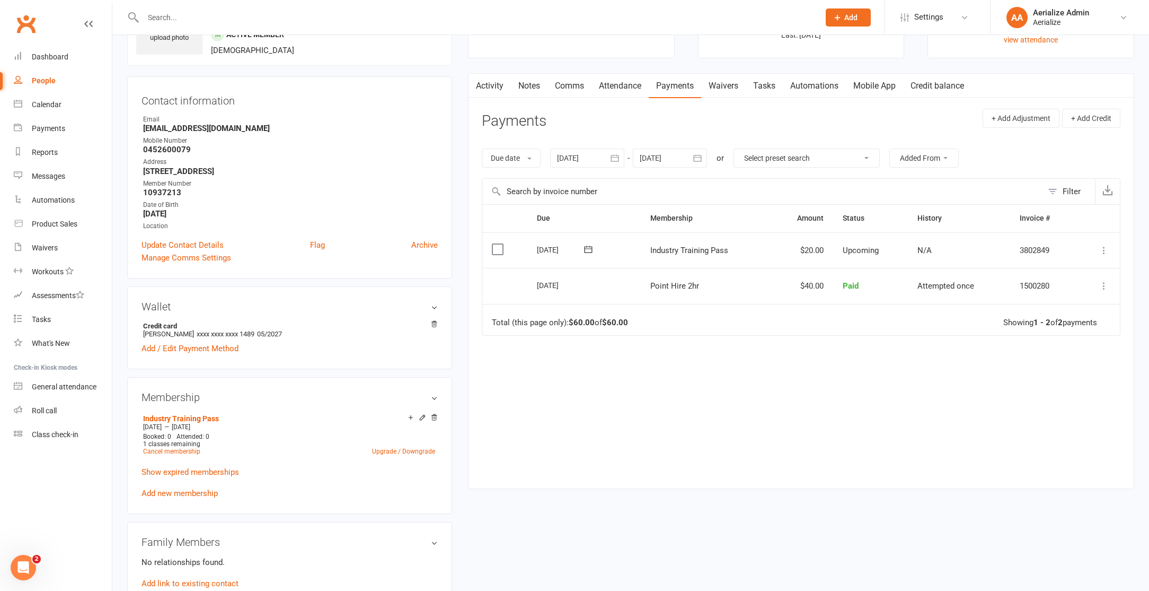
click at [1105, 248] on icon at bounding box center [1104, 250] width 11 height 11
click at [1060, 394] on link "Process now" at bounding box center [1057, 398] width 105 height 21
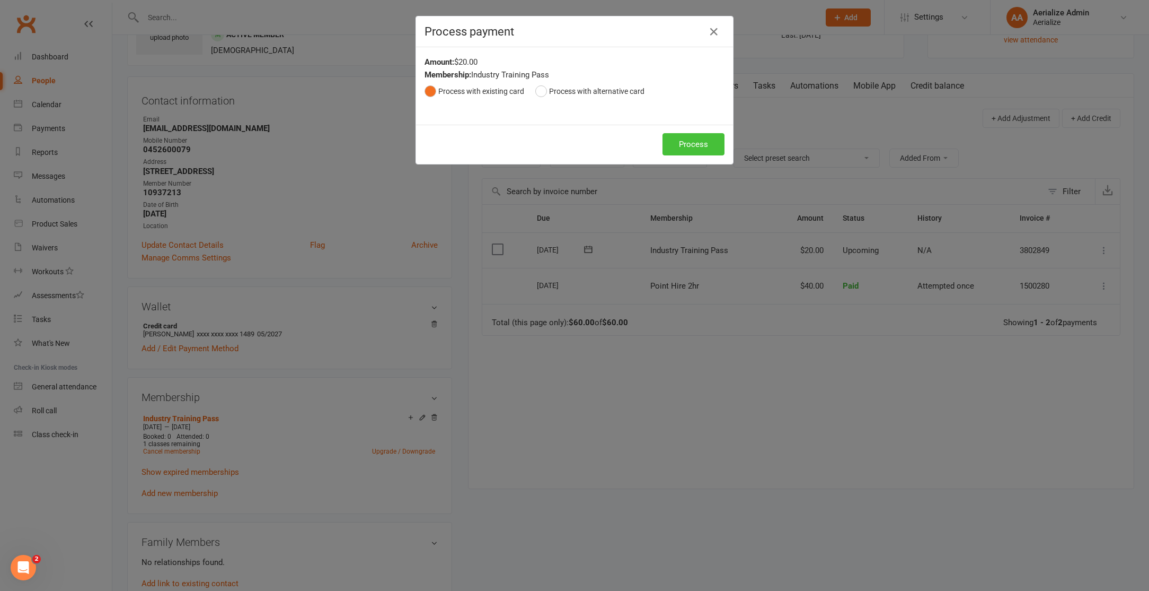
click at [681, 142] on button "Process" at bounding box center [694, 144] width 62 height 22
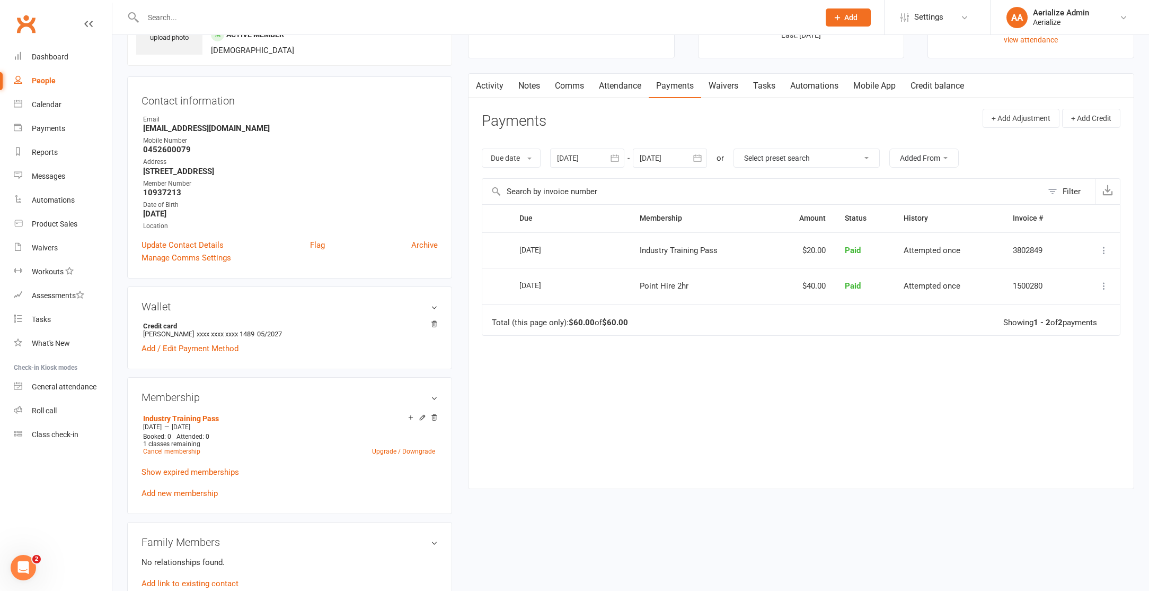
click at [233, 14] on input "text" at bounding box center [476, 17] width 672 height 15
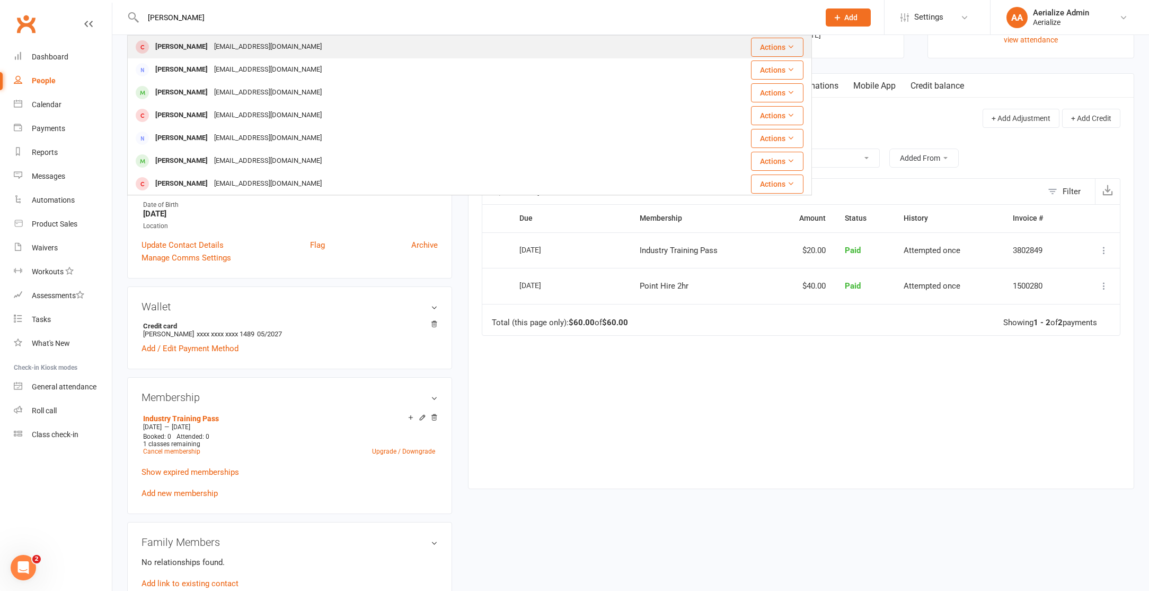
type input "jess lee"
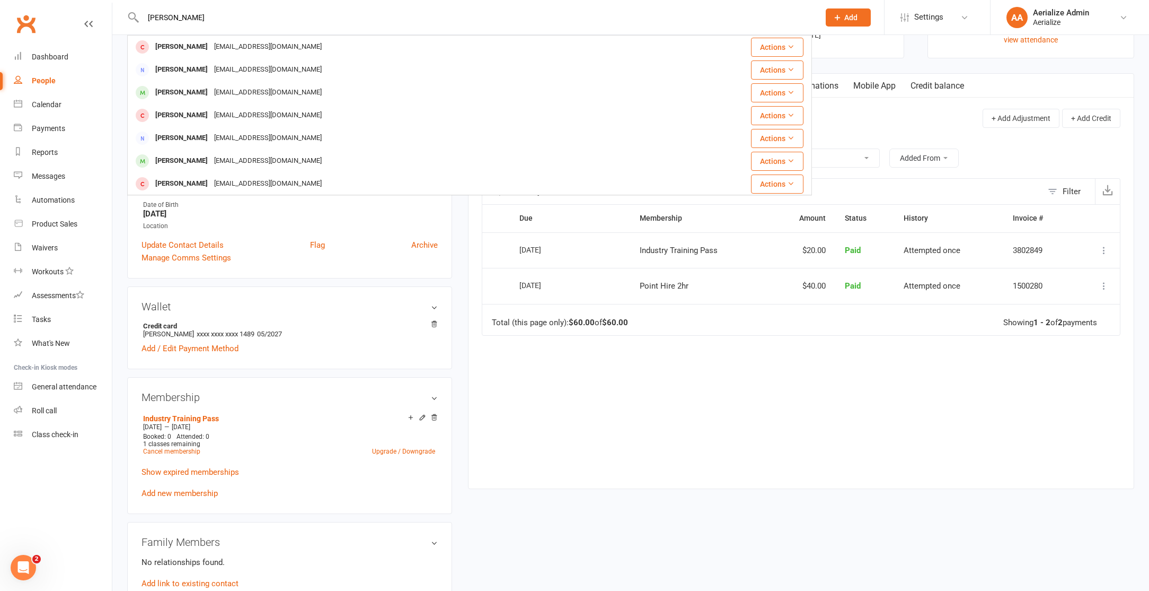
click at [239, 47] on div "jlee_@hotmail.com" at bounding box center [268, 46] width 114 height 15
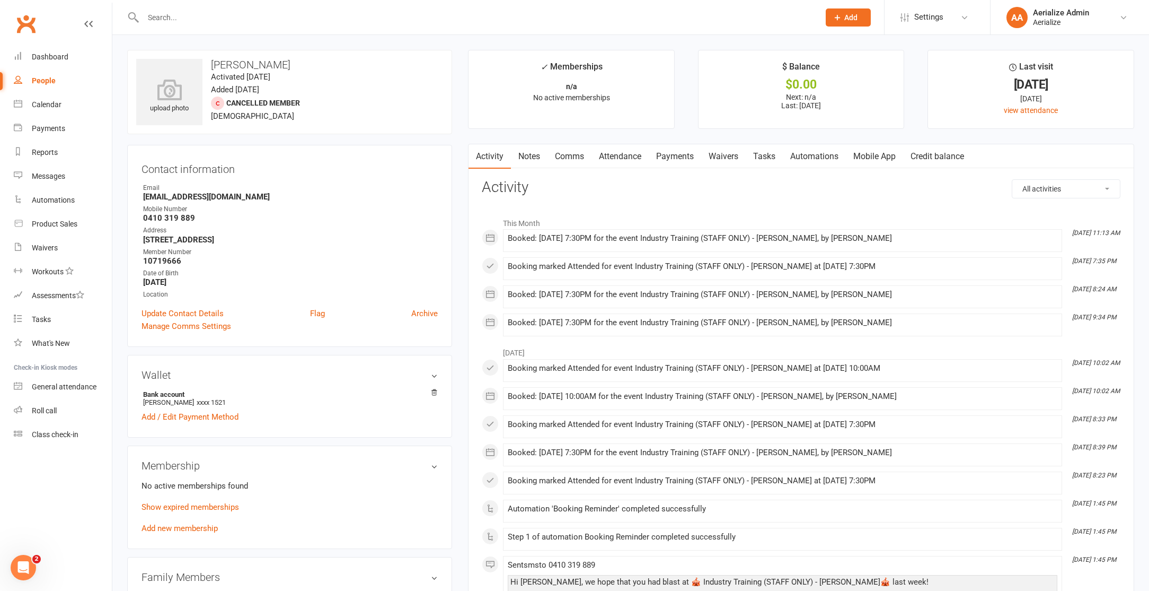
click at [181, 529] on link "Add new membership" at bounding box center [180, 528] width 76 height 10
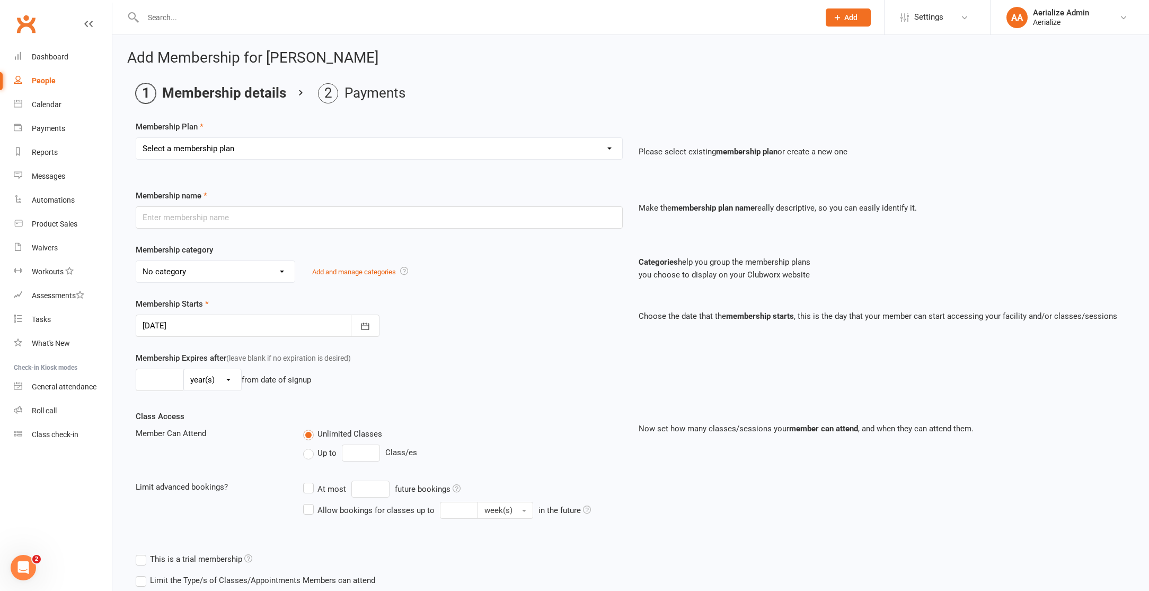
click at [249, 144] on select "Select a membership plan Create new Membership Plan Tiny Tots DROP IN Tiny Tots…" at bounding box center [379, 148] width 486 height 21
select select "11"
click at [136, 138] on select "Select a membership plan Create new Membership Plan Tiny Tots DROP IN Tiny Tots…" at bounding box center [379, 148] width 486 height 21
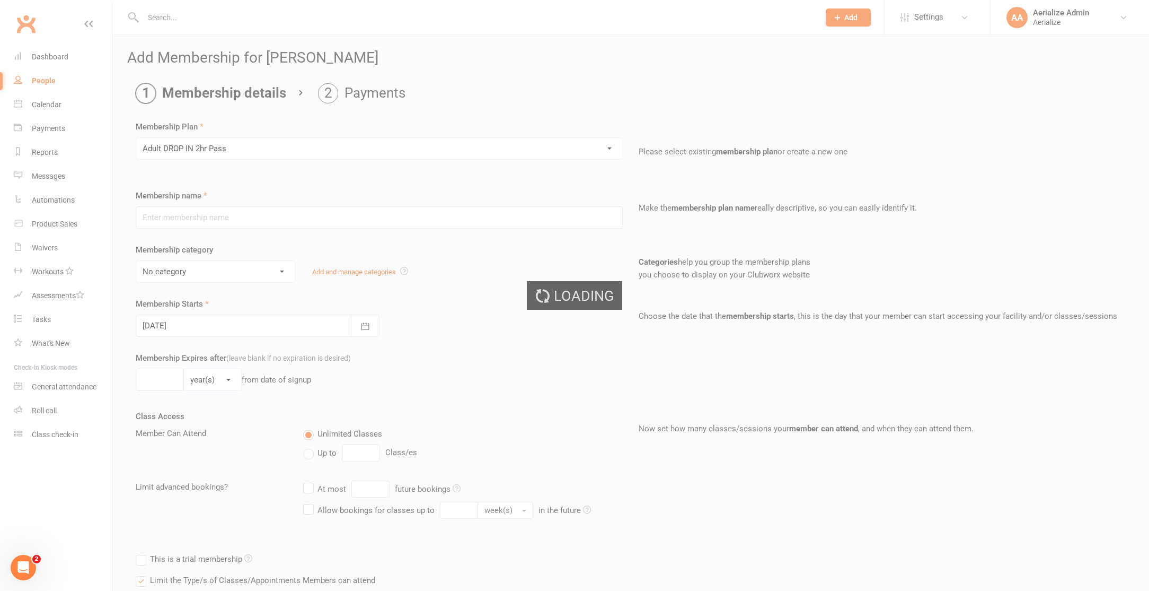
type input "Adult DROP IN 2hr Pass"
select select "4"
type input "1"
select select "2"
type input "1"
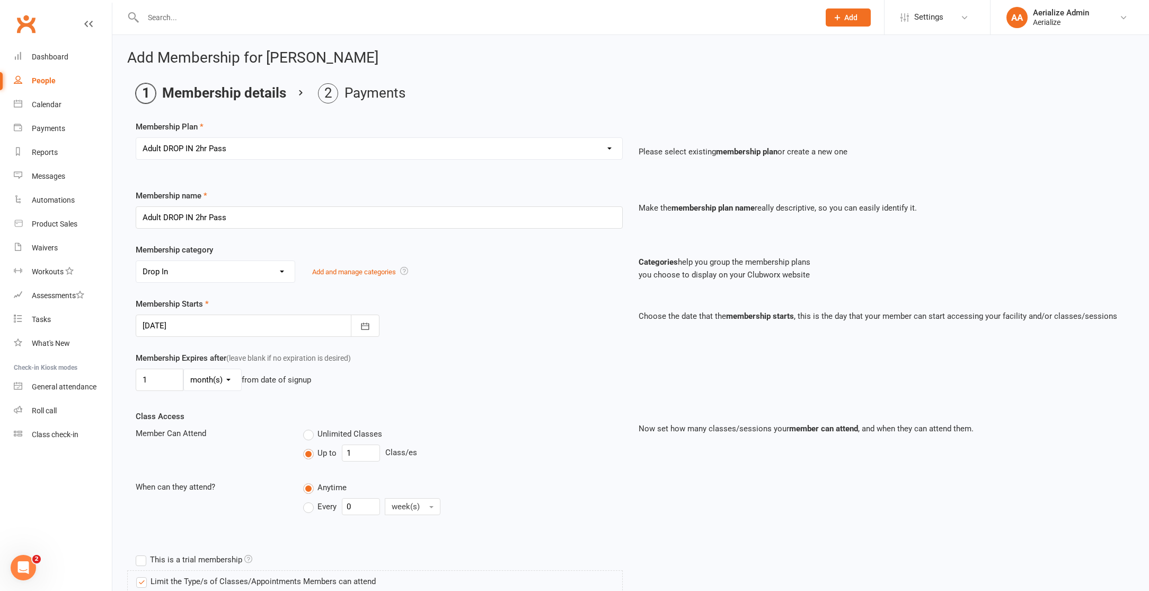
type input "[DATE]"
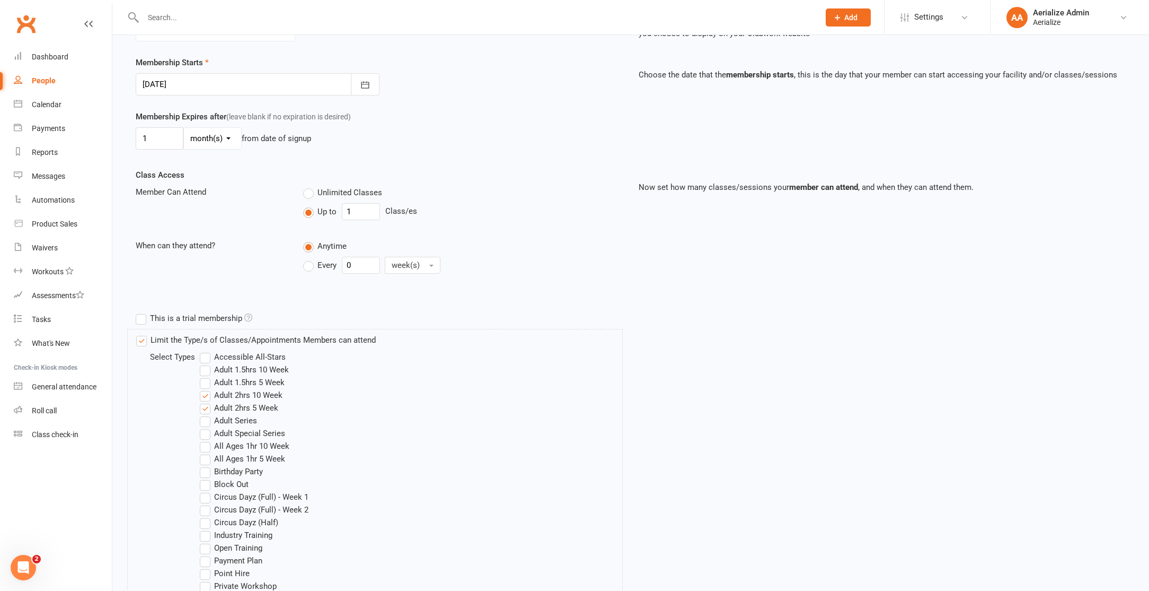
scroll to position [537, 0]
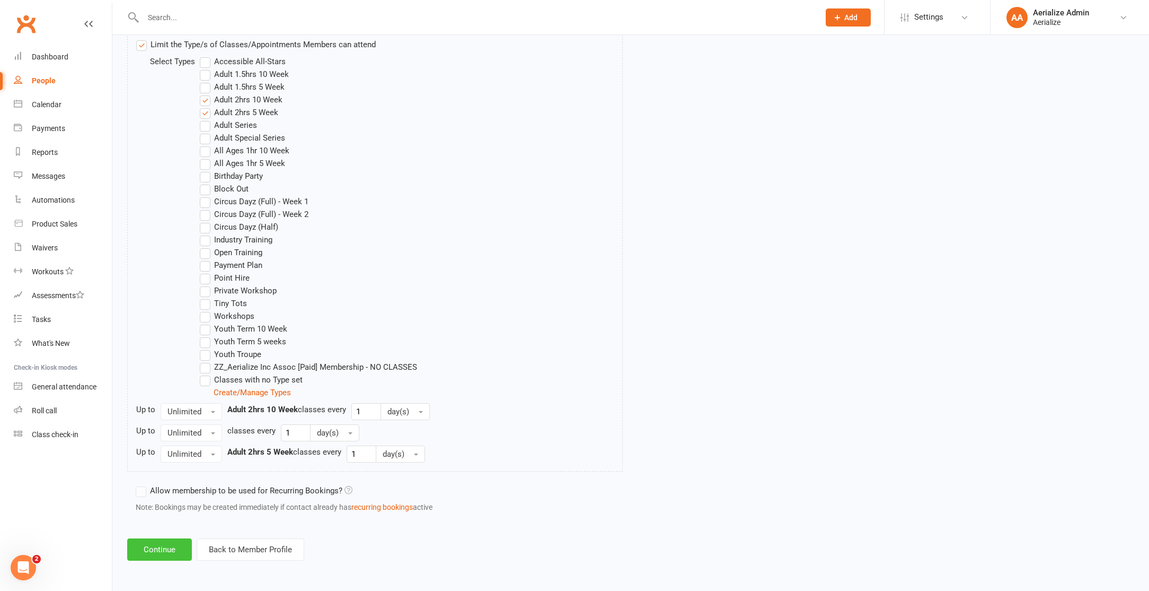
click at [158, 552] on button "Continue" at bounding box center [159, 549] width 65 height 22
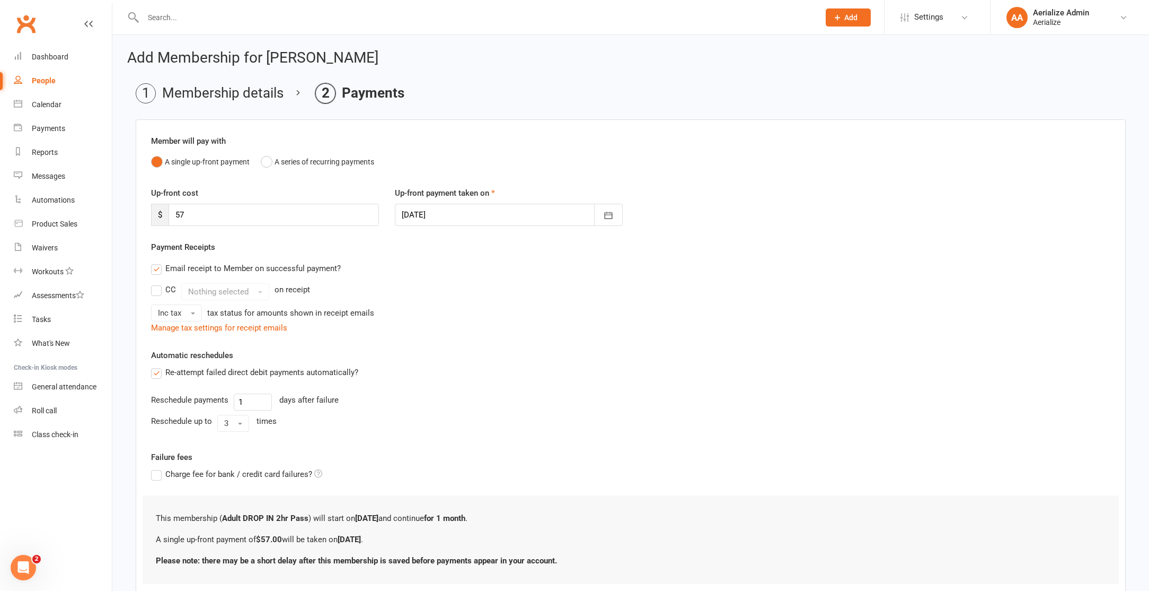
scroll to position [72, 0]
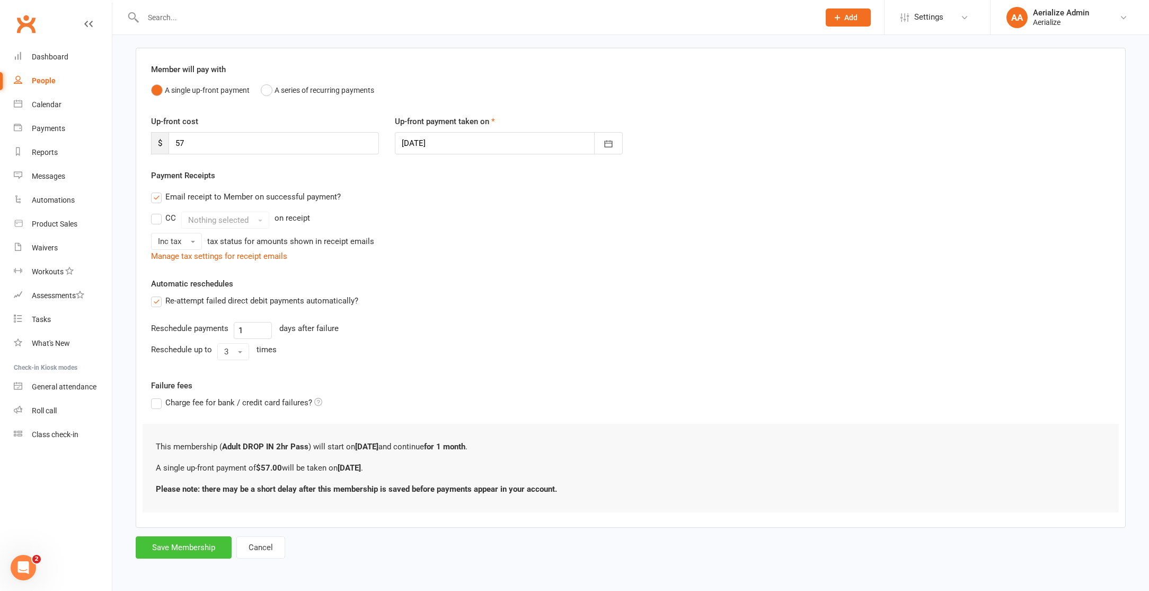
click at [209, 551] on button "Save Membership" at bounding box center [184, 547] width 96 height 22
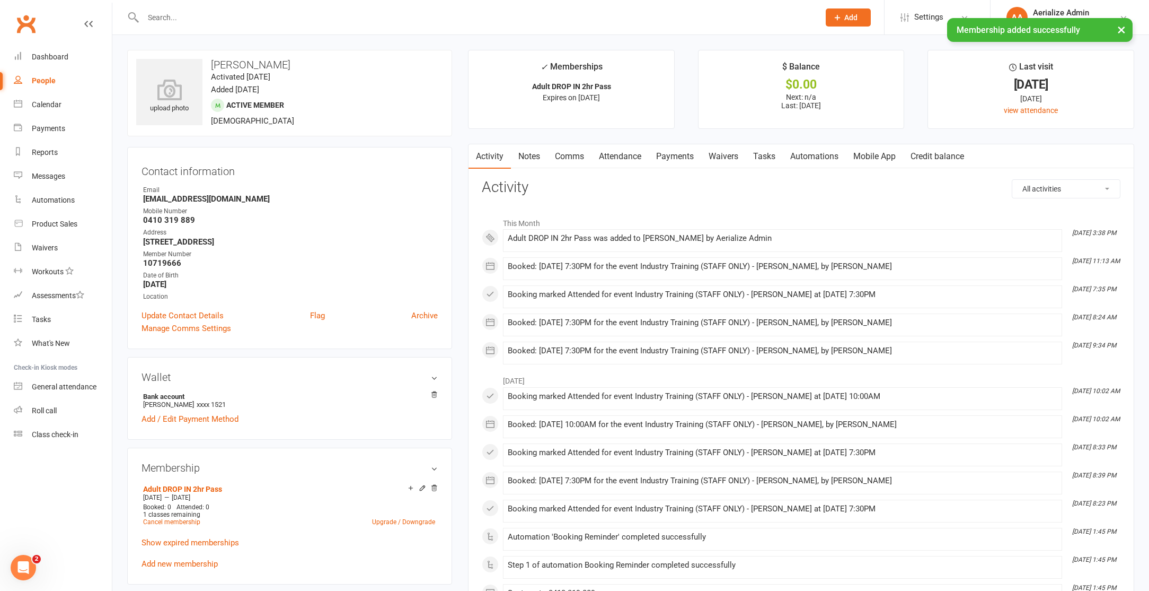
click at [957, 158] on link "Credit balance" at bounding box center [937, 156] width 68 height 24
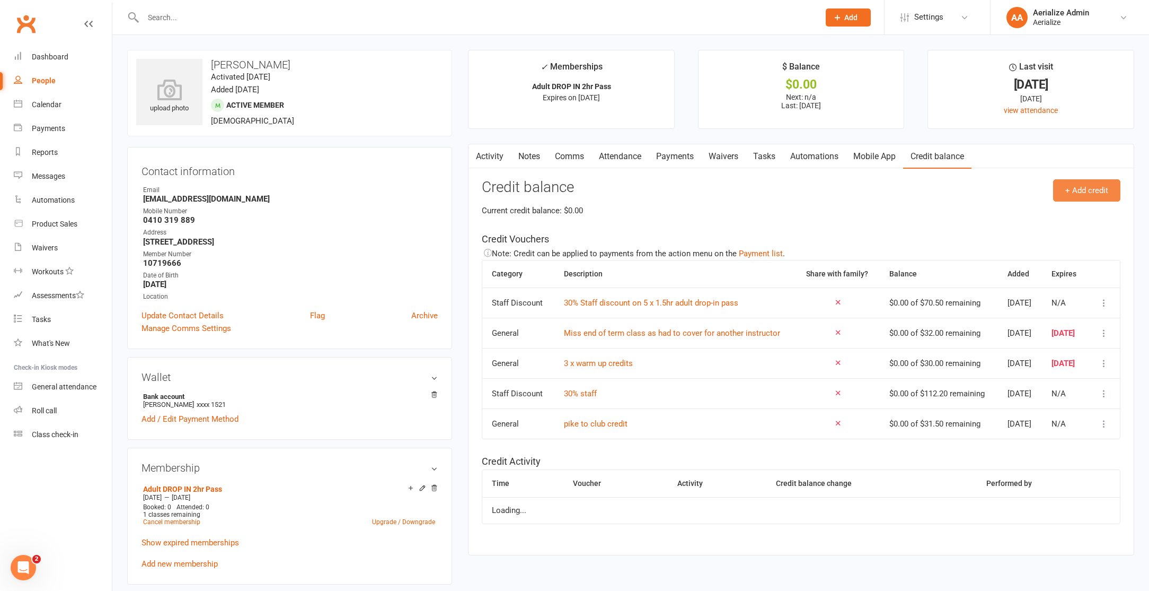
click at [1105, 191] on button "+ Add credit" at bounding box center [1086, 190] width 67 height 22
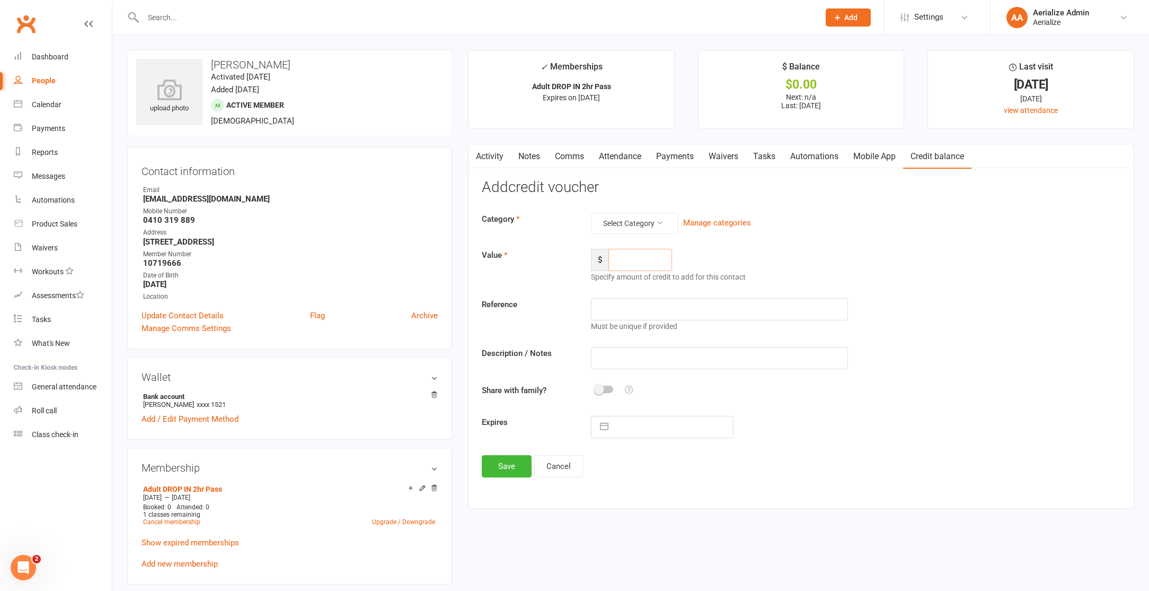
click at [629, 264] on input "number" at bounding box center [641, 260] width 64 height 22
type input "17.1"
click at [627, 357] on input "text" at bounding box center [719, 358] width 257 height 22
click at [626, 221] on button "Select Category" at bounding box center [634, 223] width 87 height 21
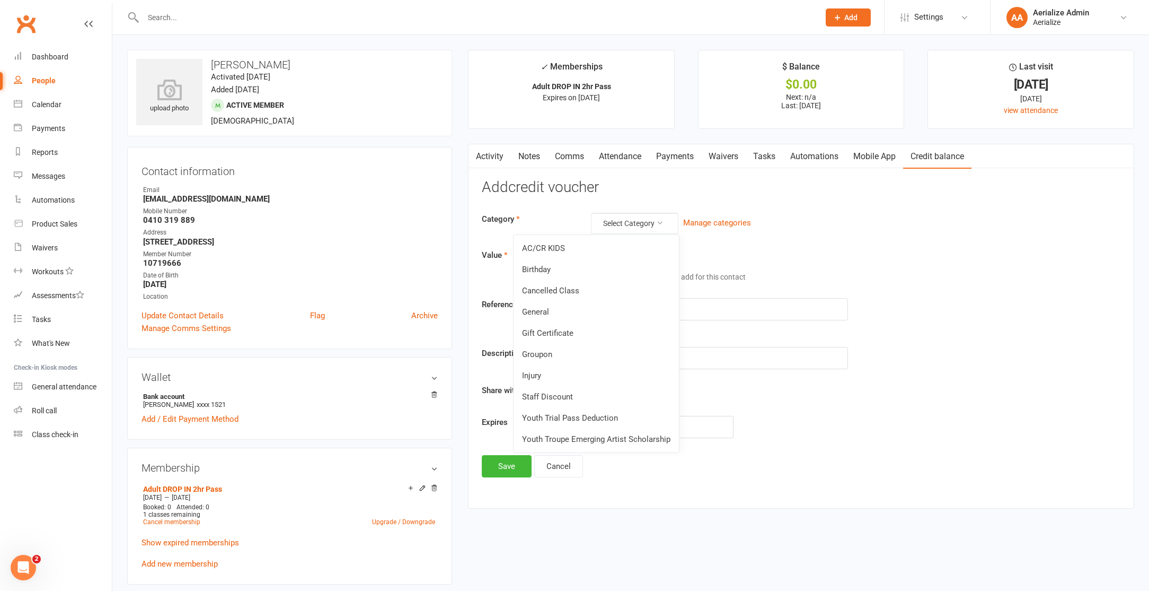
click at [593, 390] on link "Staff Discount" at bounding box center [596, 396] width 165 height 21
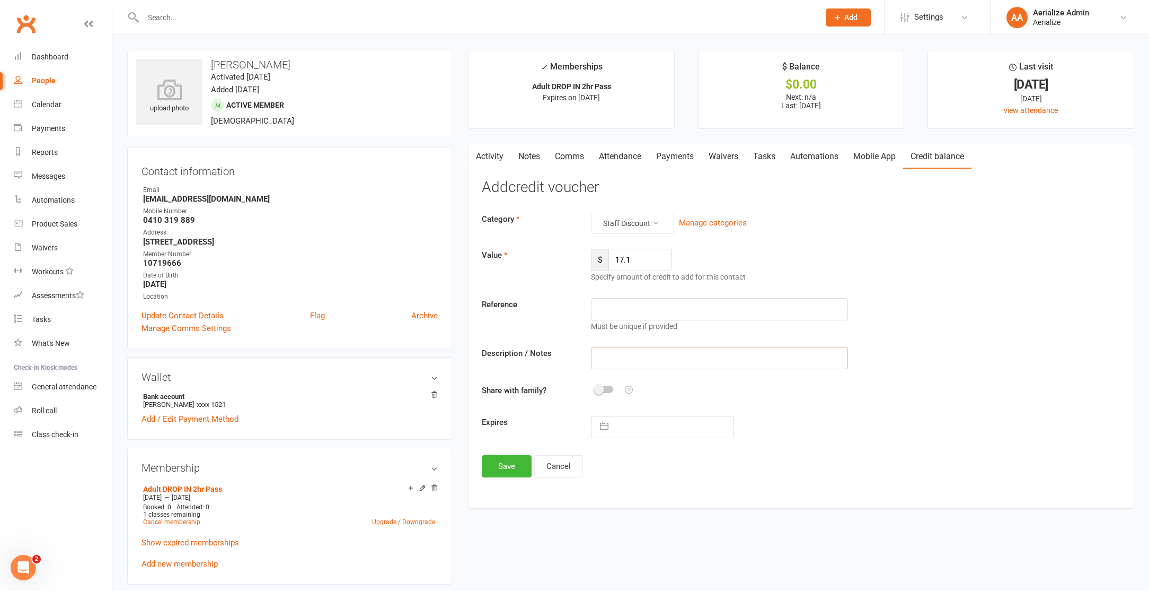
click at [628, 367] on input "text" at bounding box center [719, 358] width 257 height 22
type input "staff discount 2hr drop in"
click at [506, 470] on button "Save" at bounding box center [507, 466] width 50 height 22
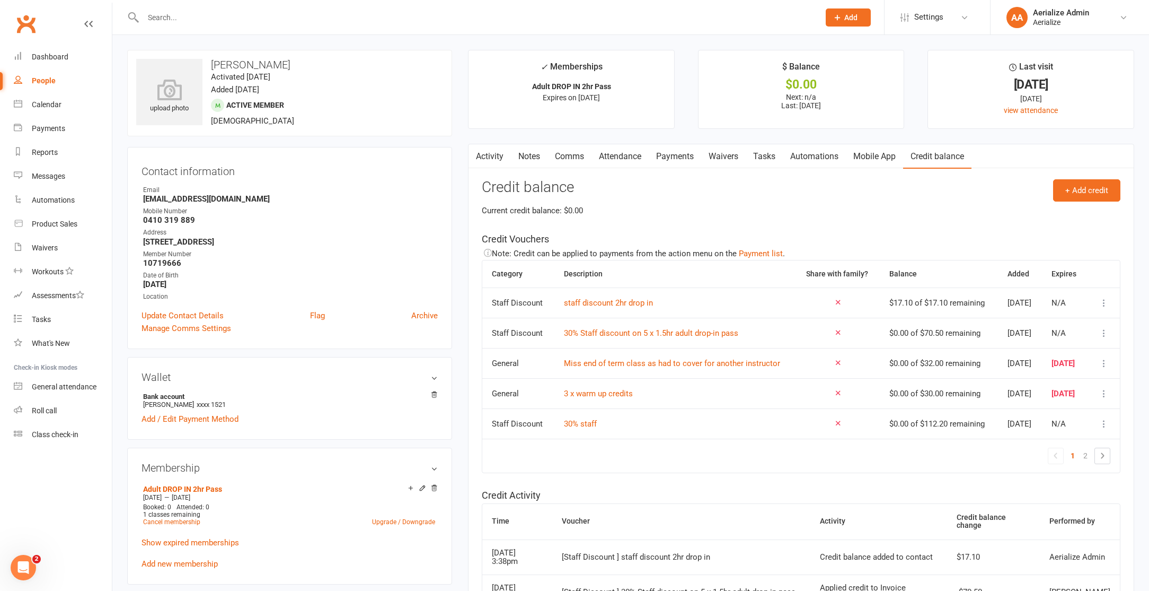
click at [634, 155] on link "Attendance" at bounding box center [620, 156] width 57 height 24
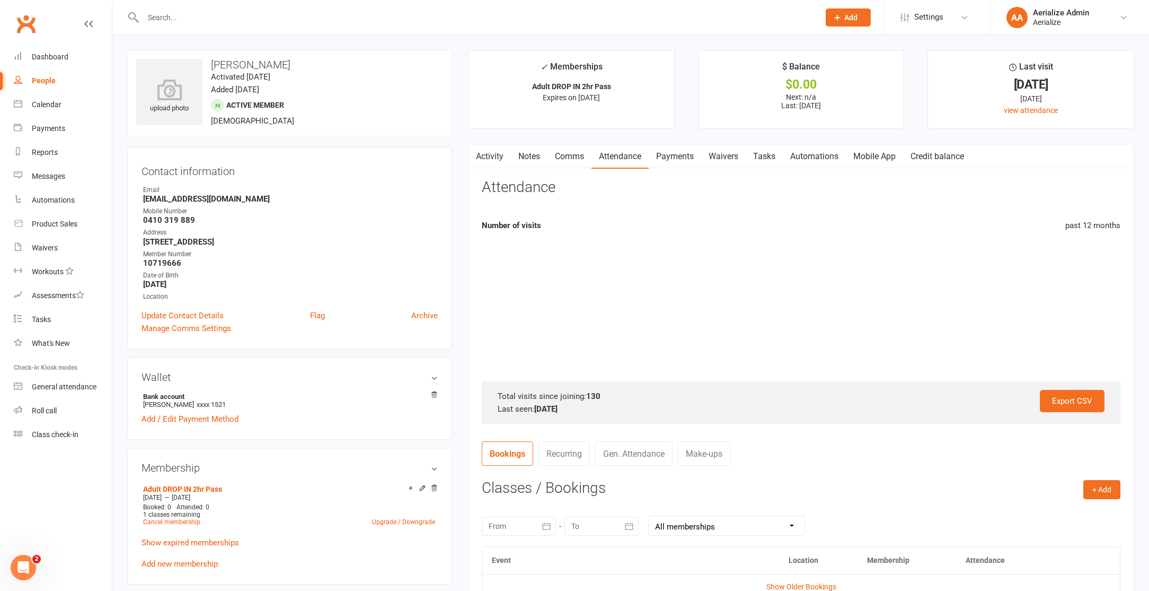
click at [679, 151] on link "Payments" at bounding box center [675, 156] width 52 height 24
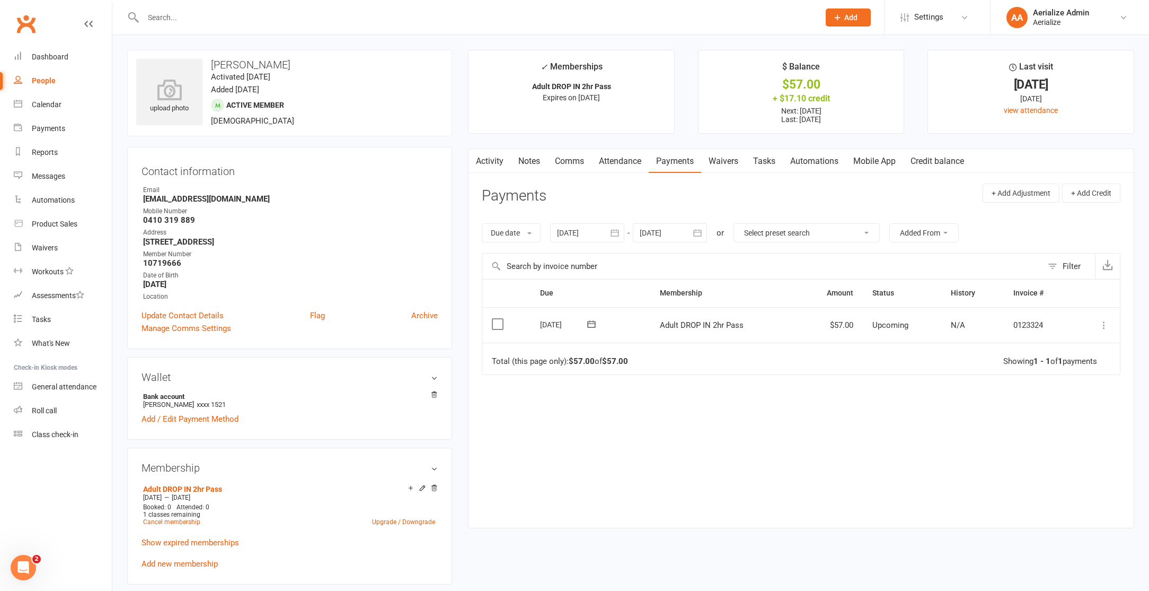
click at [1105, 323] on icon at bounding box center [1104, 325] width 11 height 11
click at [1076, 453] on link "Apply credit" at bounding box center [1057, 451] width 105 height 21
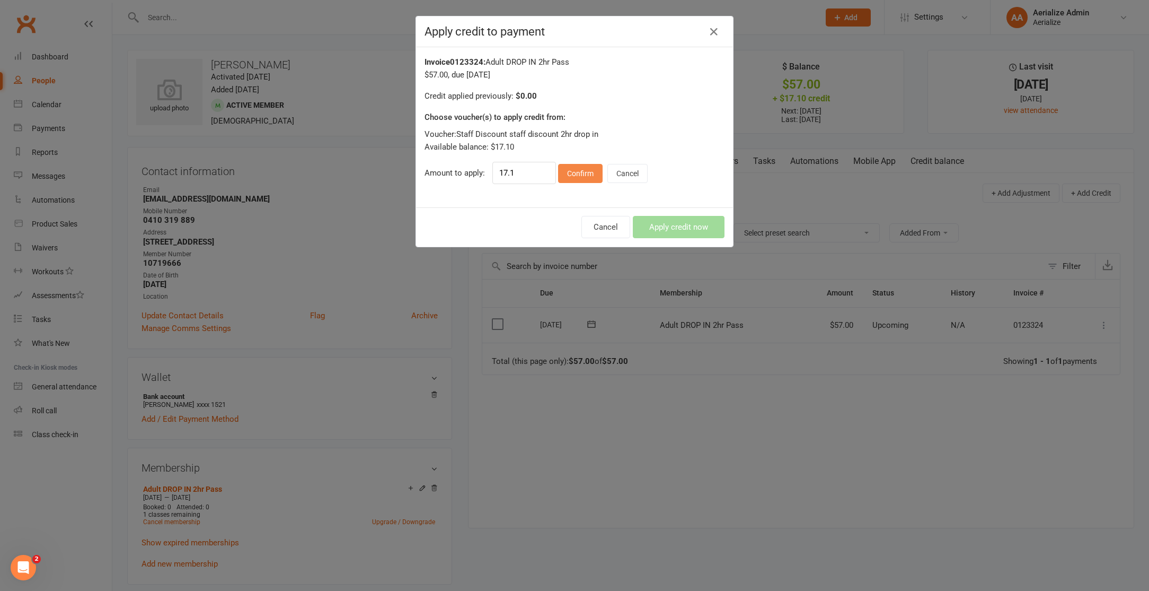
click at [588, 172] on button "Confirm" at bounding box center [580, 173] width 45 height 19
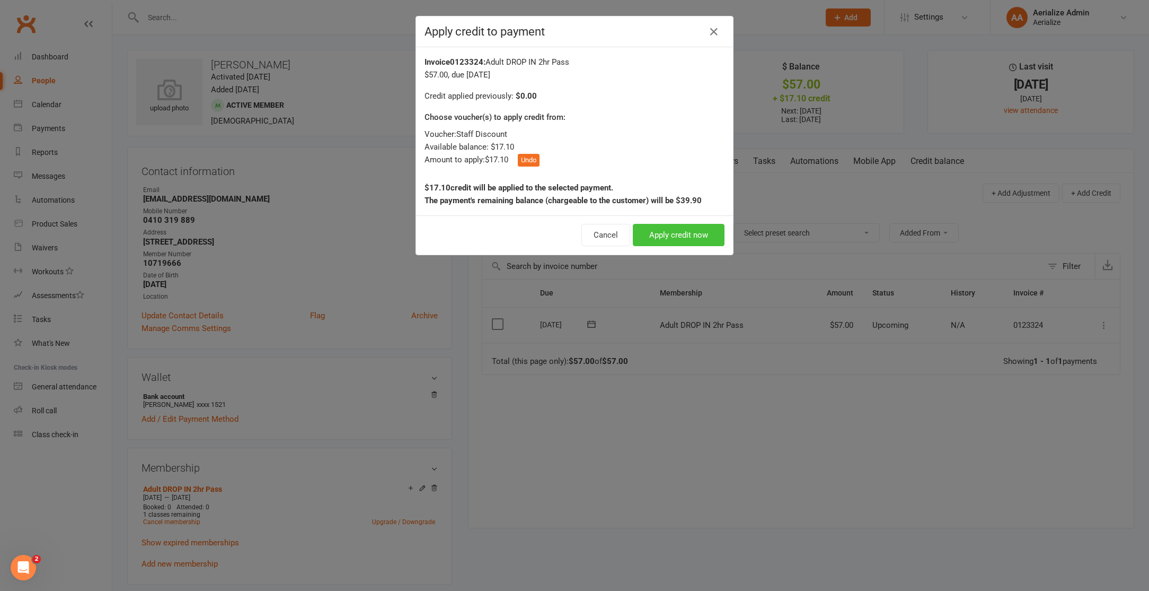
click at [669, 243] on button "Apply credit now" at bounding box center [679, 235] width 92 height 22
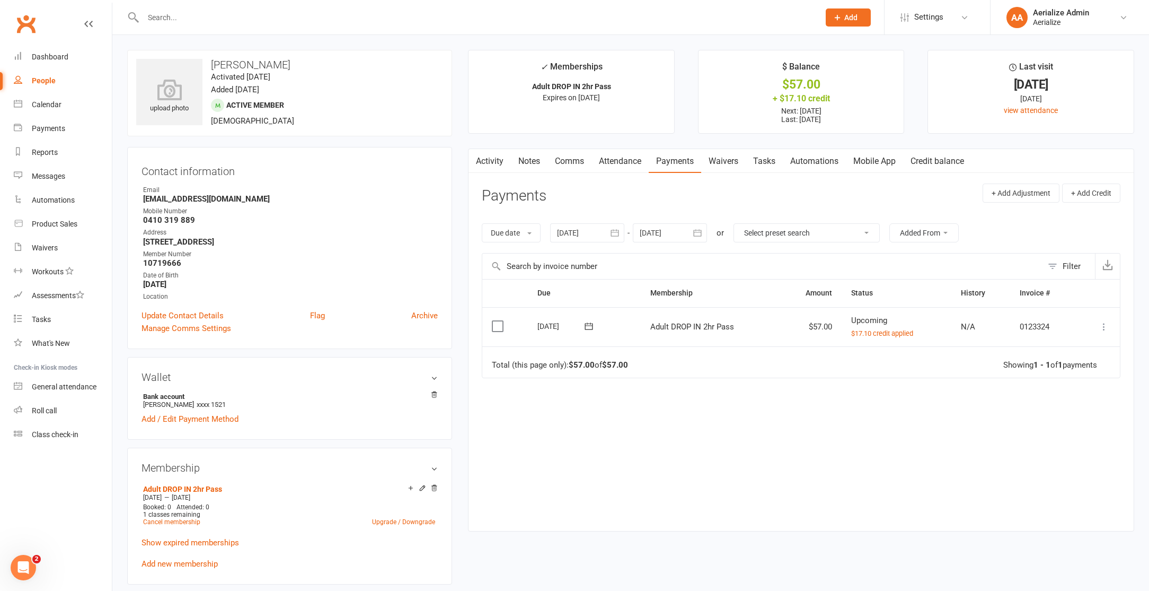
click at [1104, 321] on button at bounding box center [1104, 326] width 13 height 13
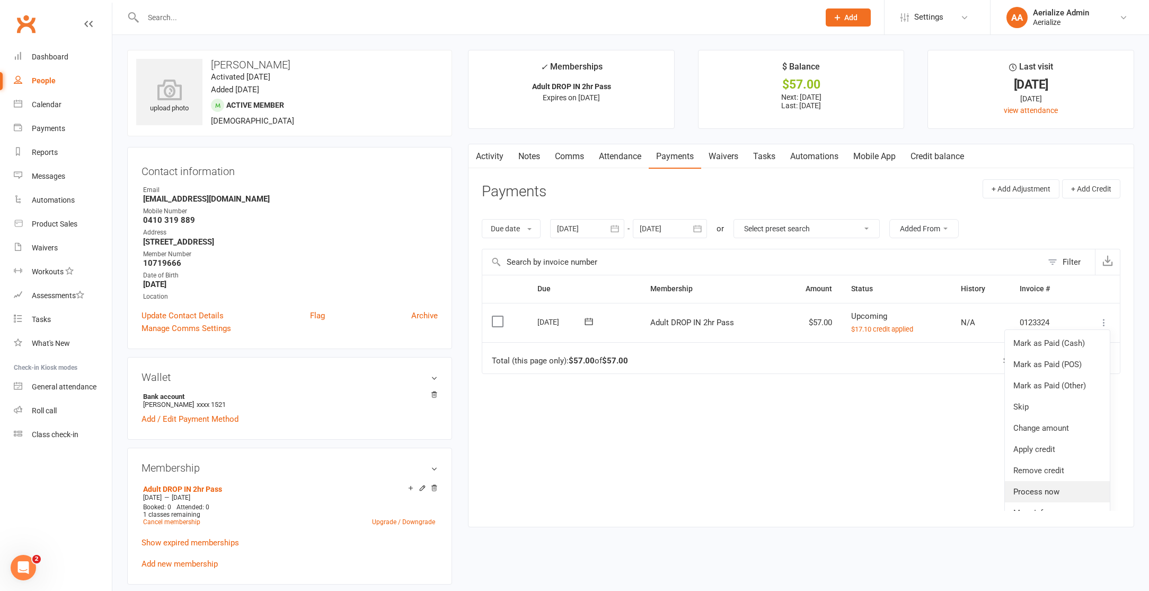
click at [1040, 487] on link "Process now" at bounding box center [1057, 491] width 105 height 21
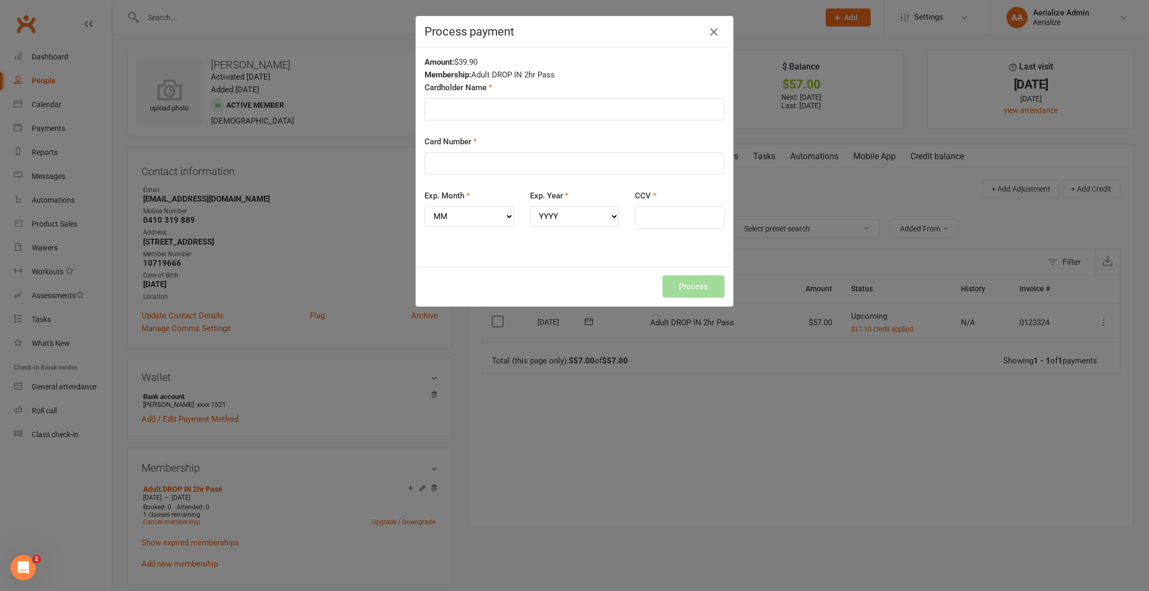
click at [714, 31] on icon "button" at bounding box center [714, 31] width 13 height 13
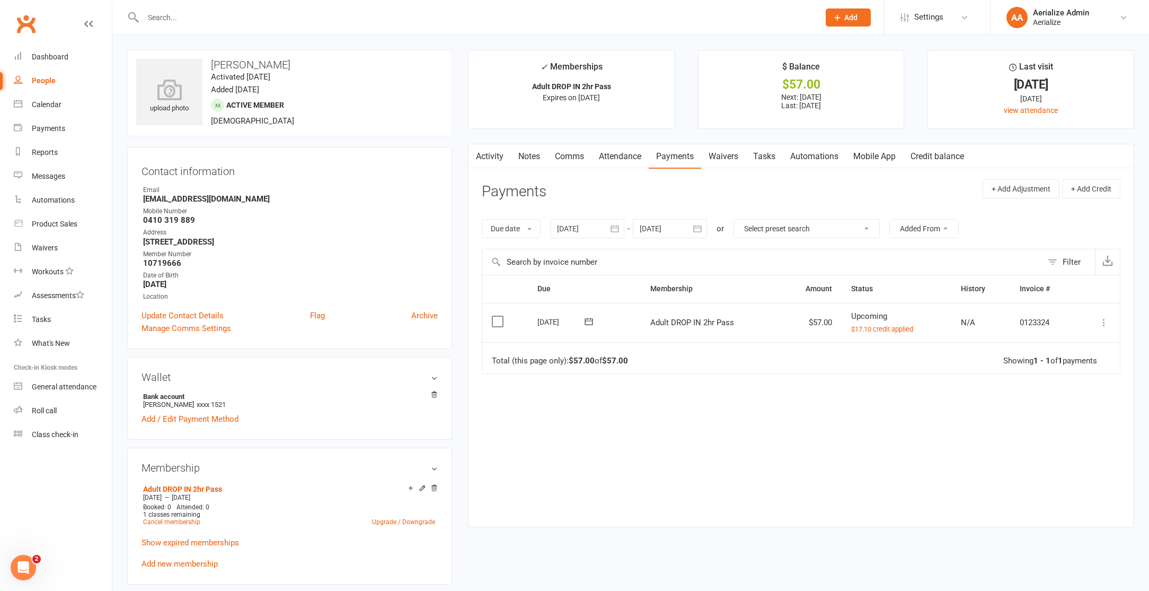
drag, startPoint x: 613, startPoint y: 154, endPoint x: 949, endPoint y: 223, distance: 343.1
click at [613, 154] on link "Attendance" at bounding box center [620, 156] width 57 height 24
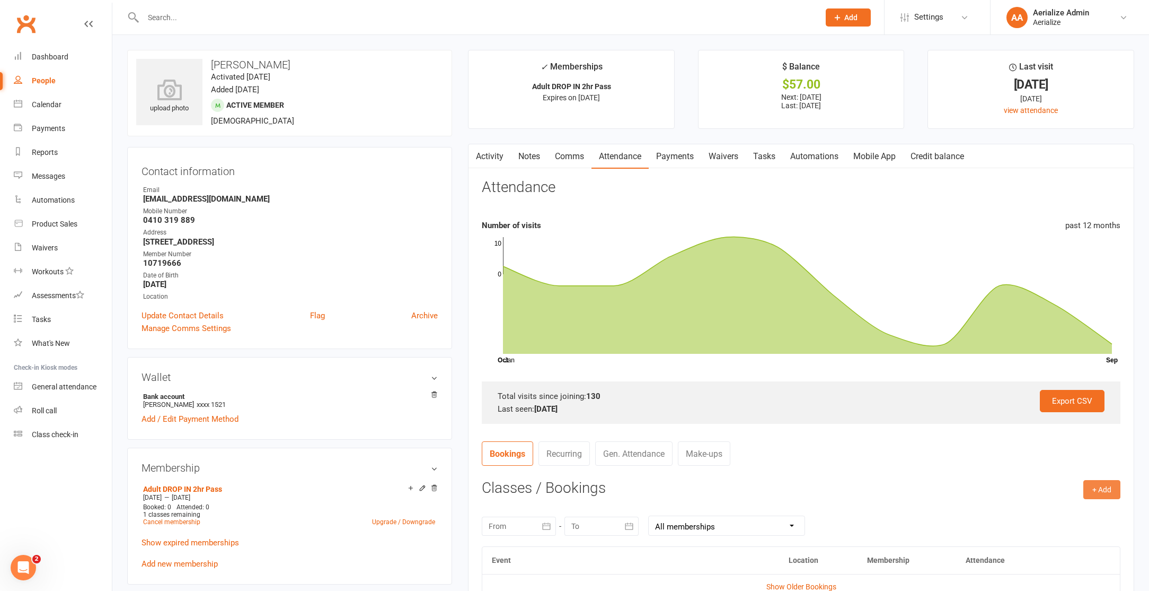
click at [1108, 488] on button "+ Add" at bounding box center [1102, 489] width 37 height 19
click at [1072, 510] on link "Book Event" at bounding box center [1067, 513] width 105 height 21
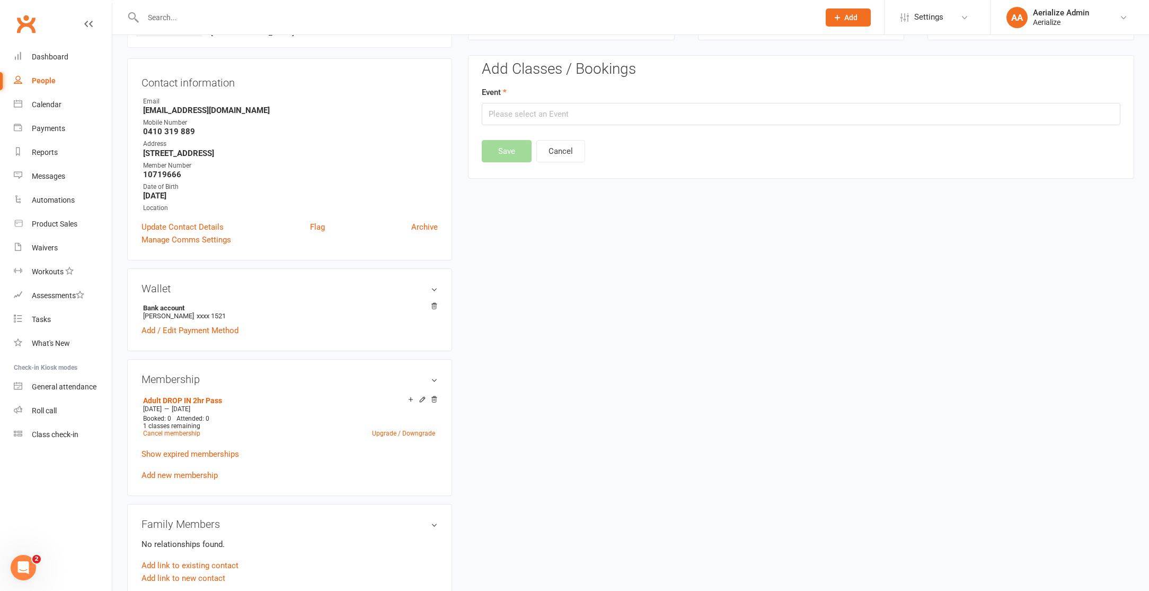
scroll to position [91, 0]
click at [530, 110] on input "text" at bounding box center [801, 112] width 639 height 22
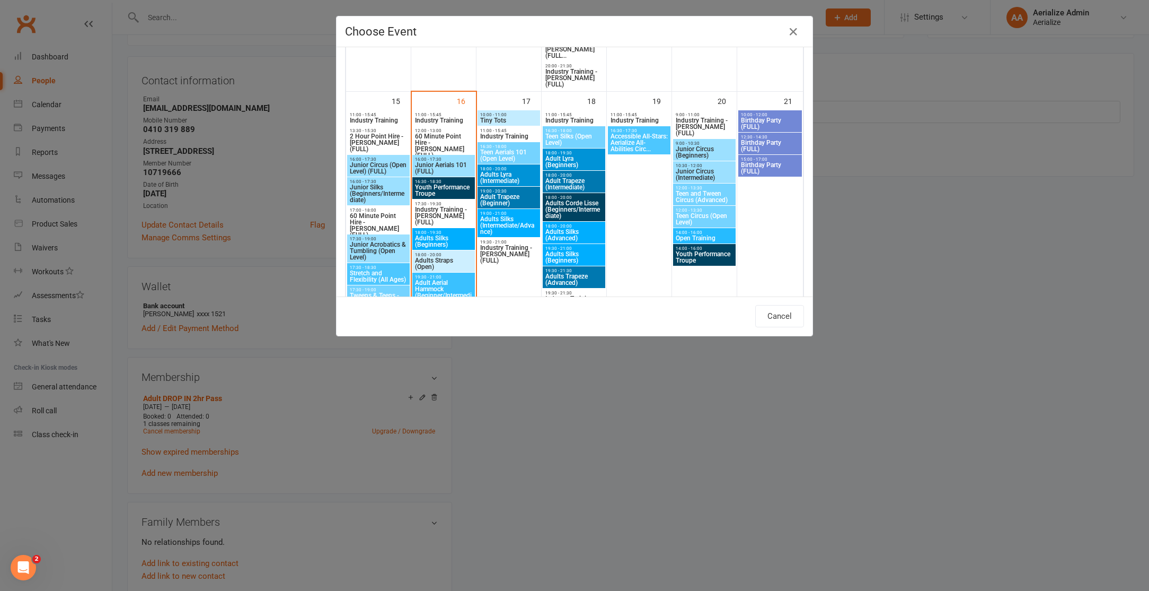
scroll to position [932, 0]
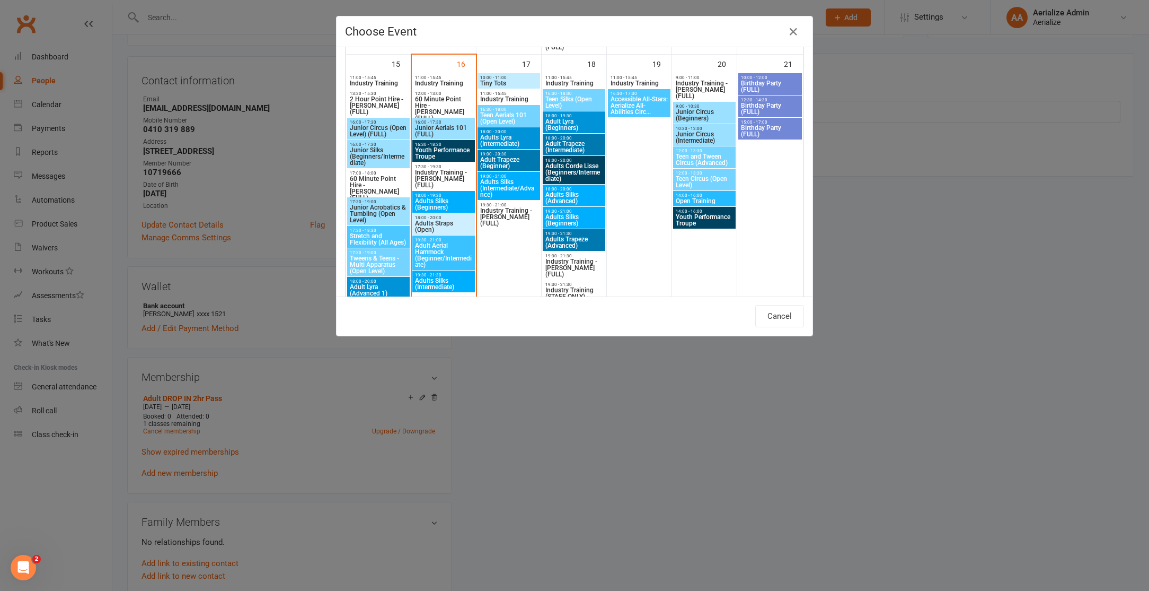
click at [445, 219] on span "18:00 - 20:00" at bounding box center [444, 217] width 58 height 5
type input "Adults Straps (Open) - Sep 16, 2025 6:00:00 PM"
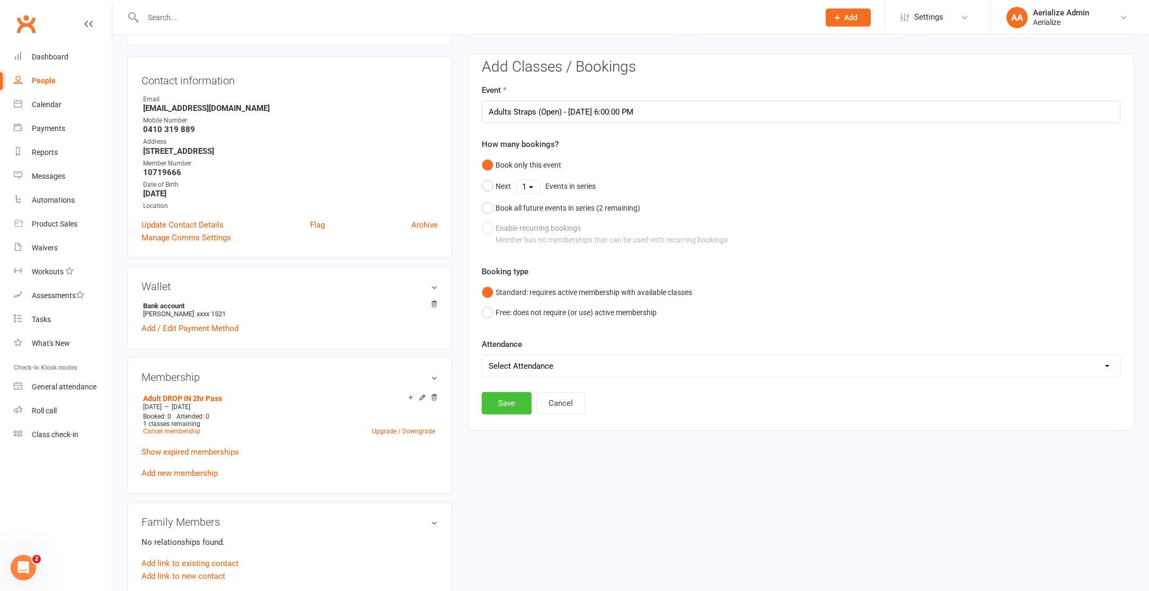
click at [511, 397] on button "Save" at bounding box center [507, 403] width 50 height 22
